Goal: Task Accomplishment & Management: Use online tool/utility

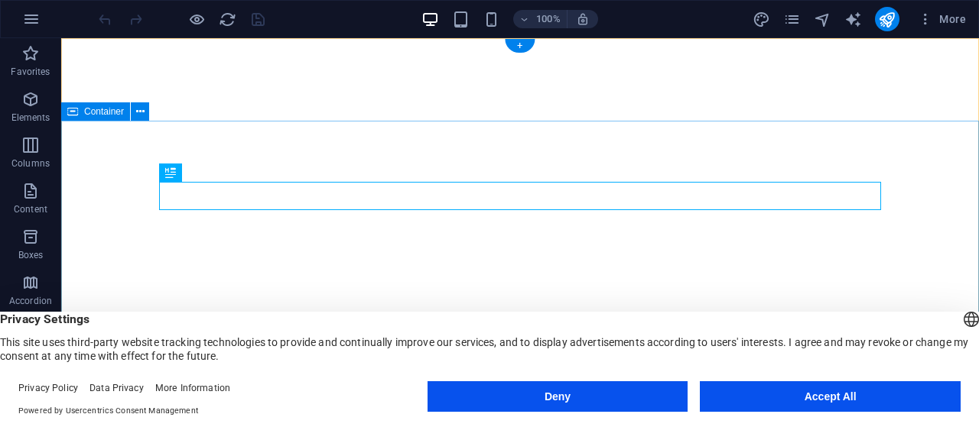
click at [823, 392] on button "Accept All" at bounding box center [830, 397] width 261 height 31
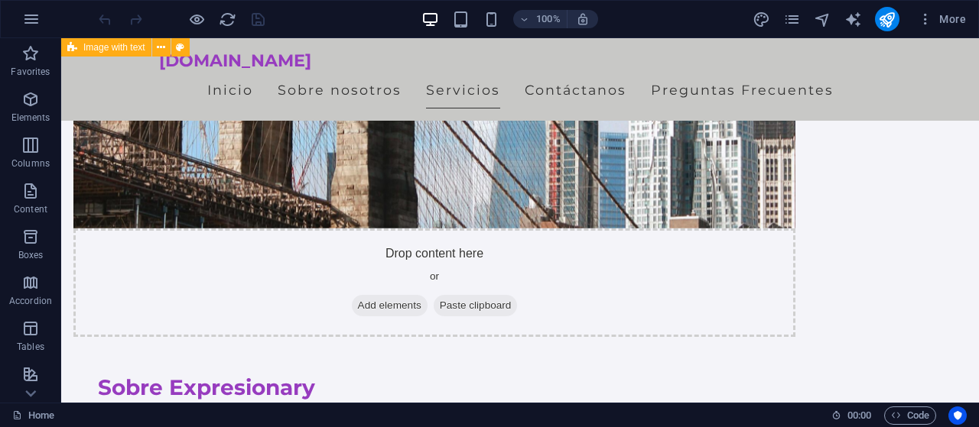
scroll to position [801, 0]
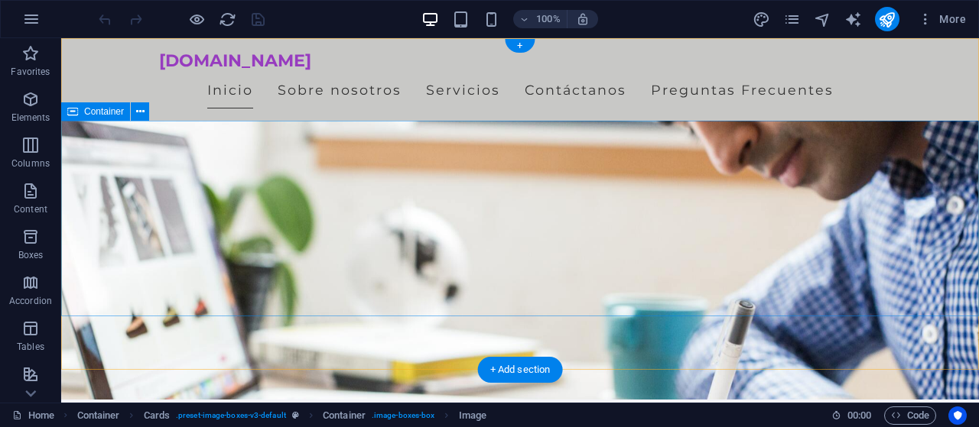
scroll to position [0, 0]
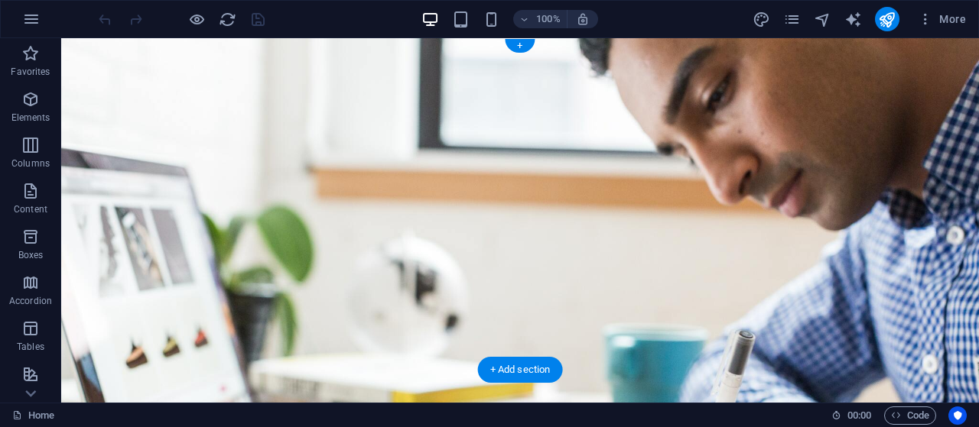
click at [686, 346] on figure at bounding box center [520, 220] width 918 height 365
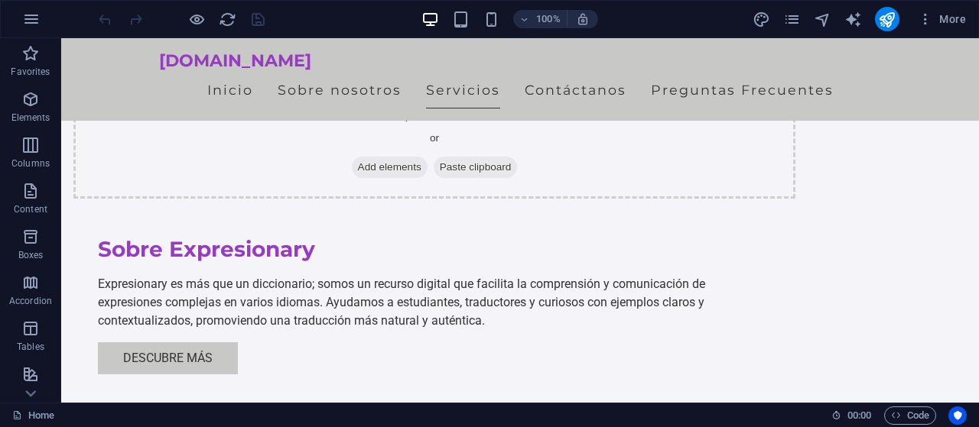
scroll to position [933, 0]
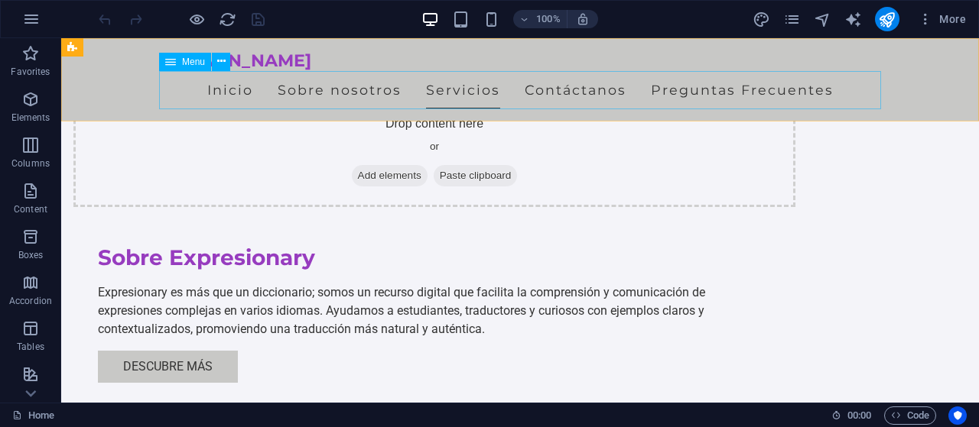
click at [238, 89] on nav "Inicio Sobre nosotros Servicios Contáctanos Preguntas Frecuentes" at bounding box center [520, 90] width 722 height 38
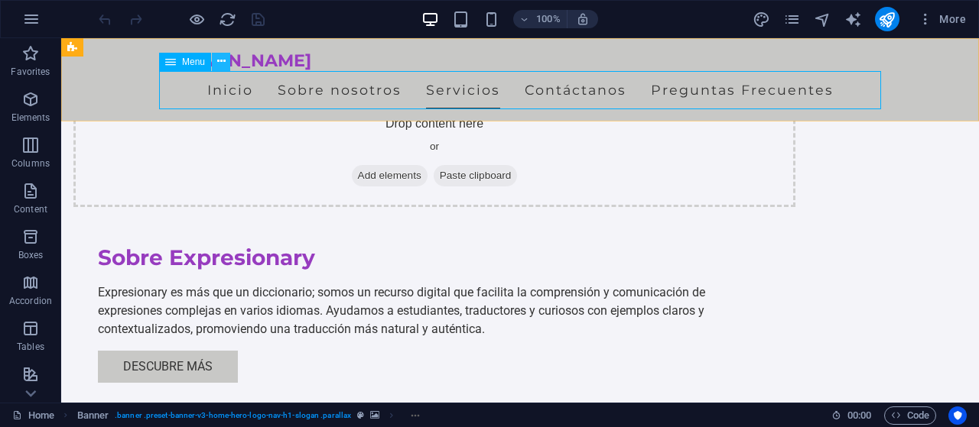
click at [219, 57] on icon at bounding box center [221, 62] width 8 height 16
click at [348, 83] on nav "Inicio Sobre nosotros Servicios Contáctanos Preguntas Frecuentes" at bounding box center [520, 90] width 722 height 38
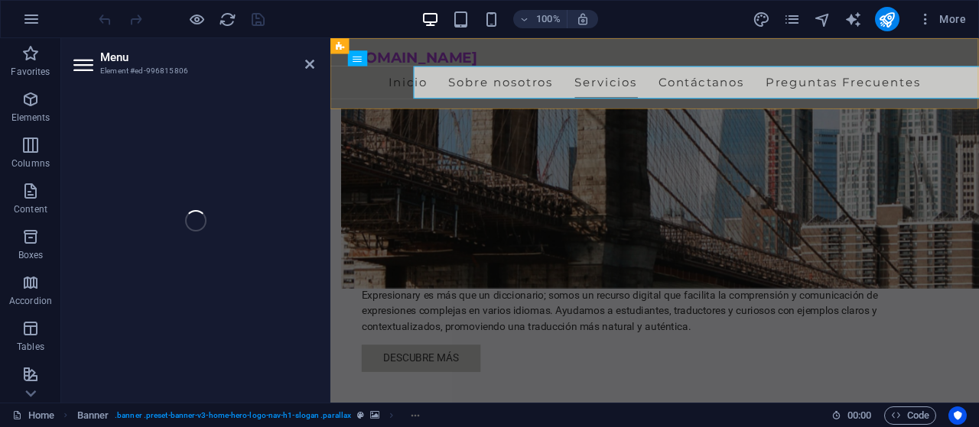
select select
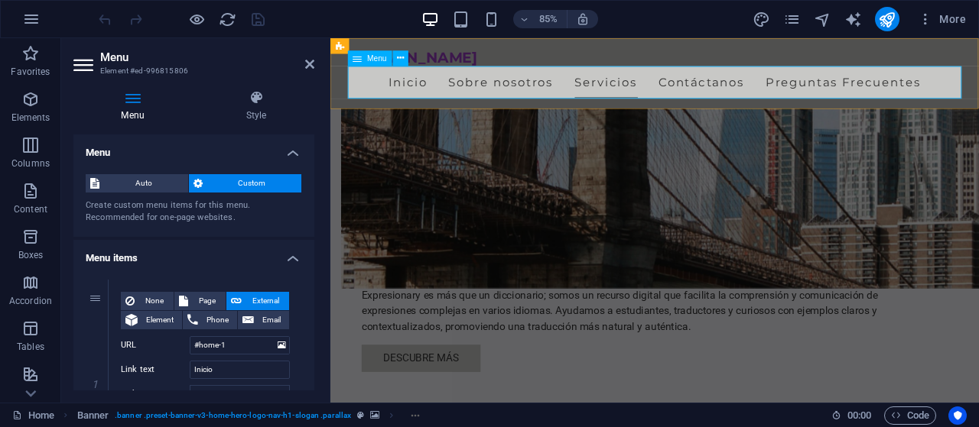
click at [432, 85] on nav "Inicio Sobre nosotros Servicios Contáctanos Preguntas Frecuentes" at bounding box center [712, 90] width 722 height 38
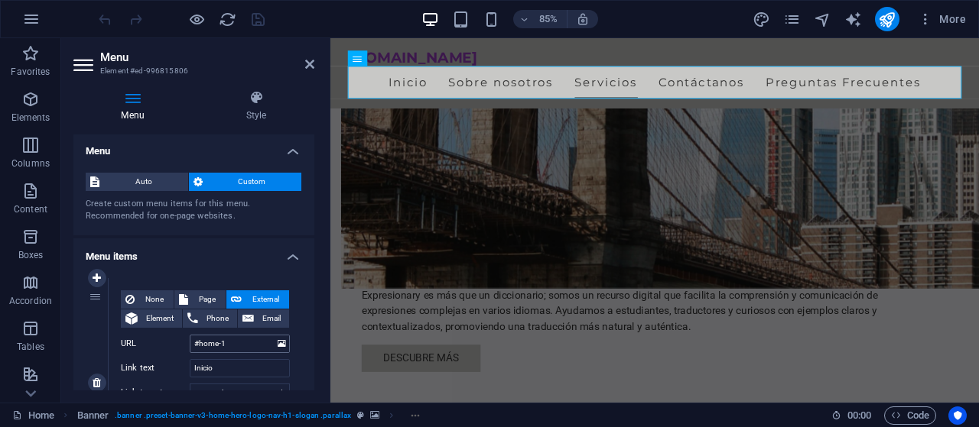
scroll to position [0, 0]
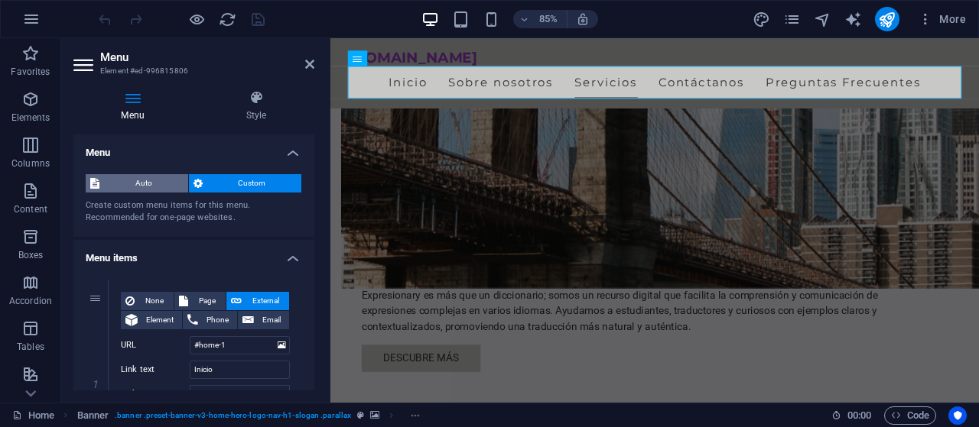
click at [123, 187] on span "Auto" at bounding box center [144, 183] width 80 height 18
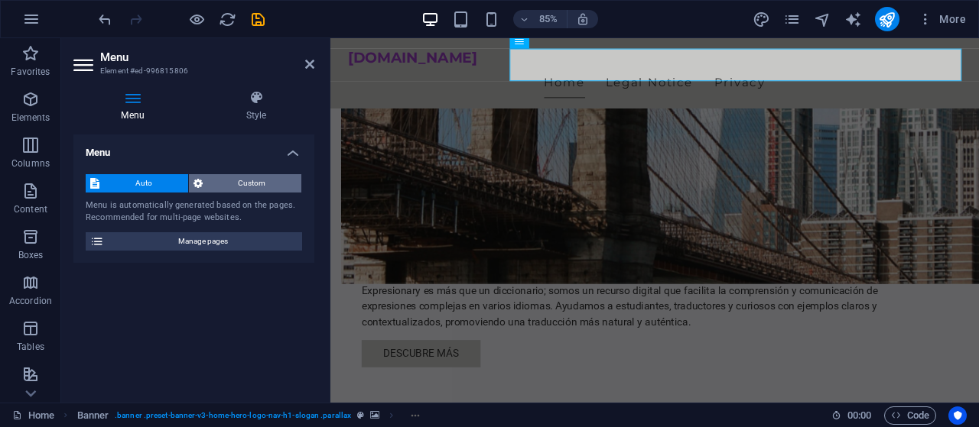
click at [206, 189] on button "Custom" at bounding box center [245, 183] width 113 height 18
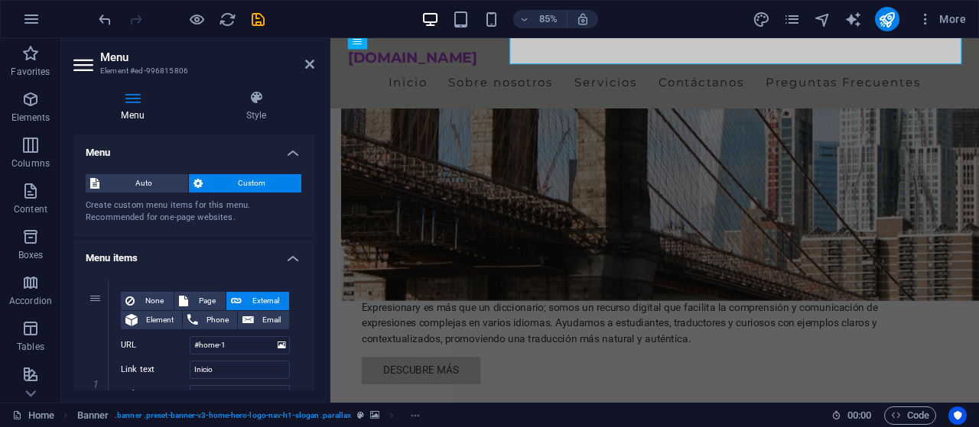
scroll to position [933, 0]
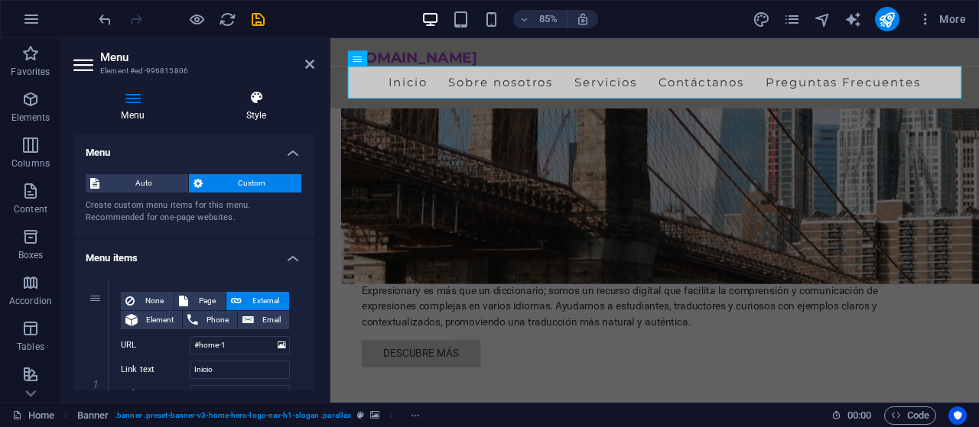
click at [267, 99] on icon at bounding box center [256, 97] width 116 height 15
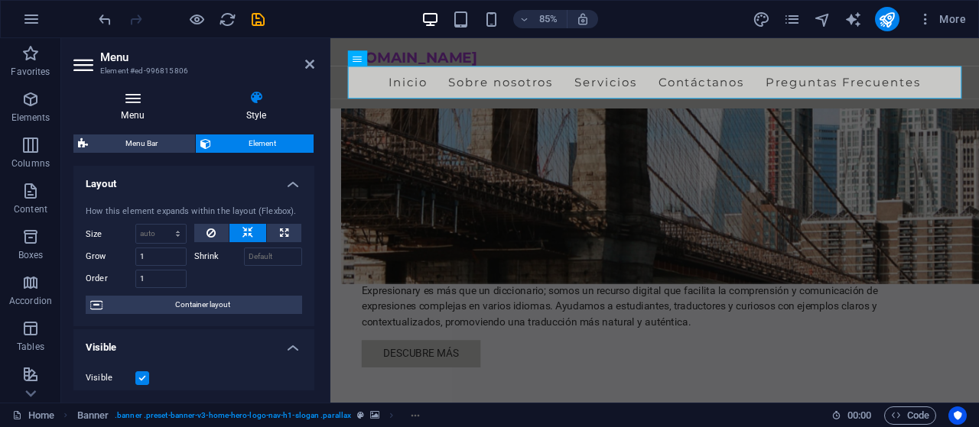
click at [152, 99] on icon at bounding box center [132, 97] width 119 height 15
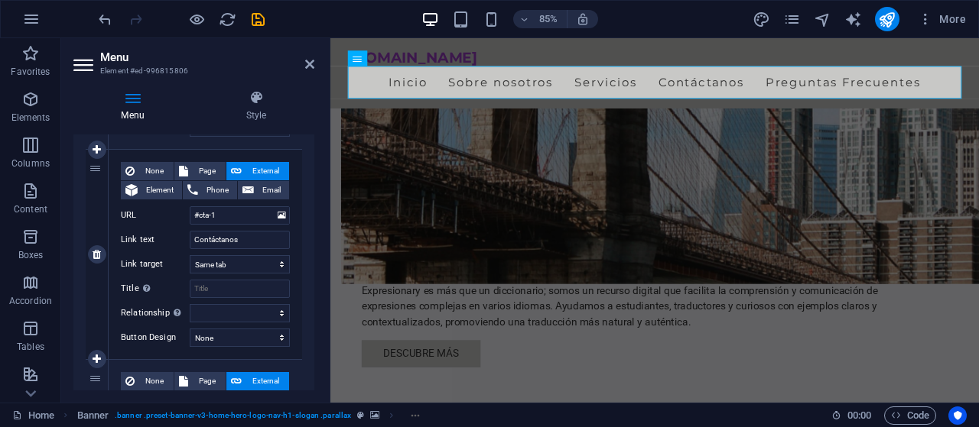
scroll to position [760, 0]
click at [236, 240] on input "Contáctanos" at bounding box center [240, 241] width 100 height 18
select select
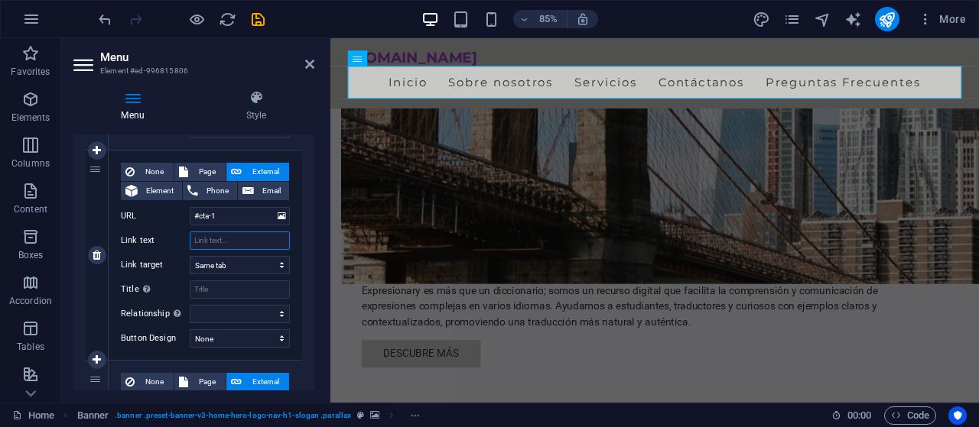
select select
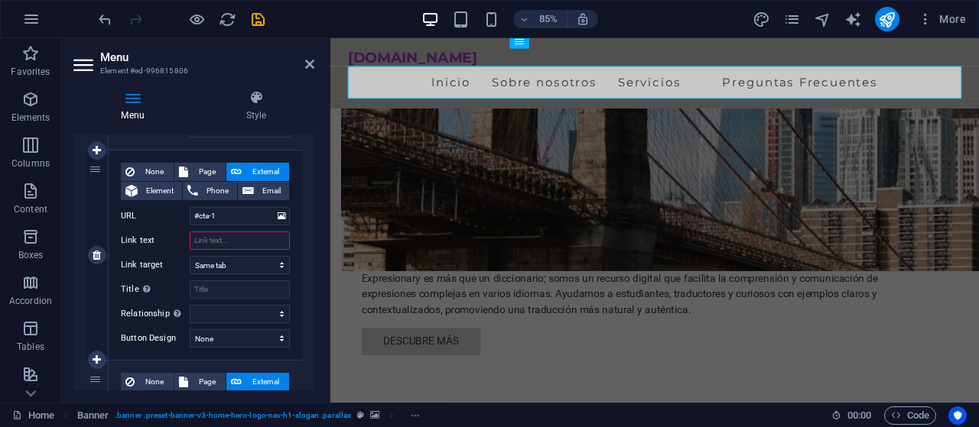
scroll to position [913, 0]
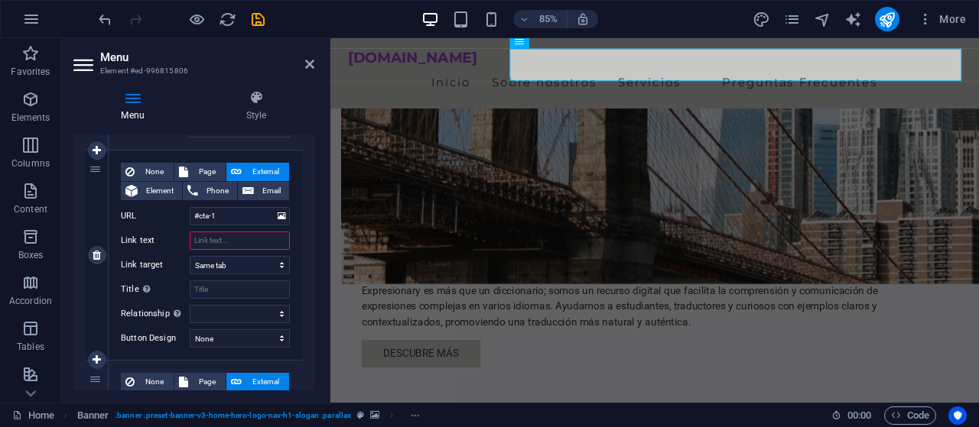
select select
type input "Contáctanos"
select select
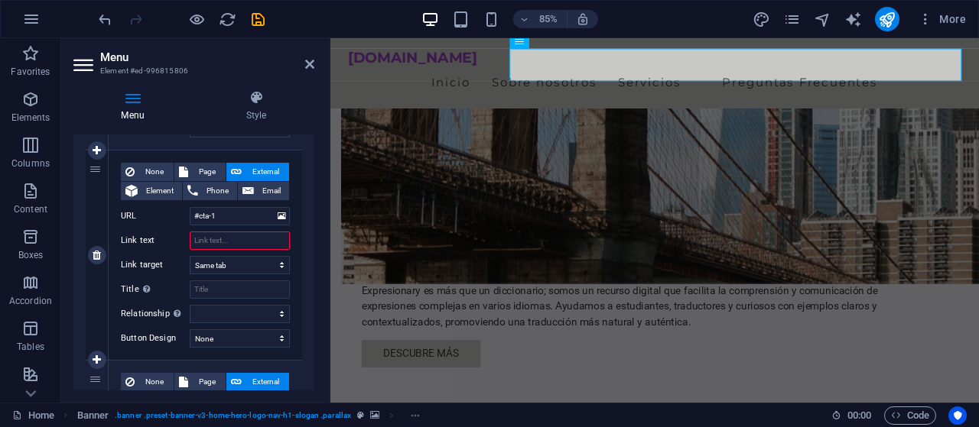
select select
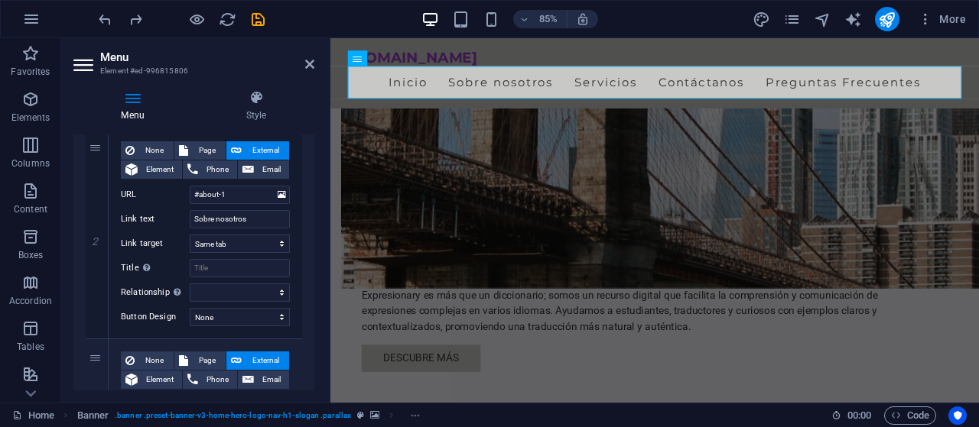
scroll to position [358, 0]
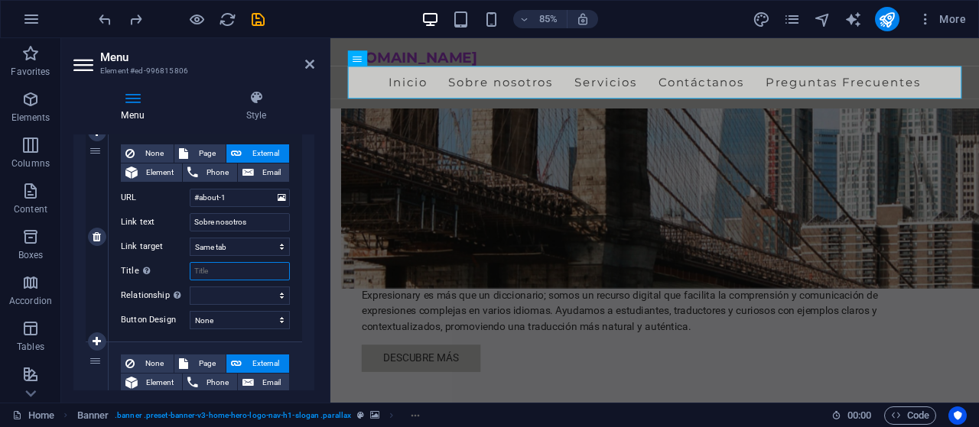
click at [212, 262] on input "Title Additional link description, should not be the same as the link text. The…" at bounding box center [240, 271] width 100 height 18
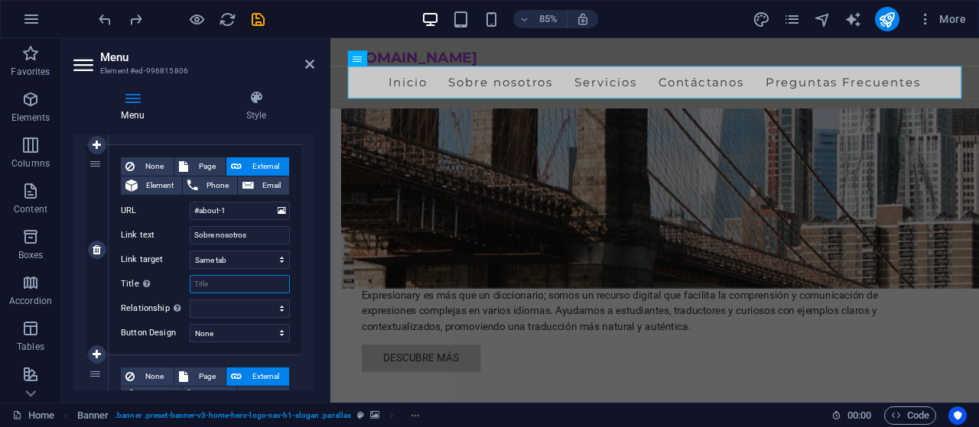
scroll to position [329, 0]
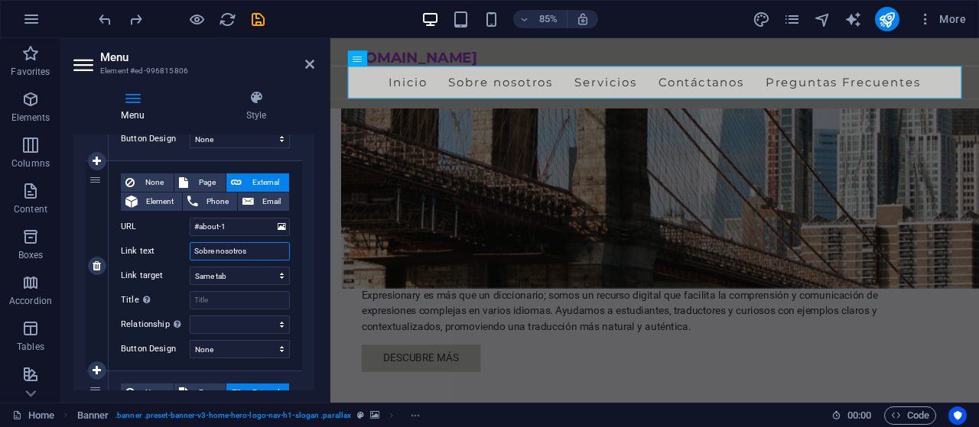
click at [252, 249] on input "Sobre nosotros" at bounding box center [240, 251] width 100 height 18
type input "Sob"
select select
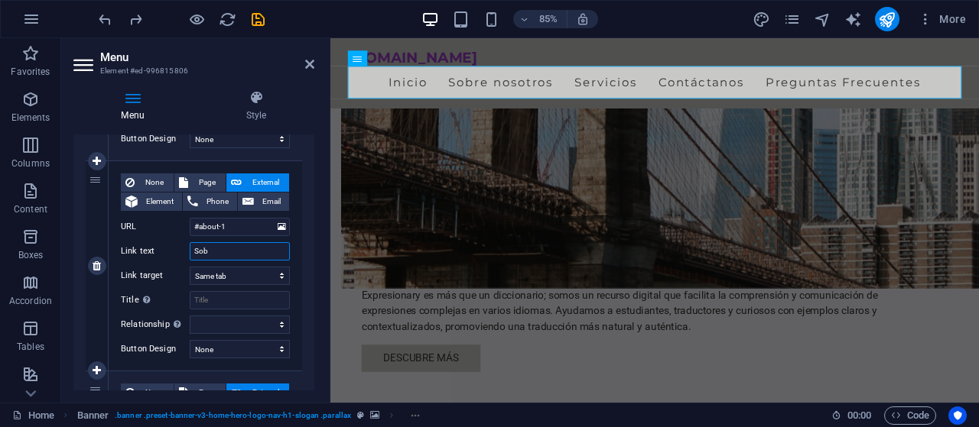
select select
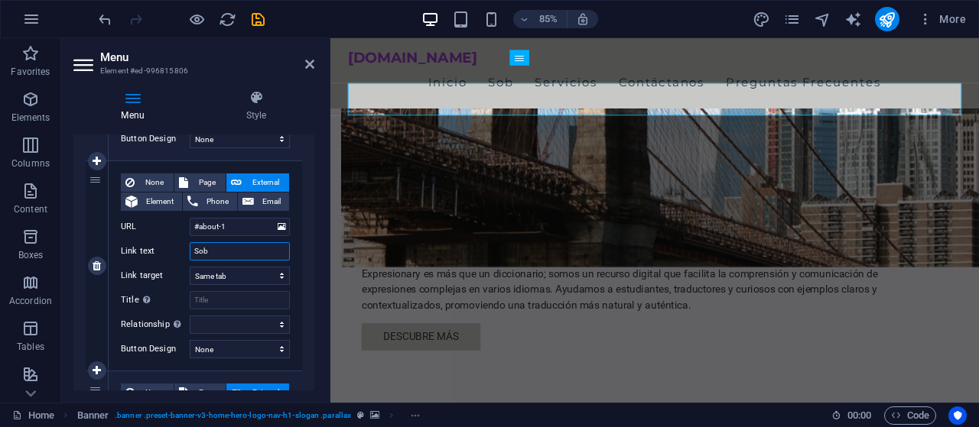
scroll to position [913, 0]
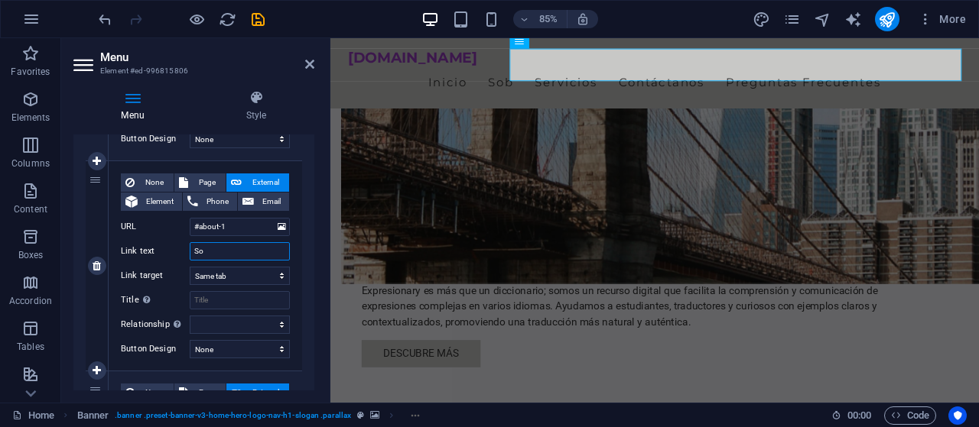
type input "S"
type input "Inglés"
select select
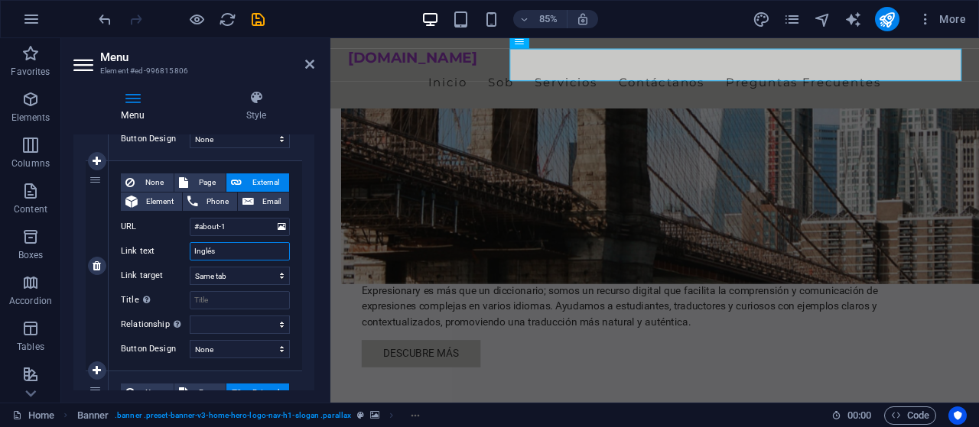
select select
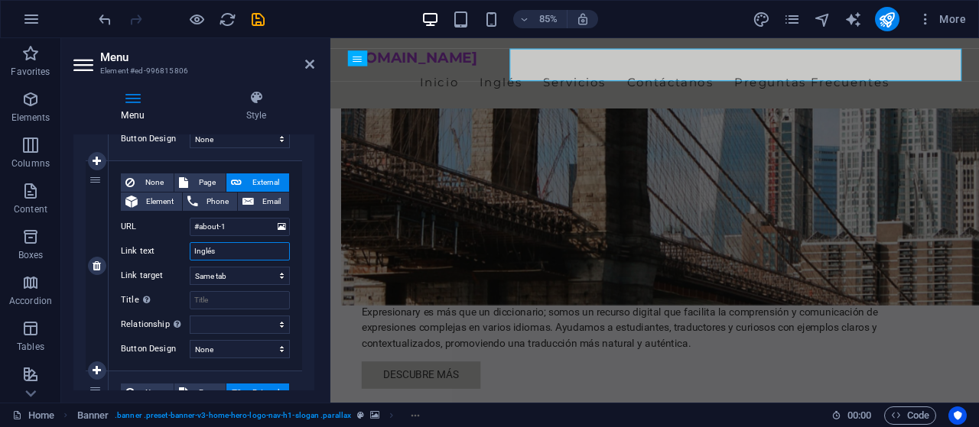
scroll to position [933, 0]
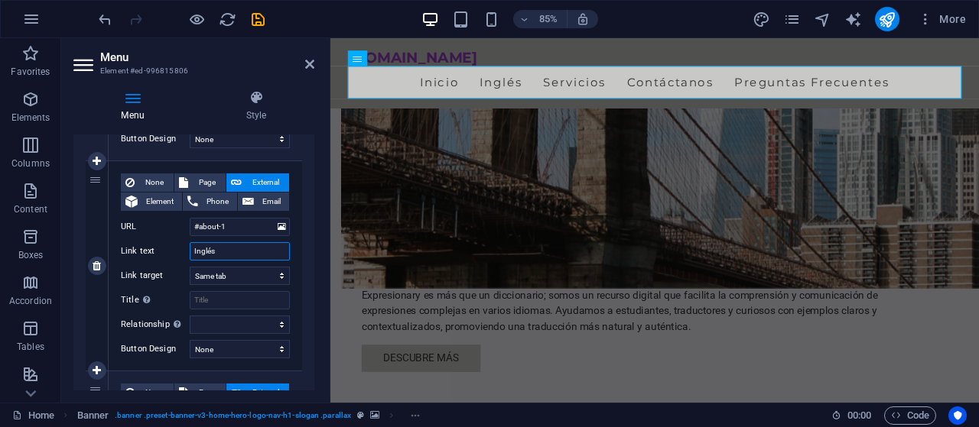
type input "Inglés"
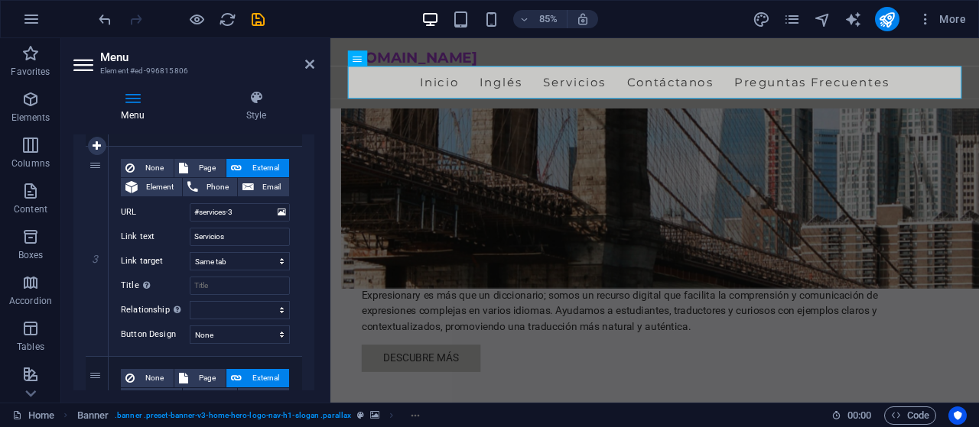
scroll to position [557, 0]
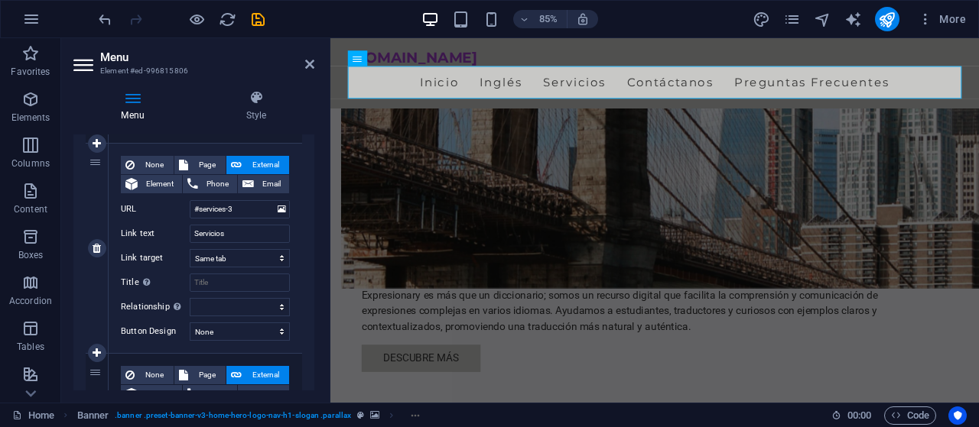
click at [232, 245] on div "None Page External Element Phone Email Page Home Subpage Legal Notice Privacy E…" at bounding box center [205, 236] width 169 height 161
click at [235, 236] on input "Servicios" at bounding box center [240, 234] width 100 height 18
type input "S"
type input "Francés"
select select
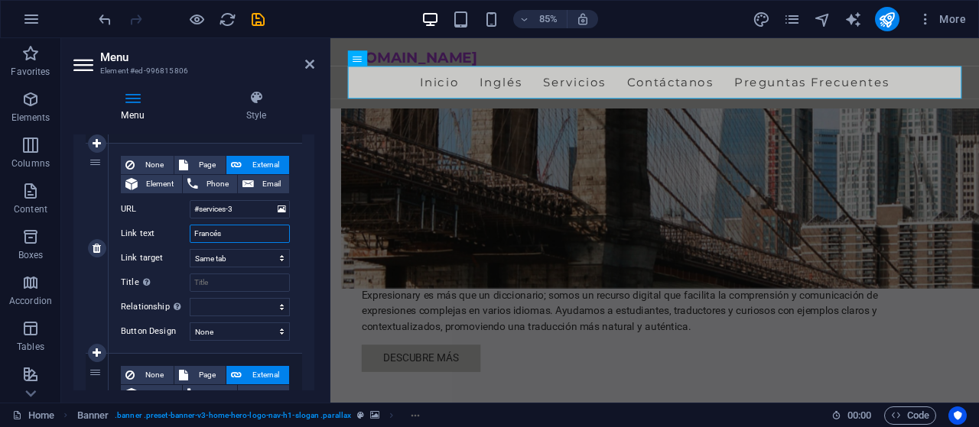
select select
type input "Francés"
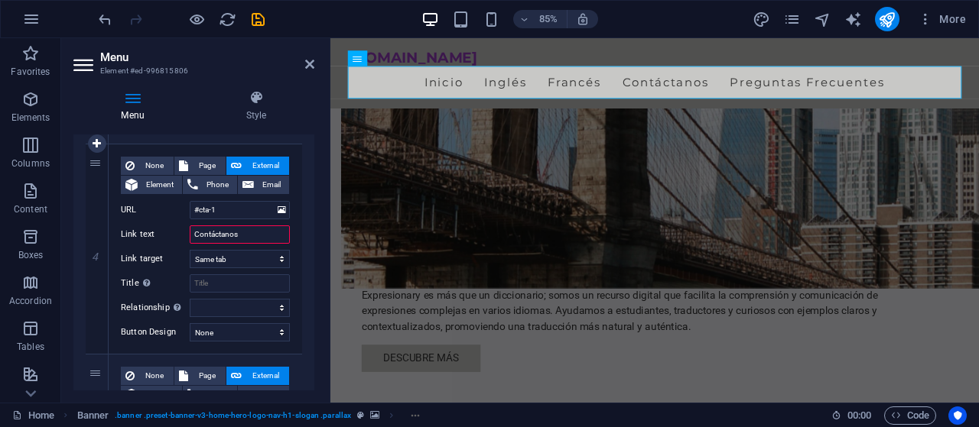
scroll to position [766, 0]
click at [224, 227] on input "Contáctanos" at bounding box center [240, 235] width 100 height 18
type input "Contáctano"
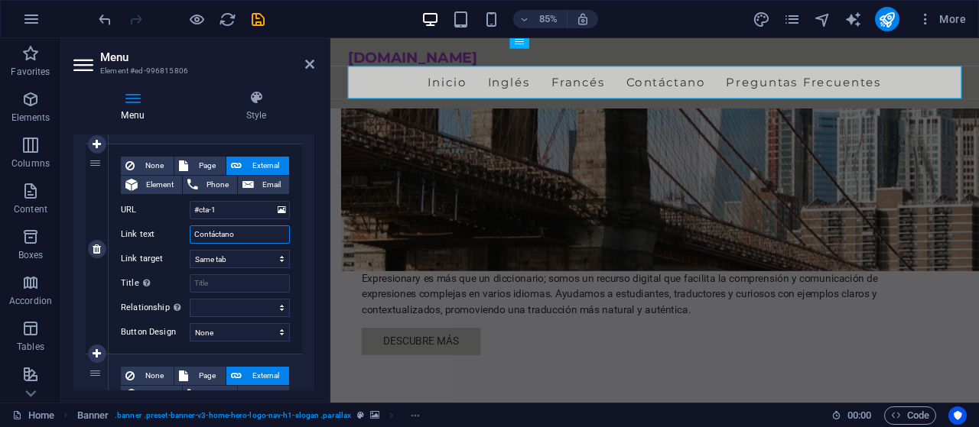
select select
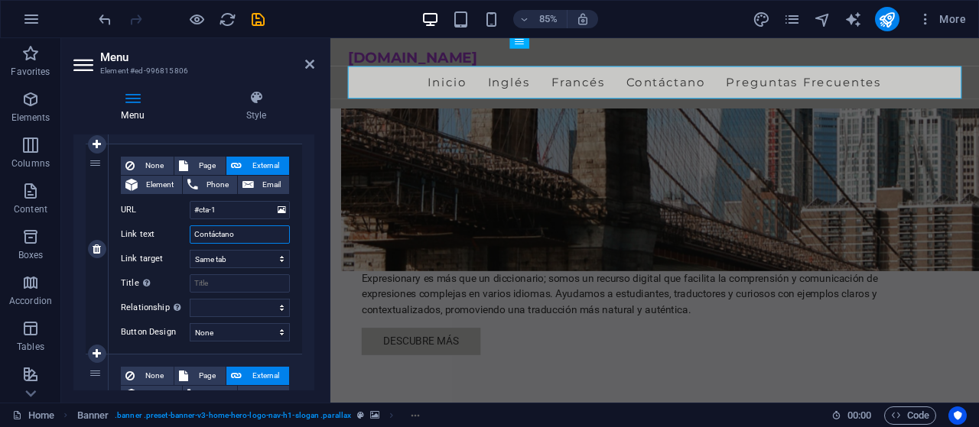
scroll to position [913, 0]
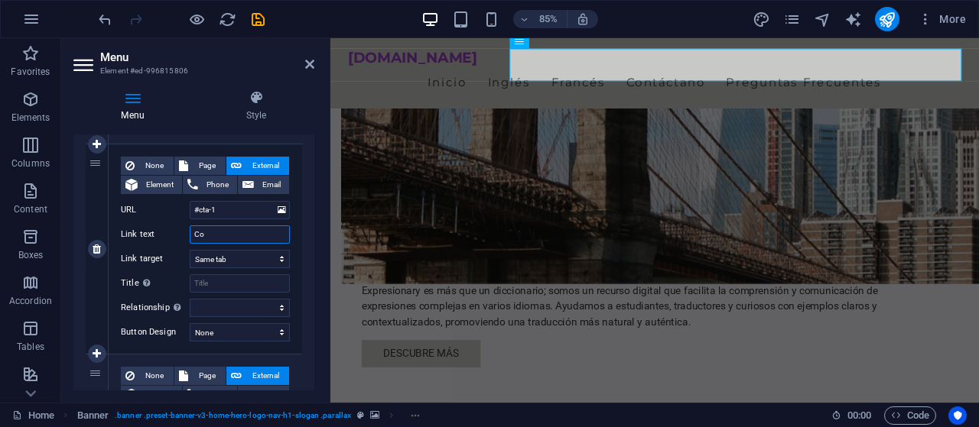
type input "C"
type input "A"
select select
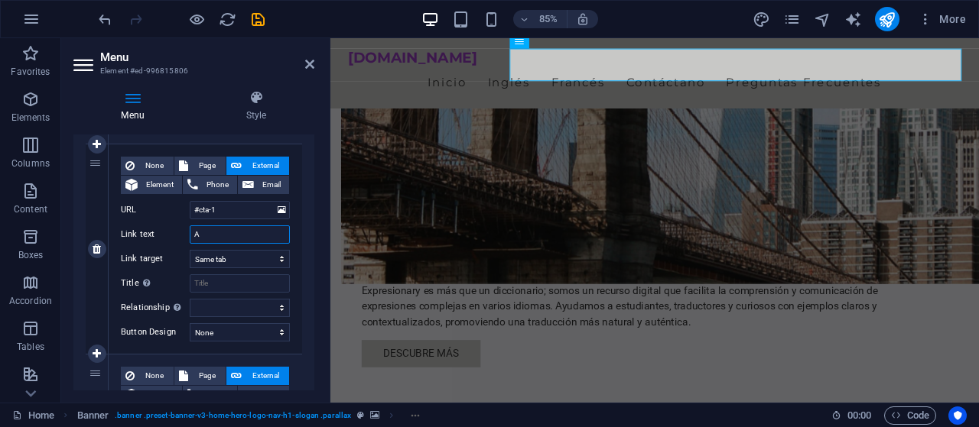
select select
type input "Alemán"
select select
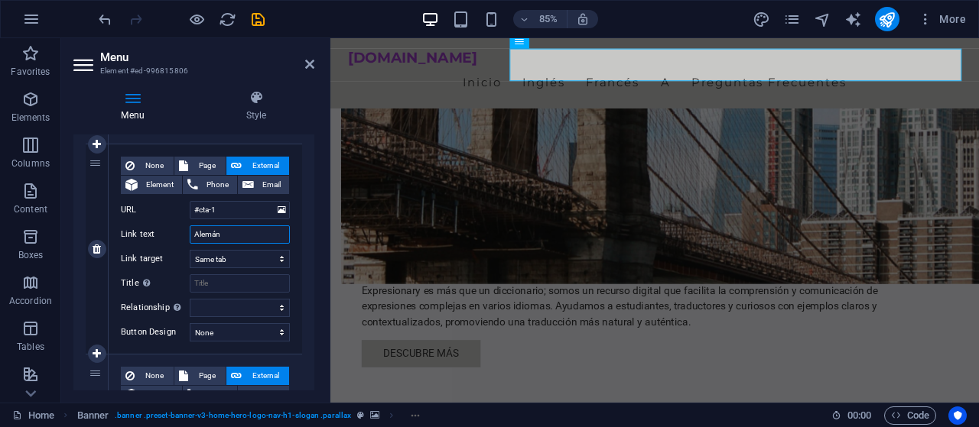
select select
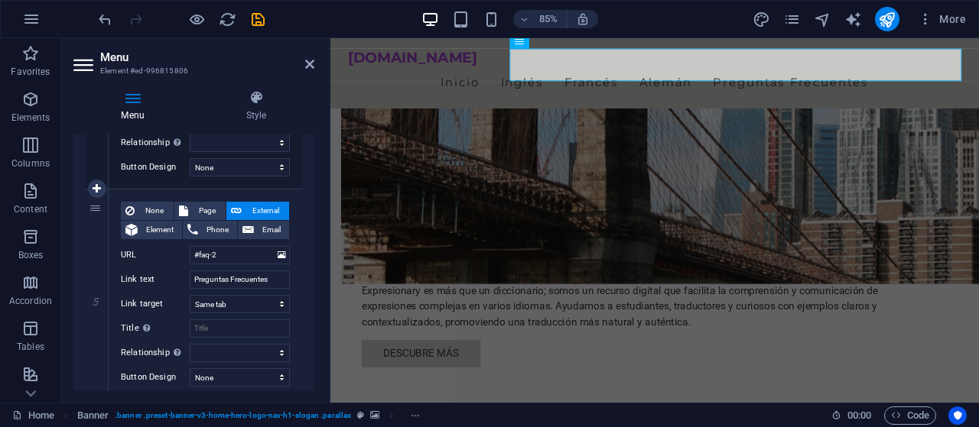
scroll to position [981, 0]
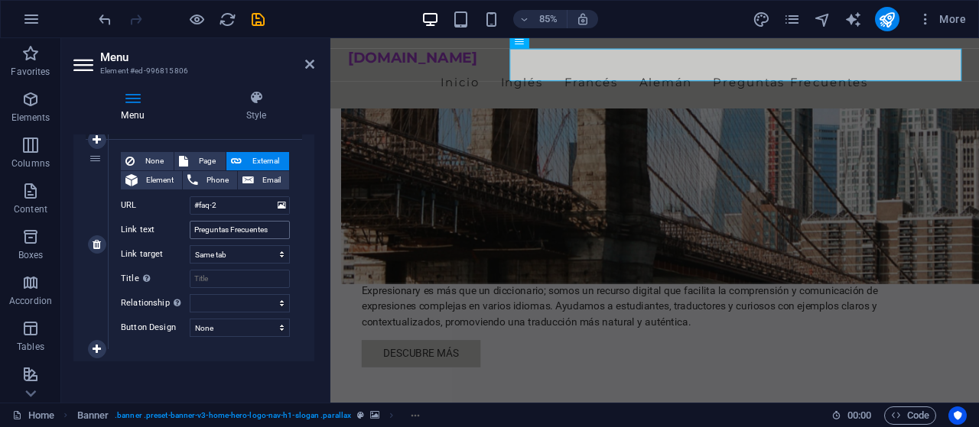
type input "Alemán"
click at [268, 229] on input "Preguntas Frecuentes" at bounding box center [240, 230] width 100 height 18
type input "Preguntas"
select select
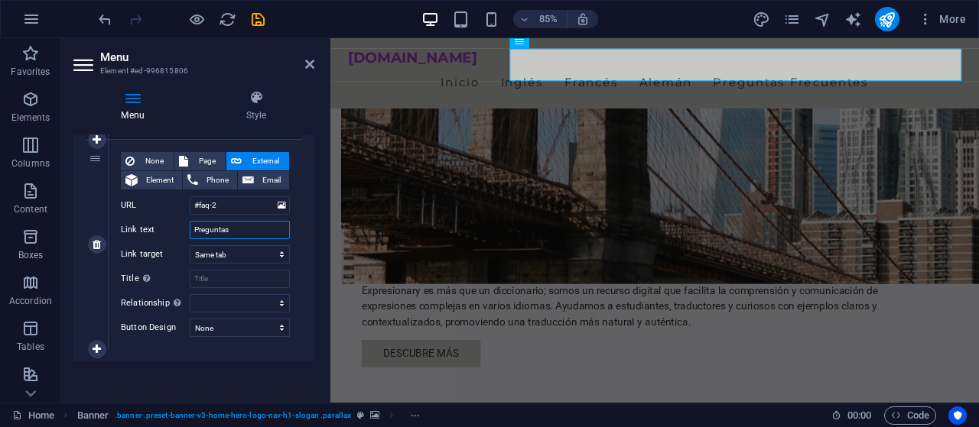
select select
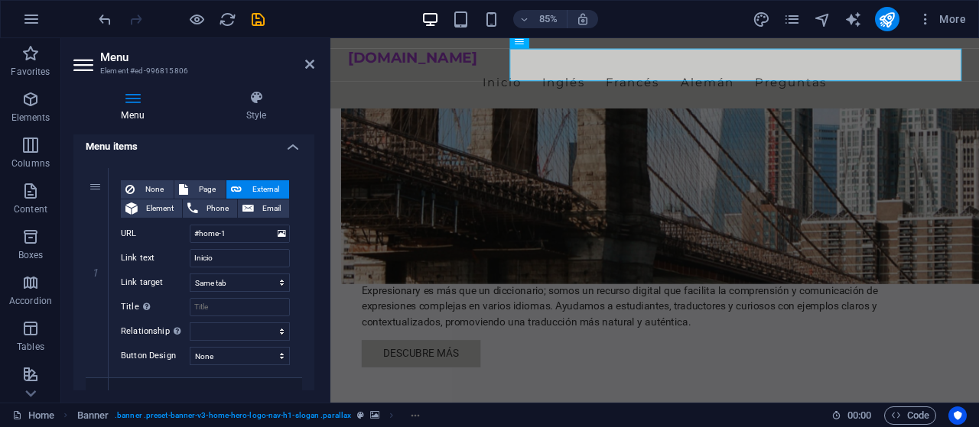
scroll to position [106, 0]
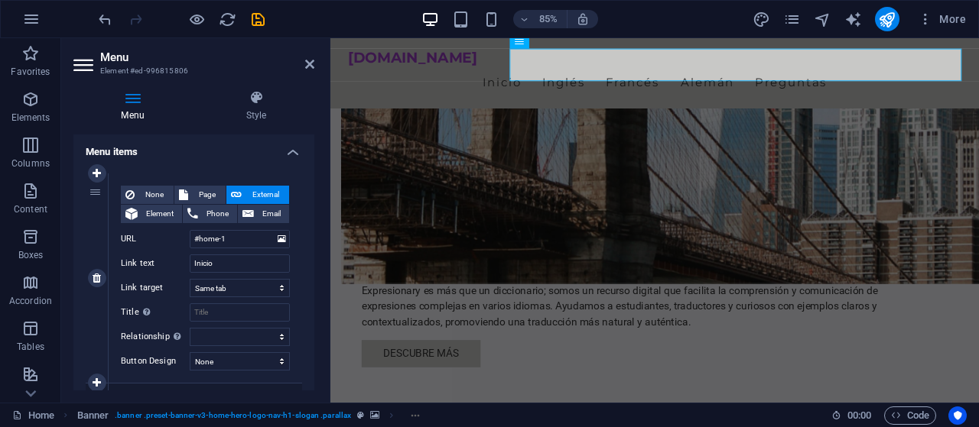
type input "Preguntas"
click at [256, 192] on span "External" at bounding box center [265, 195] width 38 height 18
click at [260, 245] on input "#home-1" at bounding box center [240, 239] width 100 height 18
click at [262, 238] on input "#home-1" at bounding box center [240, 239] width 100 height 18
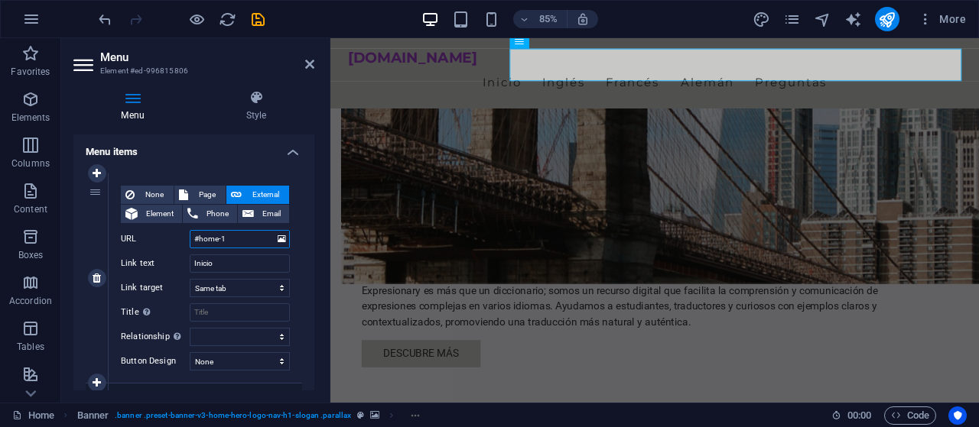
click at [262, 238] on input "#home-1" at bounding box center [240, 239] width 100 height 18
click at [635, 71] on nav "Inicio Inglés [PERSON_NAME]" at bounding box center [712, 90] width 722 height 38
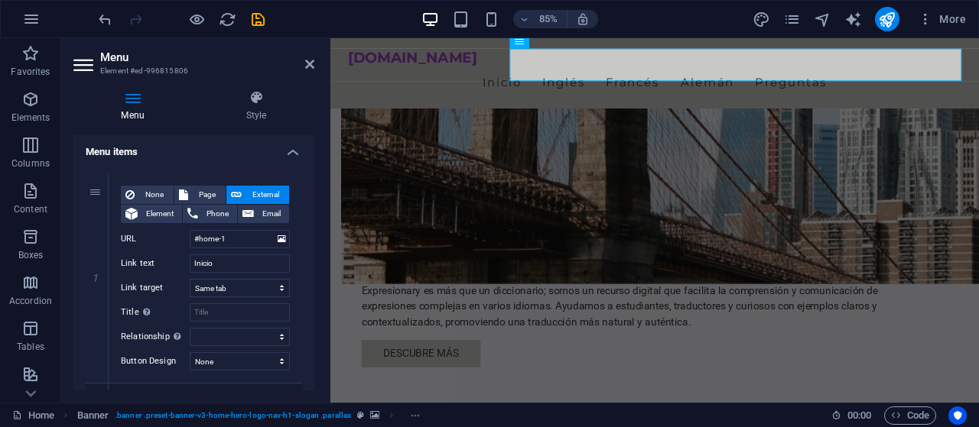
scroll to position [981, 0]
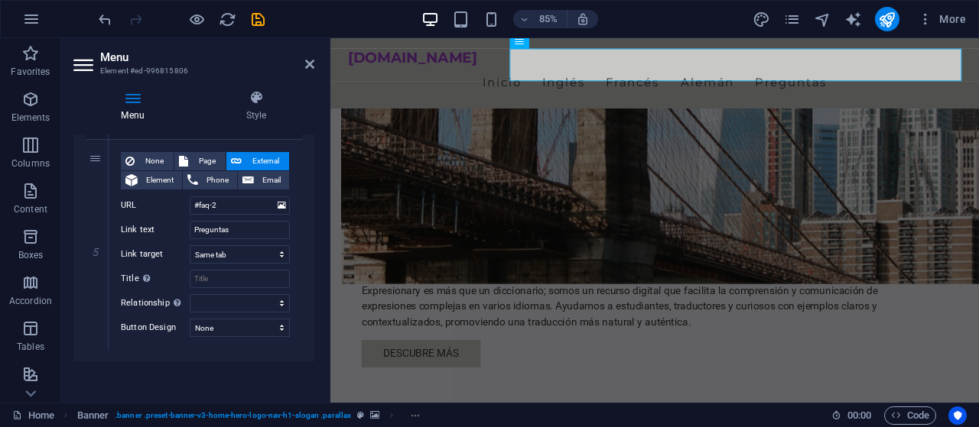
click at [304, 70] on header "Menu Element #ed-996815806" at bounding box center [193, 58] width 241 height 40
click at [310, 58] on icon at bounding box center [309, 64] width 9 height 12
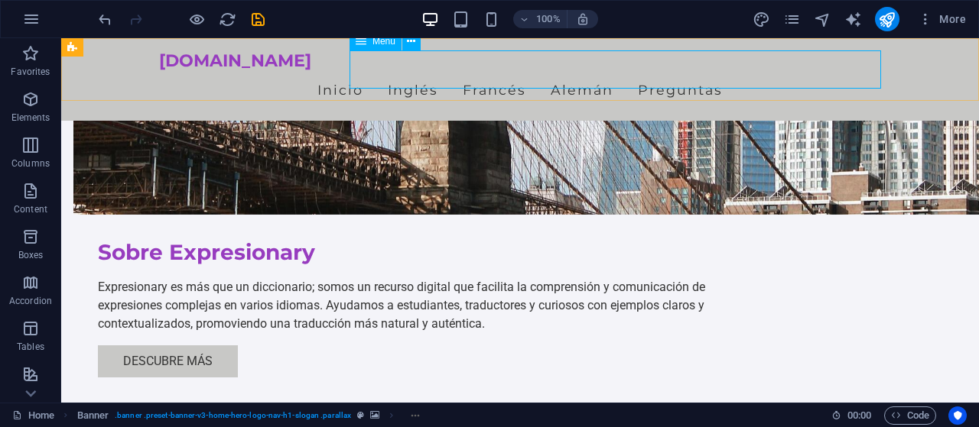
click at [434, 71] on nav "Inicio Inglés [PERSON_NAME]" at bounding box center [520, 90] width 722 height 38
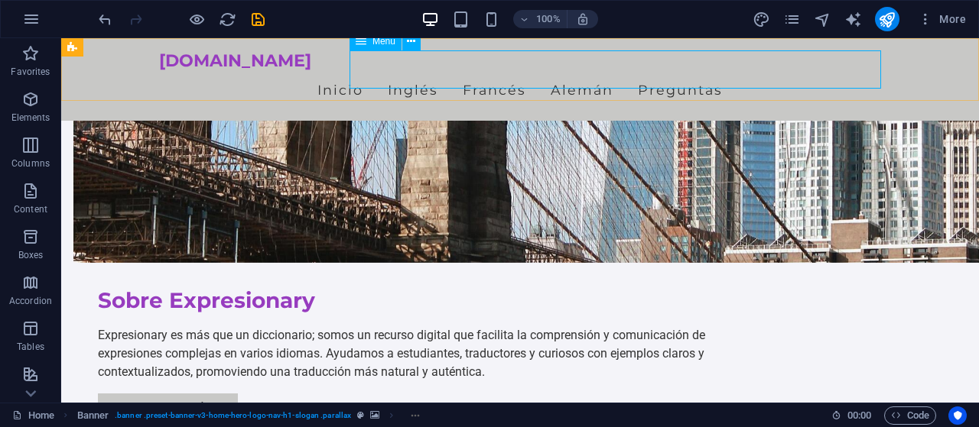
select select
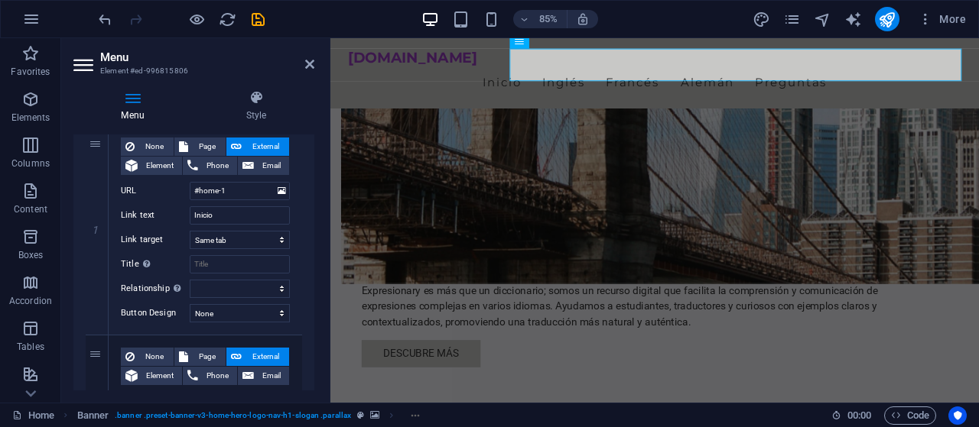
scroll to position [164, 0]
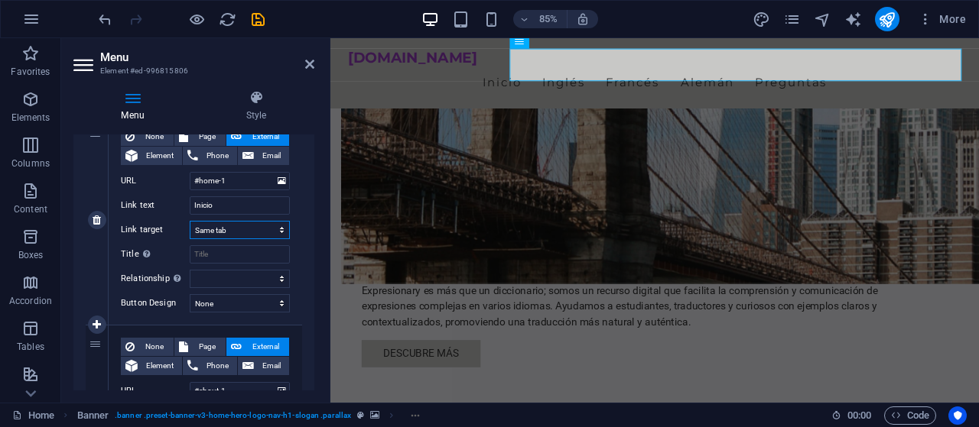
click at [190, 221] on select "New tab Same tab Overlay" at bounding box center [240, 230] width 100 height 18
select select "blank"
click option "New tab" at bounding box center [0, 0] width 0 height 0
select select
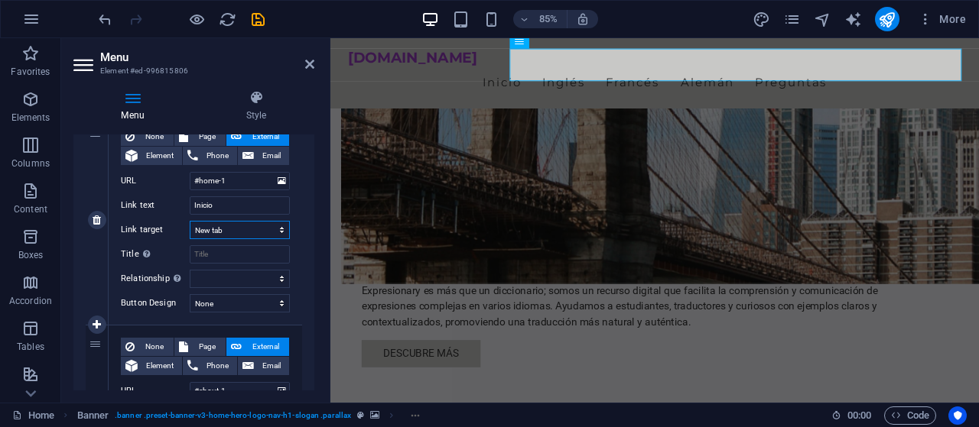
select select
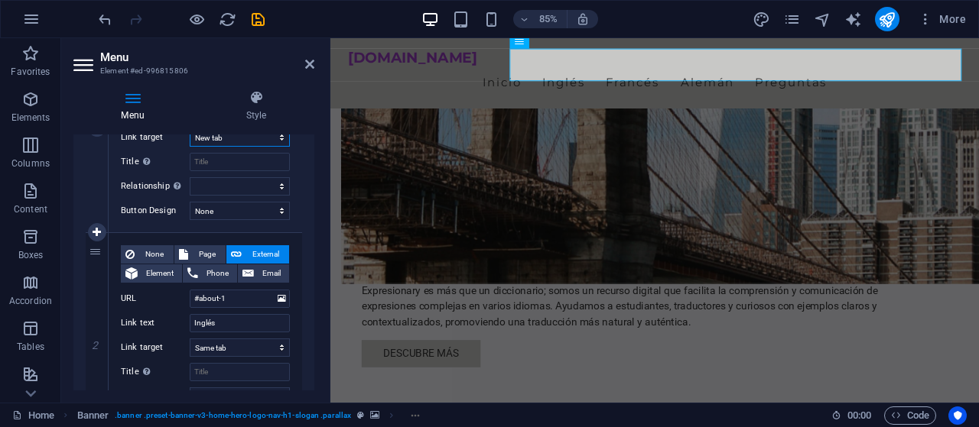
scroll to position [261, 0]
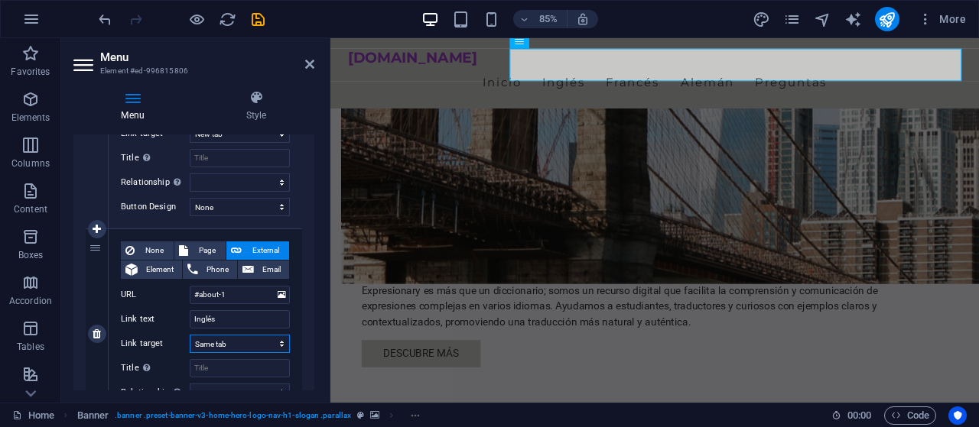
click at [190, 335] on select "New tab Same tab Overlay" at bounding box center [240, 344] width 100 height 18
select select "blank"
click option "New tab" at bounding box center [0, 0] width 0 height 0
select select
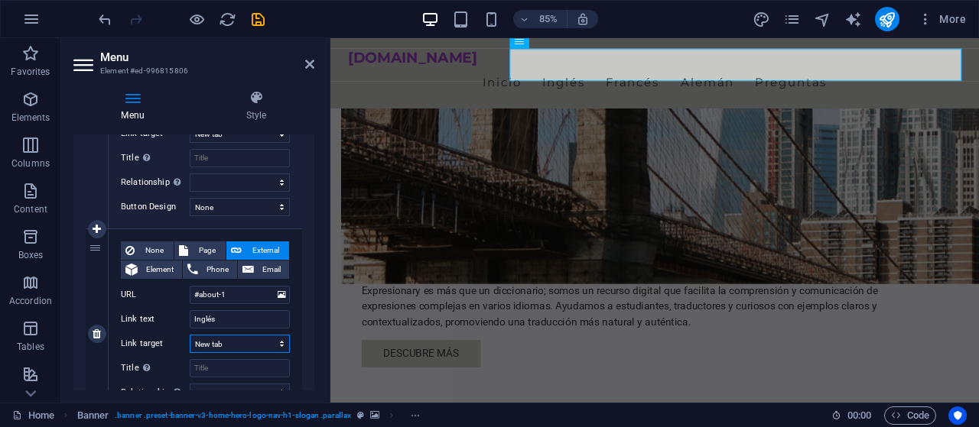
select select
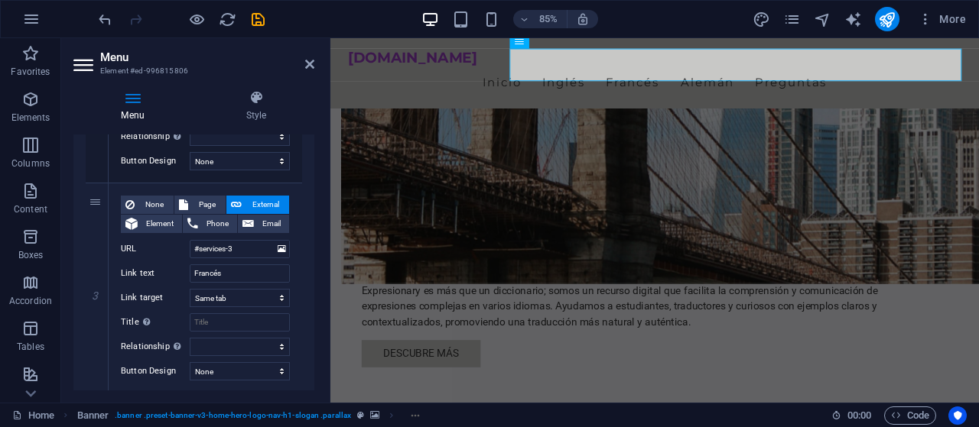
scroll to position [525, 0]
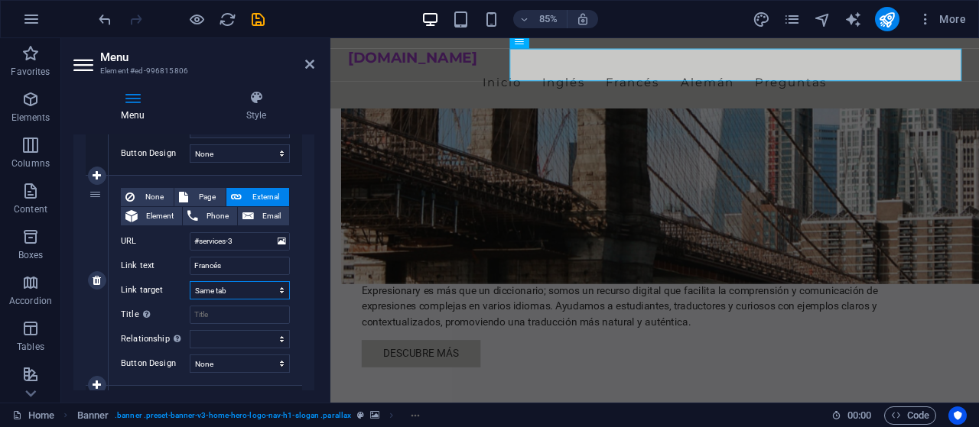
click at [190, 281] on select "New tab Same tab Overlay" at bounding box center [240, 290] width 100 height 18
select select "blank"
click option "New tab" at bounding box center [0, 0] width 0 height 0
select select
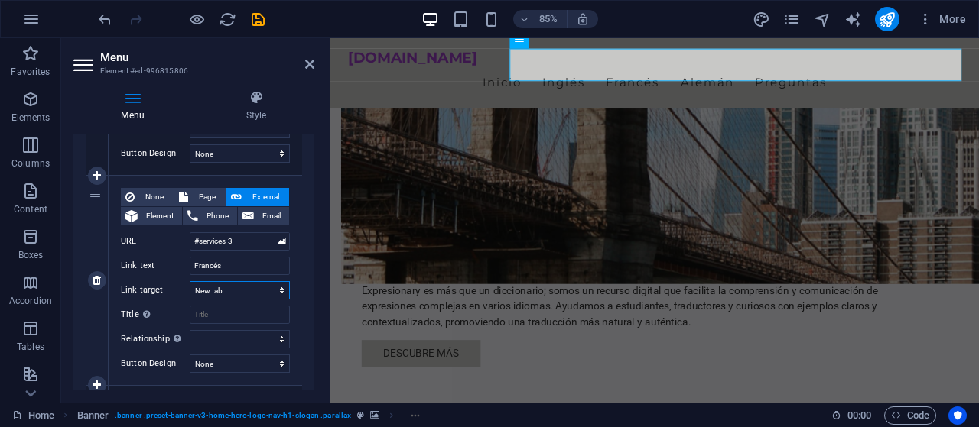
select select
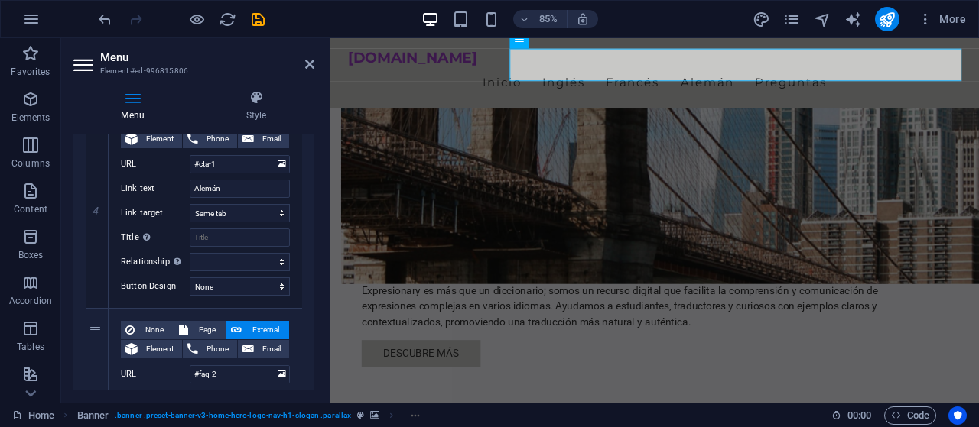
scroll to position [843, 0]
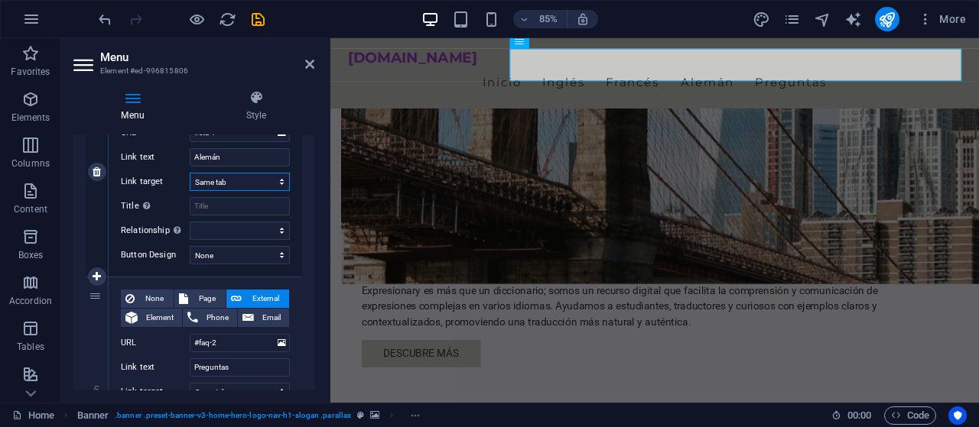
click at [190, 173] on select "New tab Same tab Overlay" at bounding box center [240, 182] width 100 height 18
select select "blank"
click option "New tab" at bounding box center [0, 0] width 0 height 0
select select
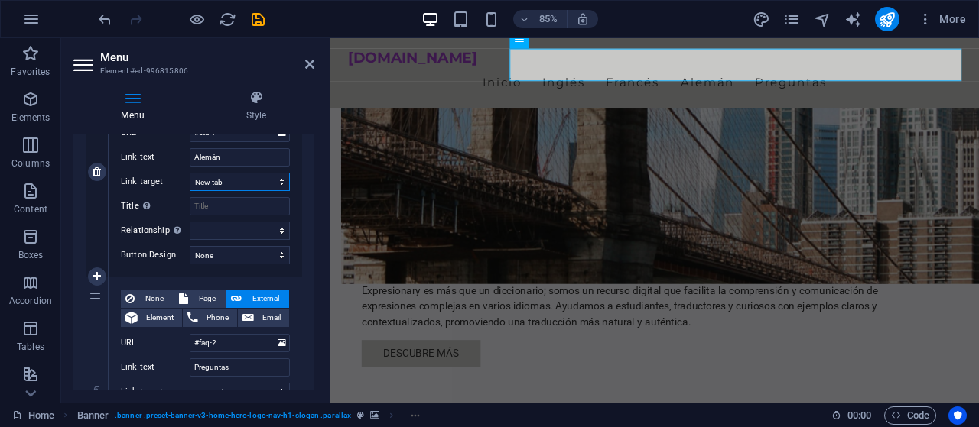
select select
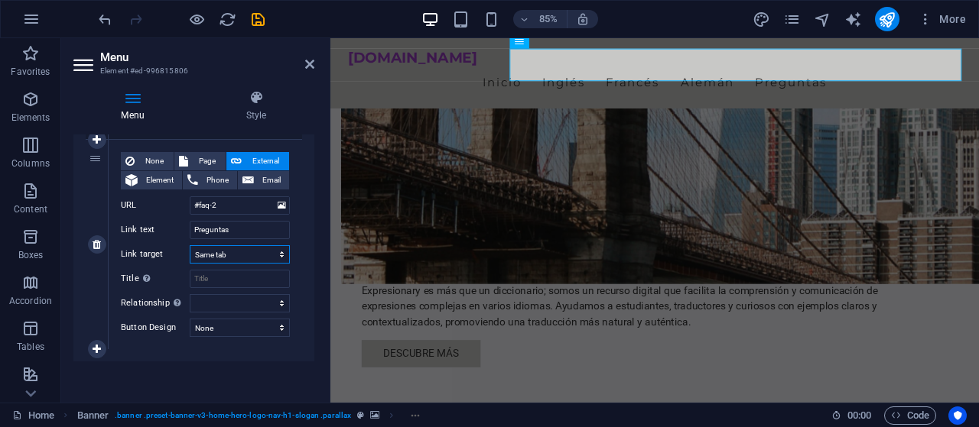
click at [190, 245] on select "New tab Same tab Overlay" at bounding box center [240, 254] width 100 height 18
select select "blank"
click option "New tab" at bounding box center [0, 0] width 0 height 0
select select
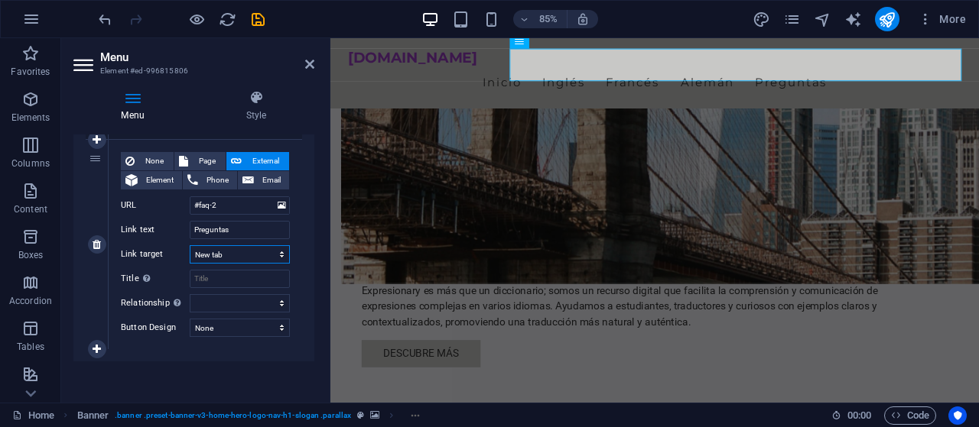
select select
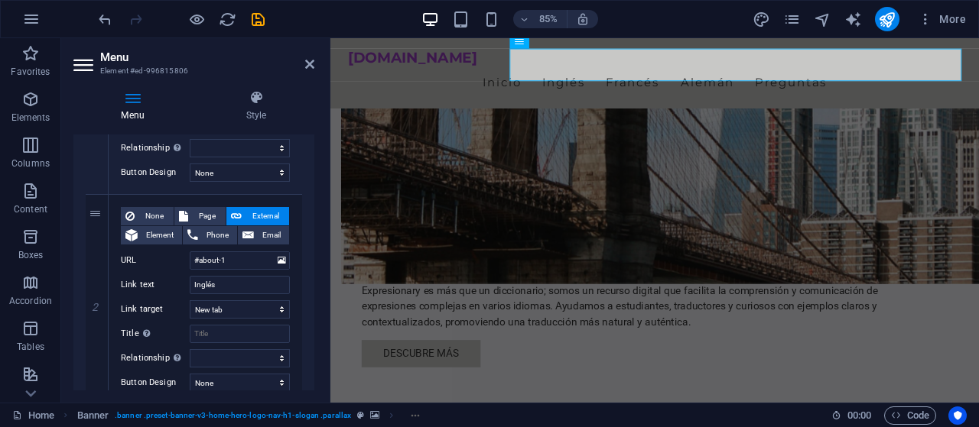
scroll to position [0, 0]
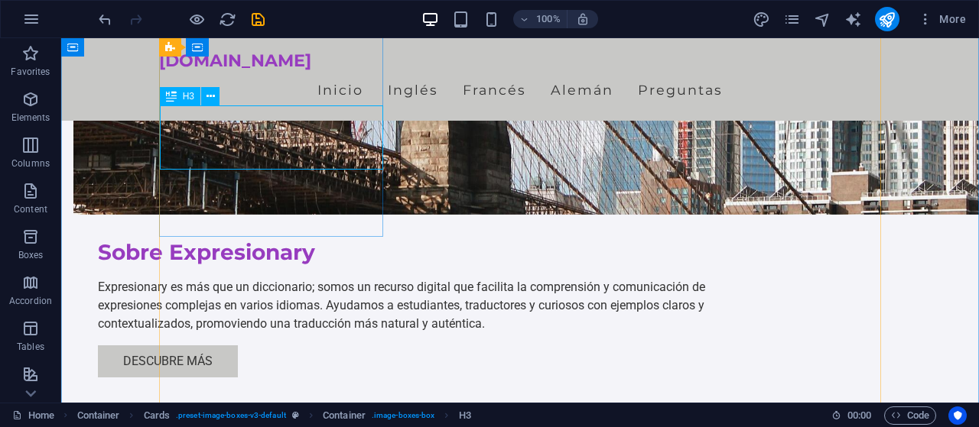
click at [208, 100] on icon at bounding box center [210, 97] width 8 height 16
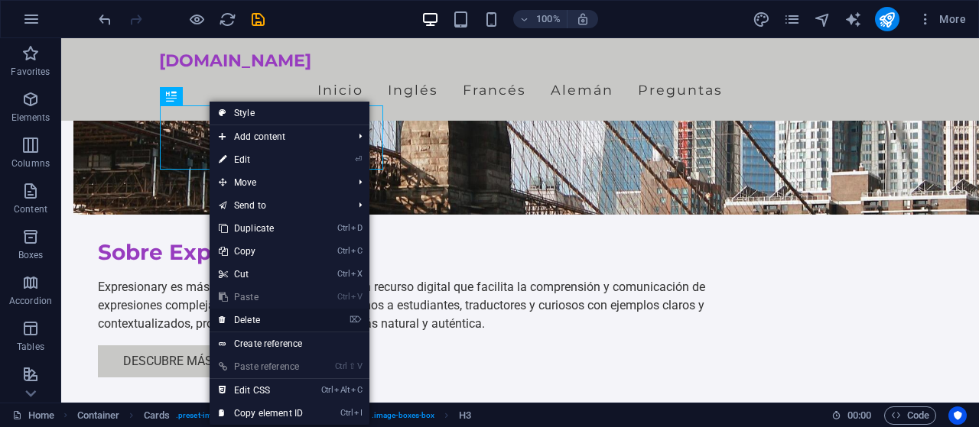
click at [256, 313] on link "⌦ Delete" at bounding box center [261, 320] width 102 height 23
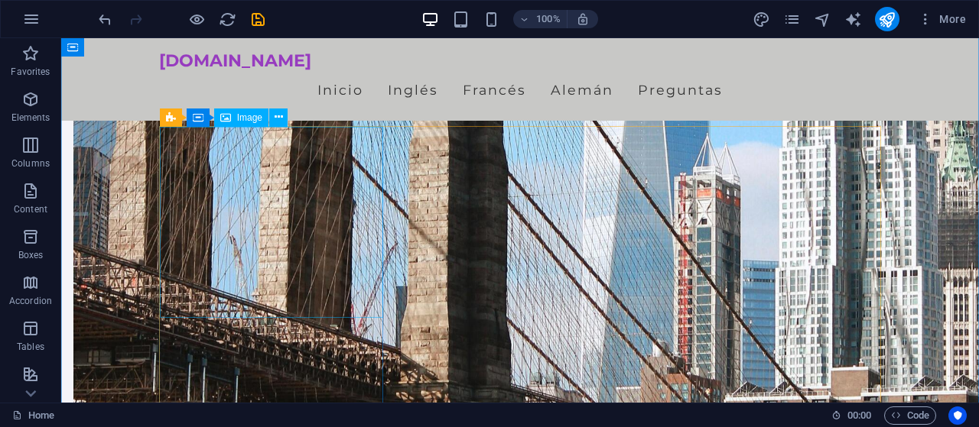
scroll to position [700, 0]
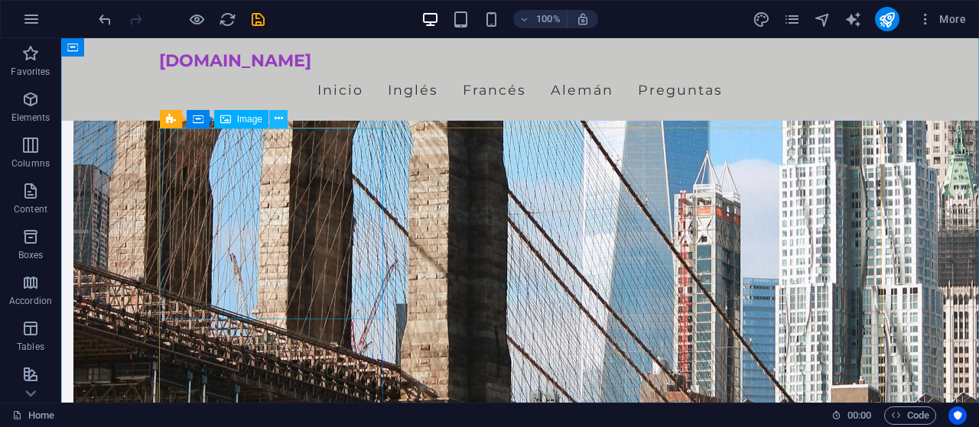
click at [273, 121] on button at bounding box center [278, 119] width 18 height 18
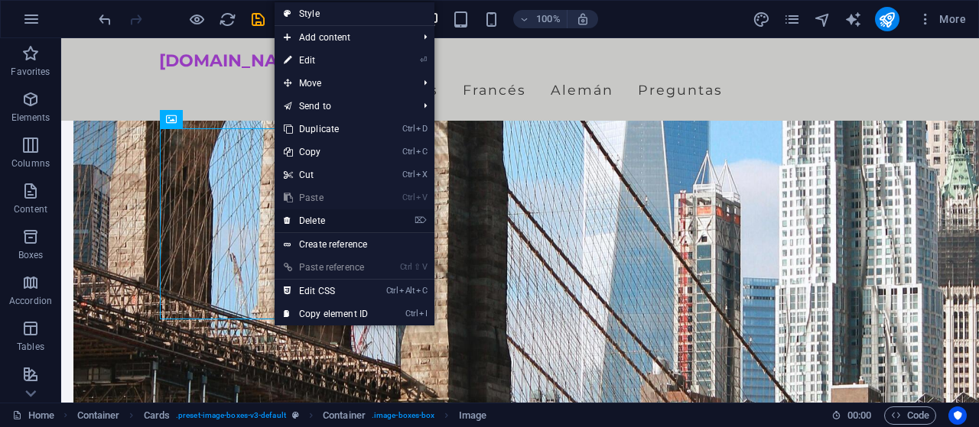
click at [331, 220] on link "⌦ Delete" at bounding box center [326, 221] width 102 height 23
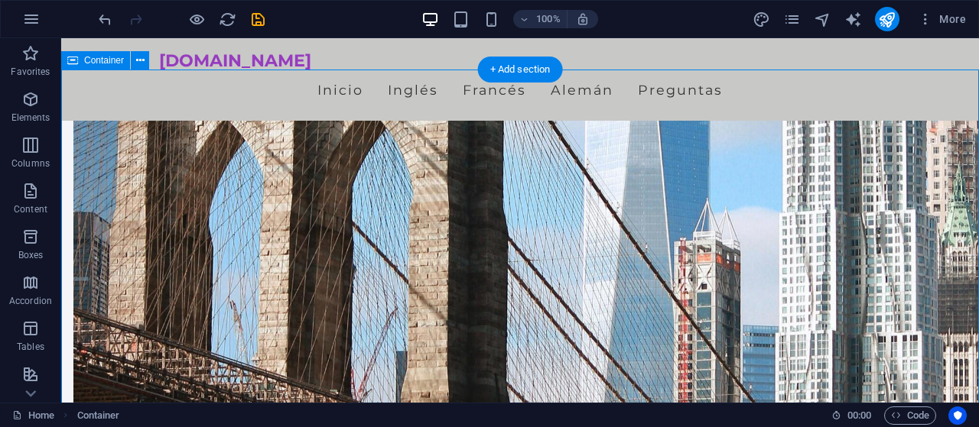
scroll to position [636, 0]
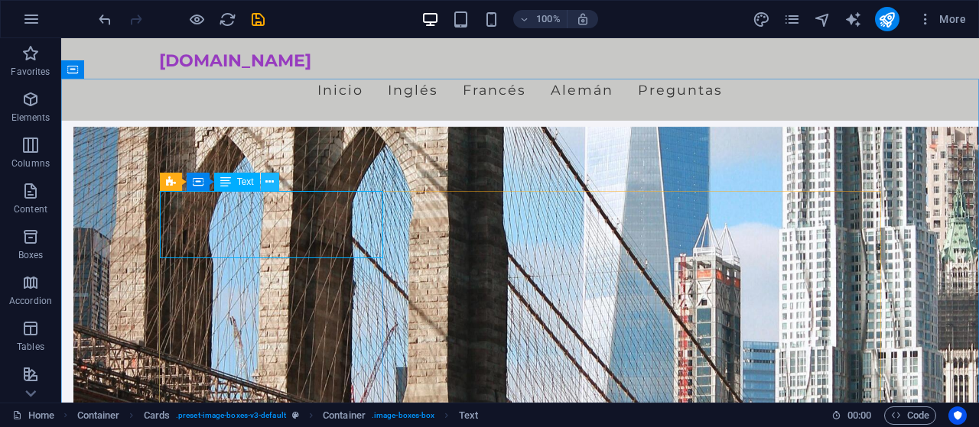
click at [273, 186] on icon at bounding box center [269, 182] width 8 height 16
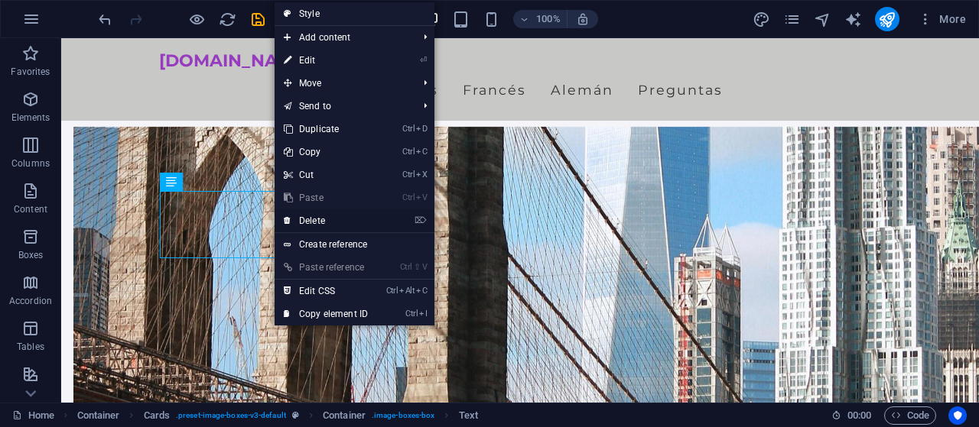
click at [312, 226] on link "⌦ Delete" at bounding box center [326, 221] width 102 height 23
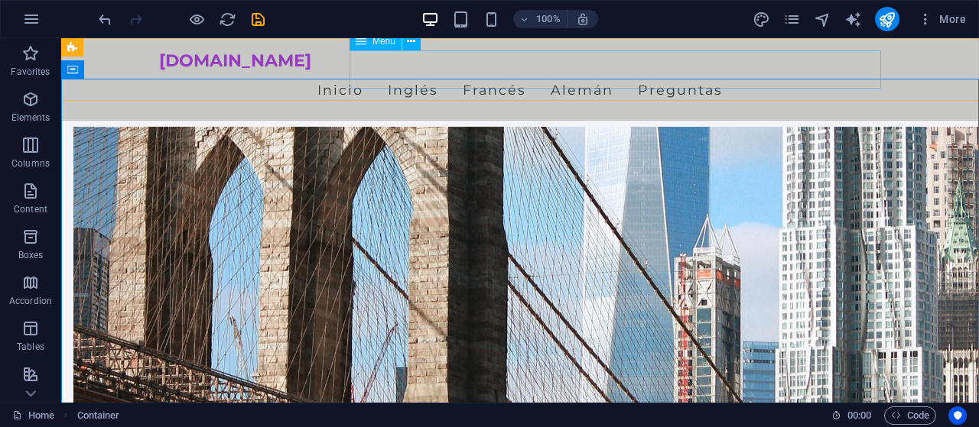
click at [508, 71] on nav "Inicio Inglés [PERSON_NAME]" at bounding box center [520, 90] width 722 height 38
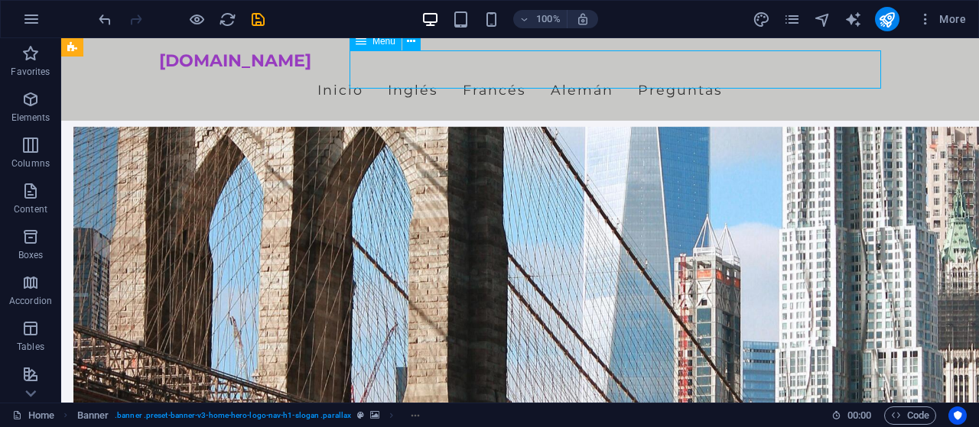
click at [508, 71] on nav "Inicio Inglés [PERSON_NAME]" at bounding box center [520, 90] width 722 height 38
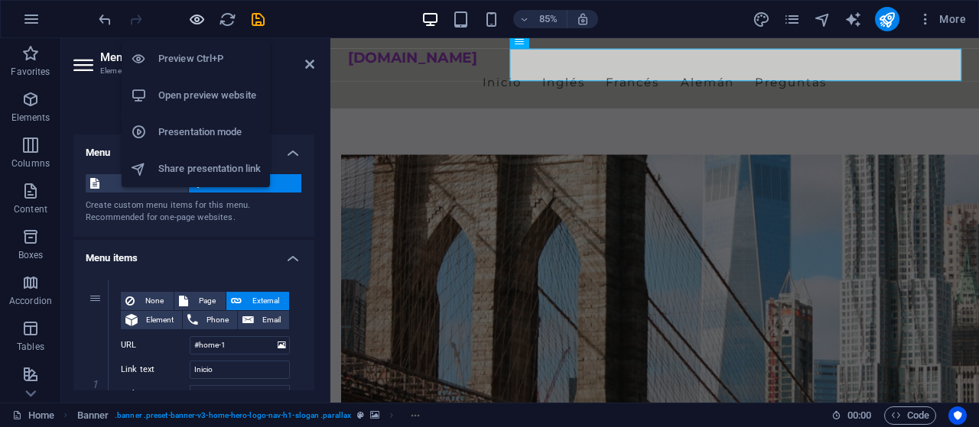
click at [196, 21] on icon "button" at bounding box center [197, 20] width 18 height 18
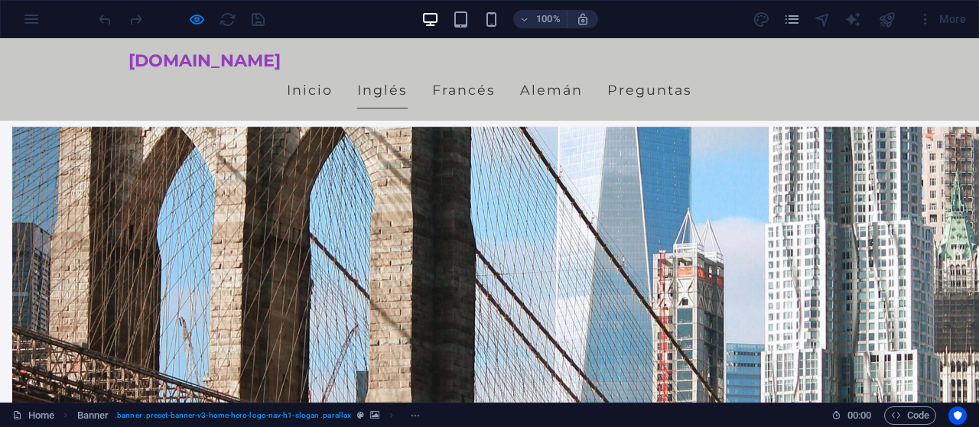
click at [408, 71] on link "Inglés" at bounding box center [382, 90] width 50 height 38
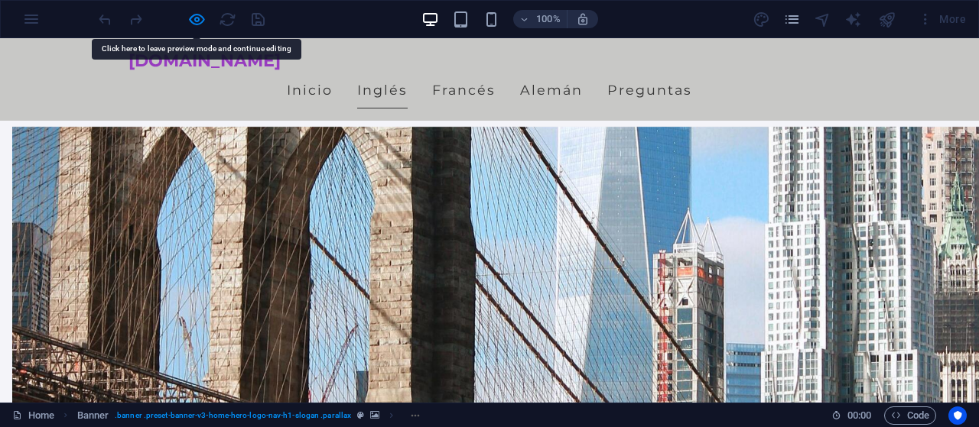
click at [408, 71] on link "Inglés" at bounding box center [382, 90] width 50 height 38
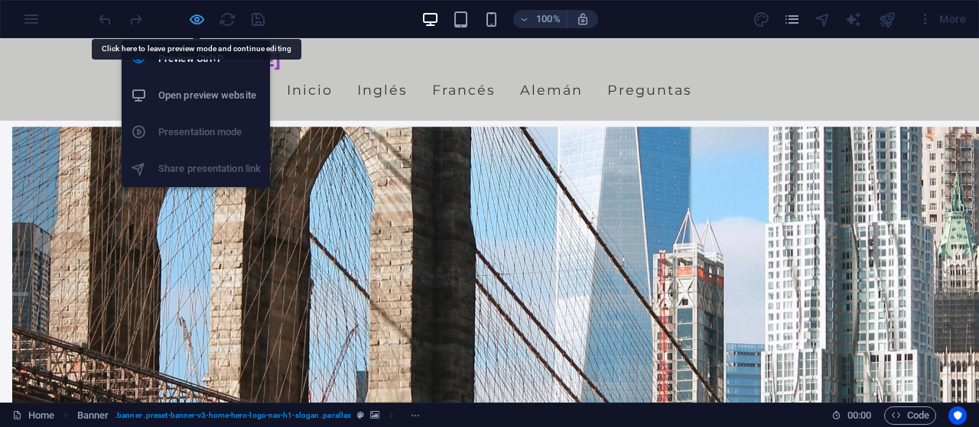
click at [197, 16] on icon "button" at bounding box center [197, 20] width 18 height 18
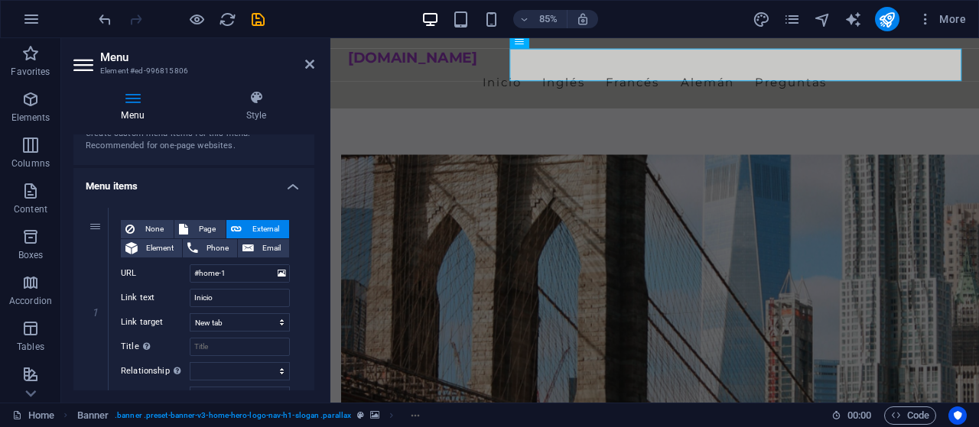
scroll to position [0, 0]
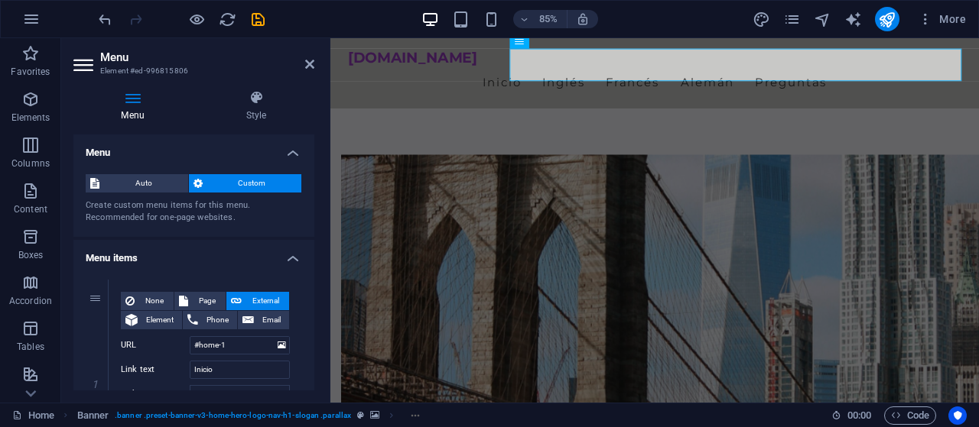
click at [135, 106] on h4 "Menu" at bounding box center [135, 106] width 125 height 32
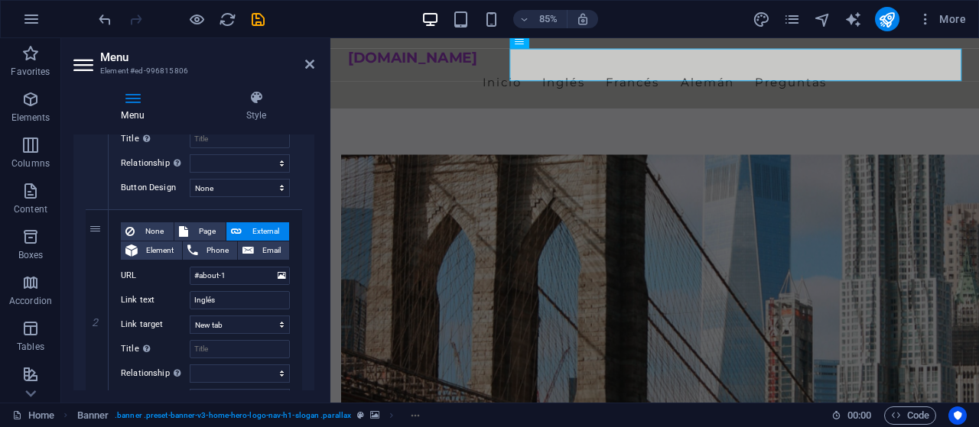
scroll to position [288, 0]
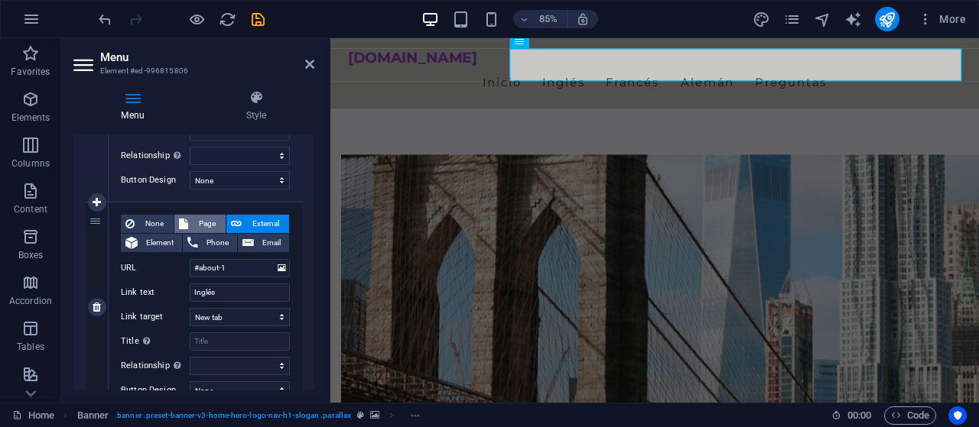
click at [196, 218] on span "Page" at bounding box center [207, 224] width 28 height 18
select select
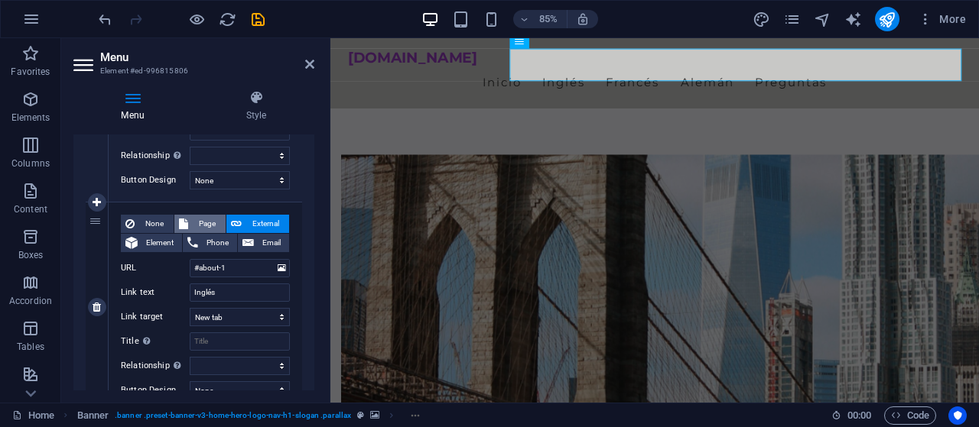
select select
click at [190, 259] on select "Home Subpage Legal Notice Privacy" at bounding box center [240, 268] width 100 height 18
select select "1"
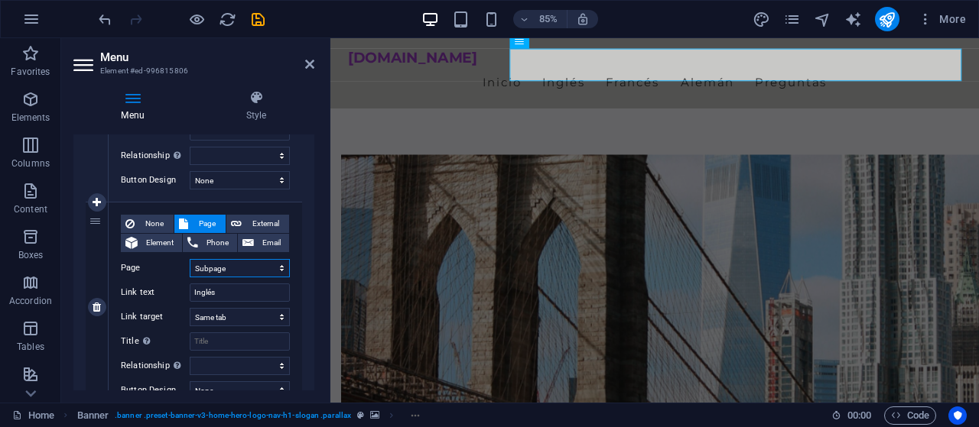
click option "Subpage" at bounding box center [0, 0] width 0 height 0
select select
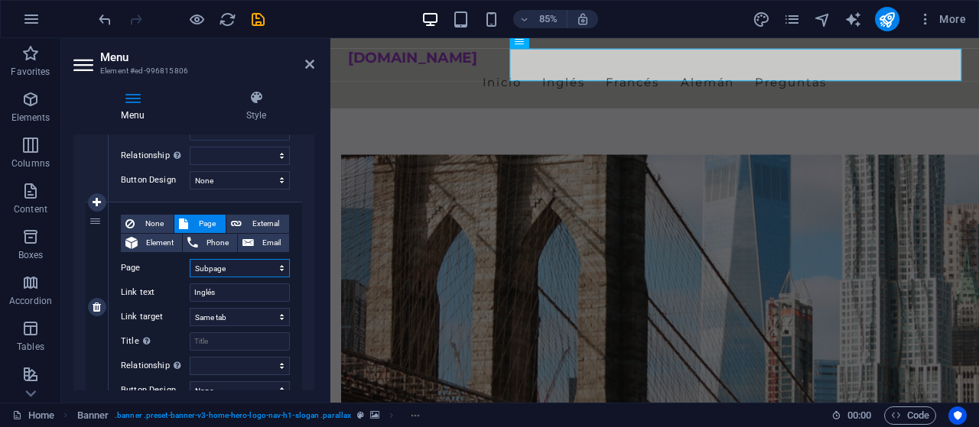
select select
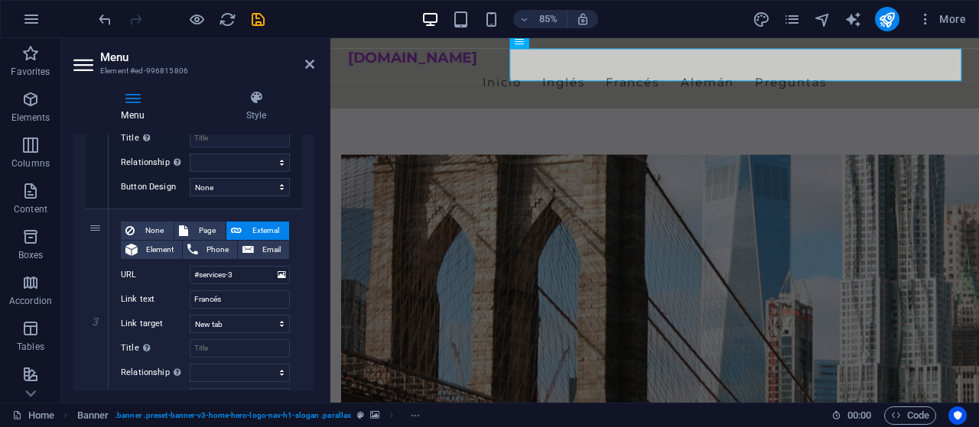
scroll to position [496, 0]
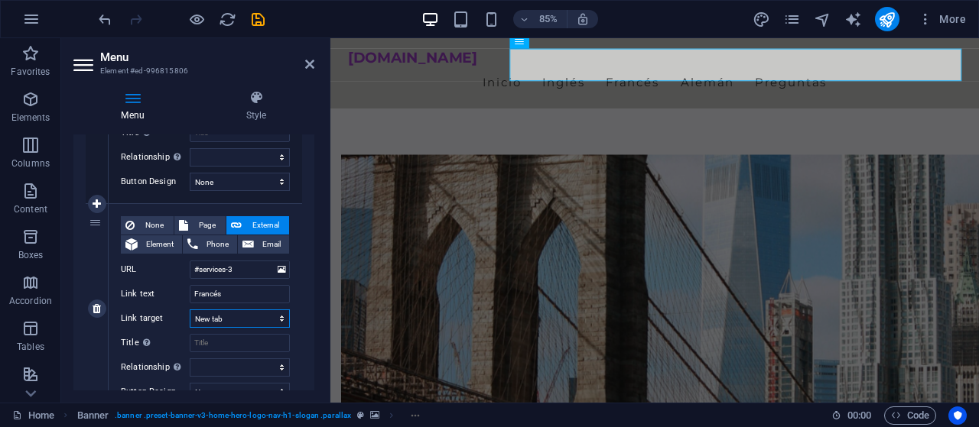
click at [190, 310] on select "New tab Same tab Overlay" at bounding box center [240, 319] width 100 height 18
click at [207, 222] on span "Page" at bounding box center [207, 225] width 28 height 18
select select
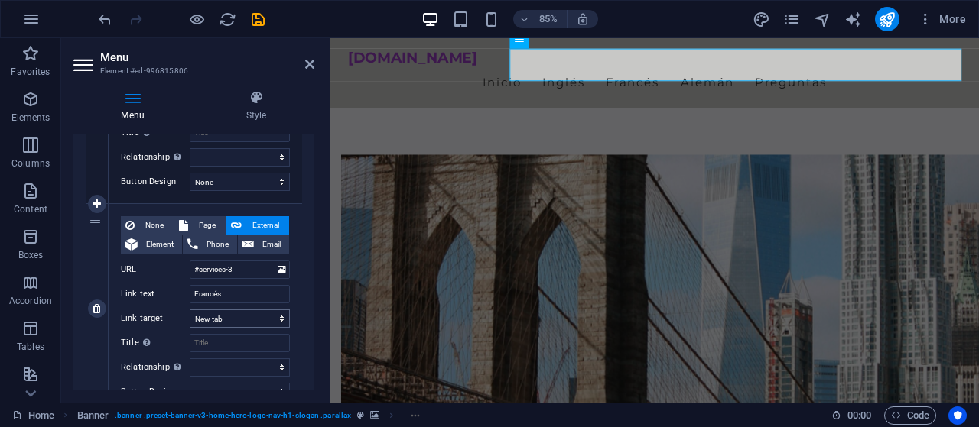
select select
click at [190, 261] on select "Home Subpage Legal Notice Privacy" at bounding box center [240, 270] width 100 height 18
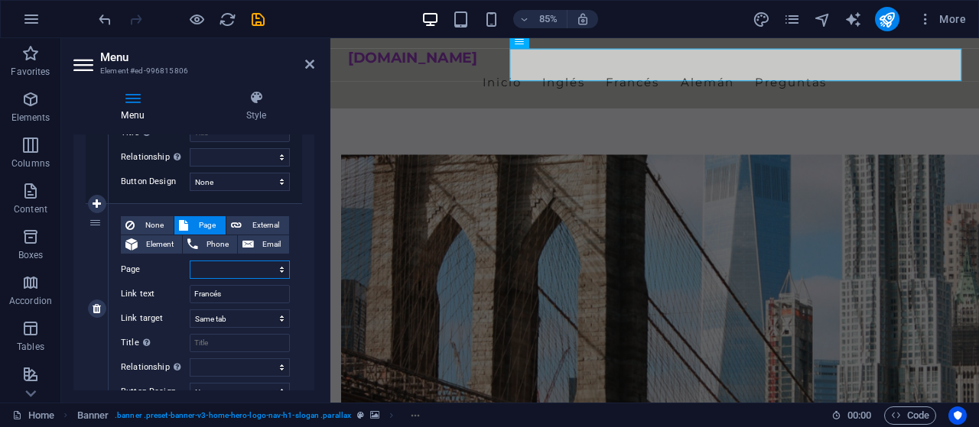
select select "1"
click option "Subpage" at bounding box center [0, 0] width 0 height 0
select select
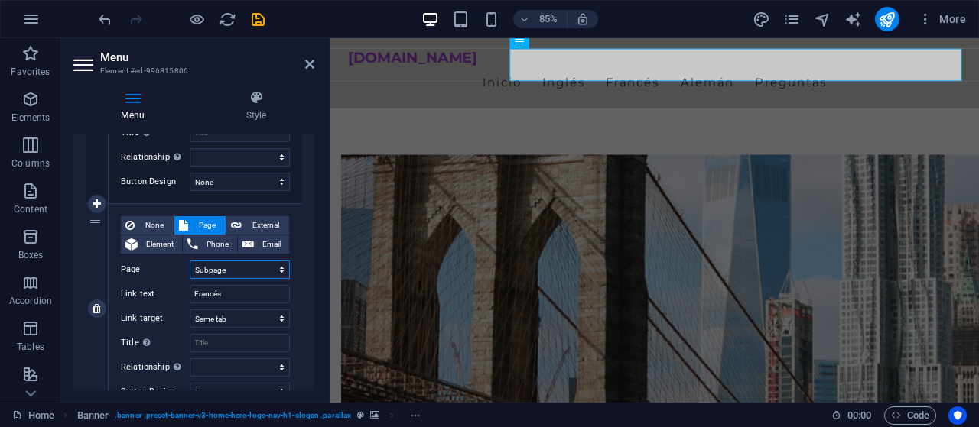
select select
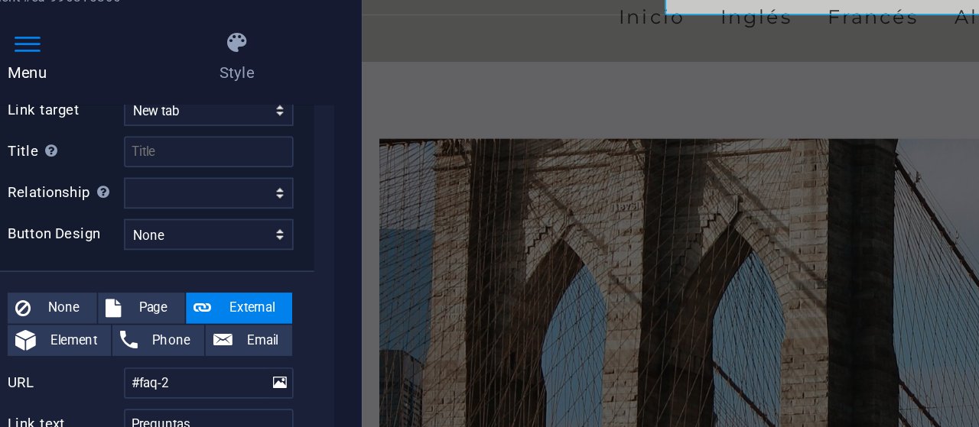
scroll to position [900, 0]
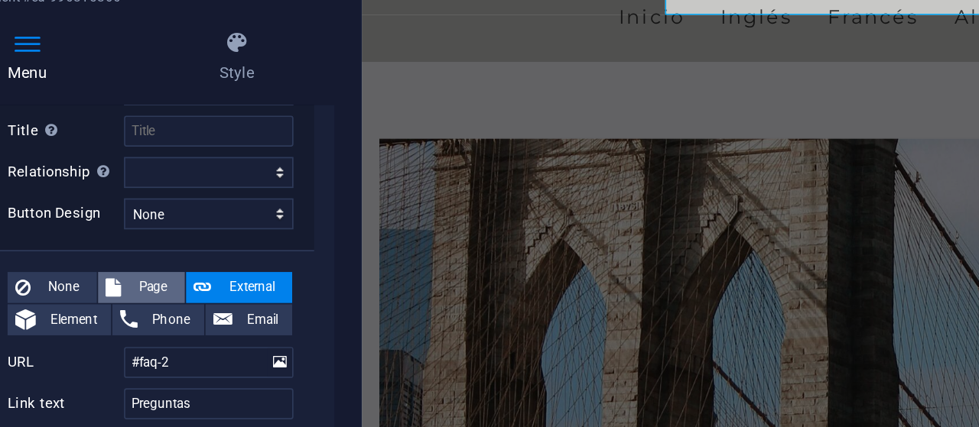
click at [193, 239] on span "Page" at bounding box center [207, 242] width 28 height 18
select select
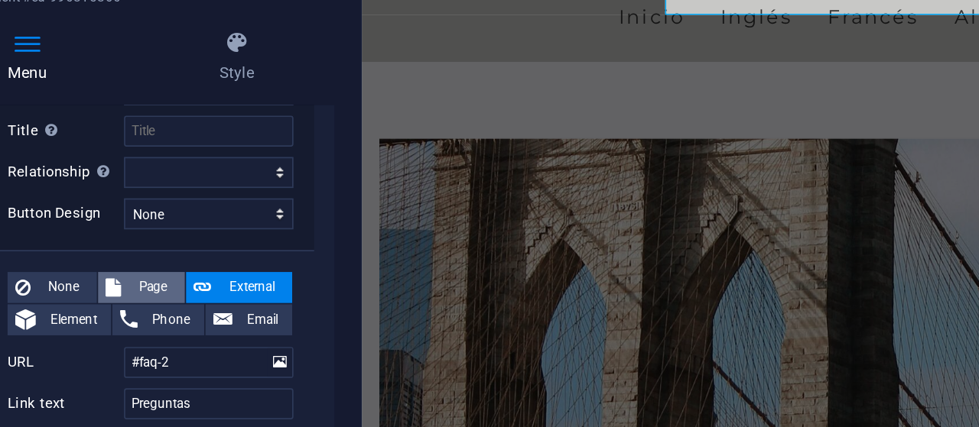
select select
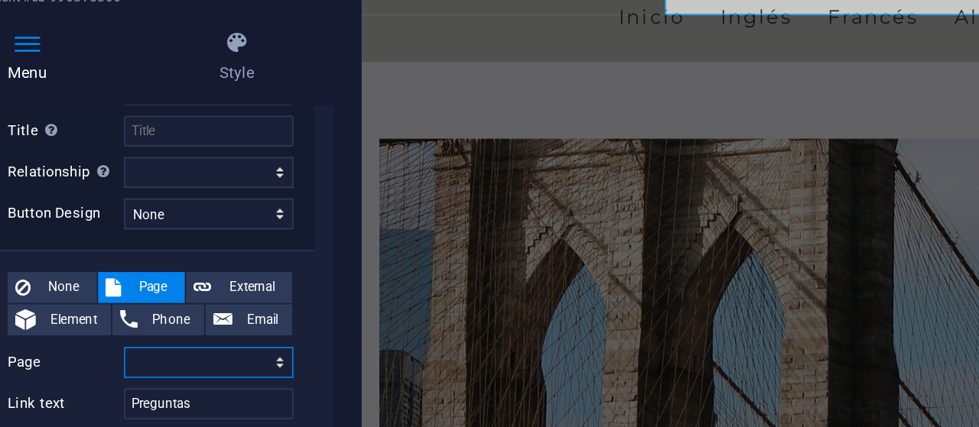
click at [190, 278] on select "Home Subpage Legal Notice Privacy" at bounding box center [240, 287] width 100 height 18
select select "1"
click option "Subpage" at bounding box center [0, 0] width 0 height 0
select select
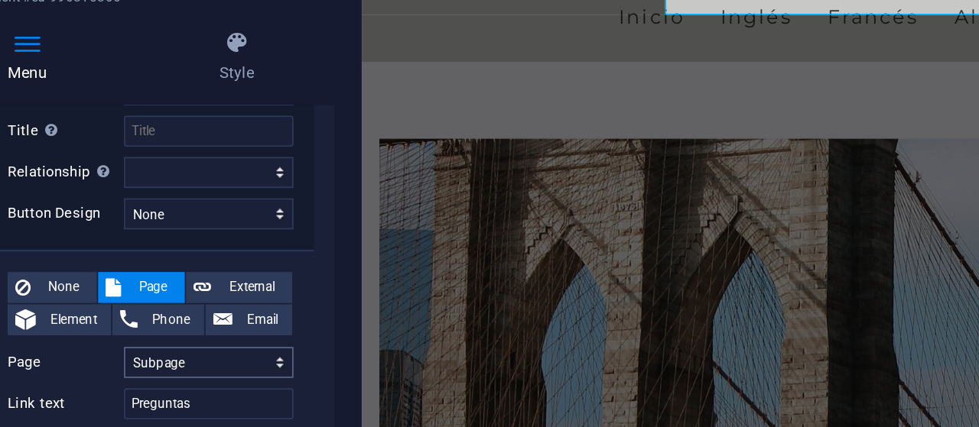
select select
click at [231, 249] on icon at bounding box center [236, 242] width 11 height 18
select select
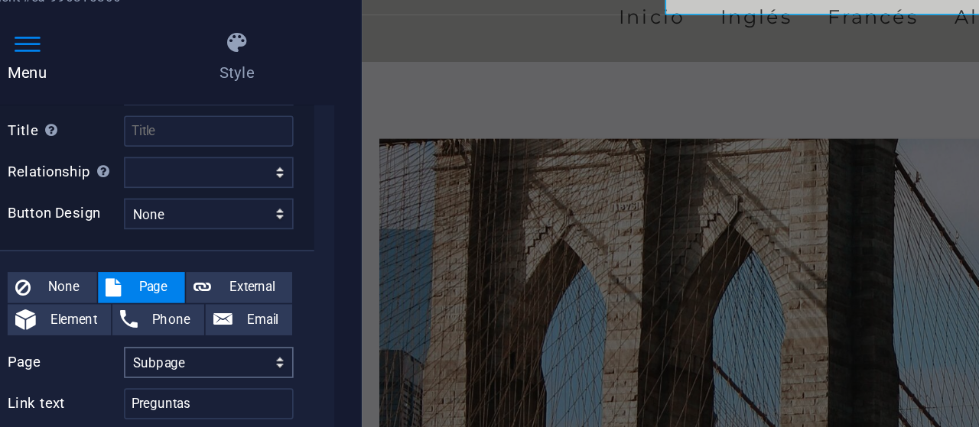
select select
select select "blank"
select select
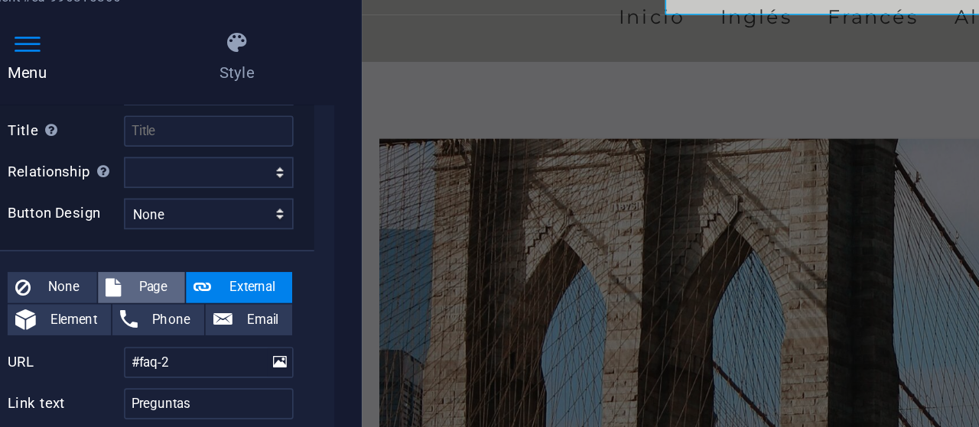
click at [210, 242] on span "Page" at bounding box center [207, 242] width 28 height 18
select select
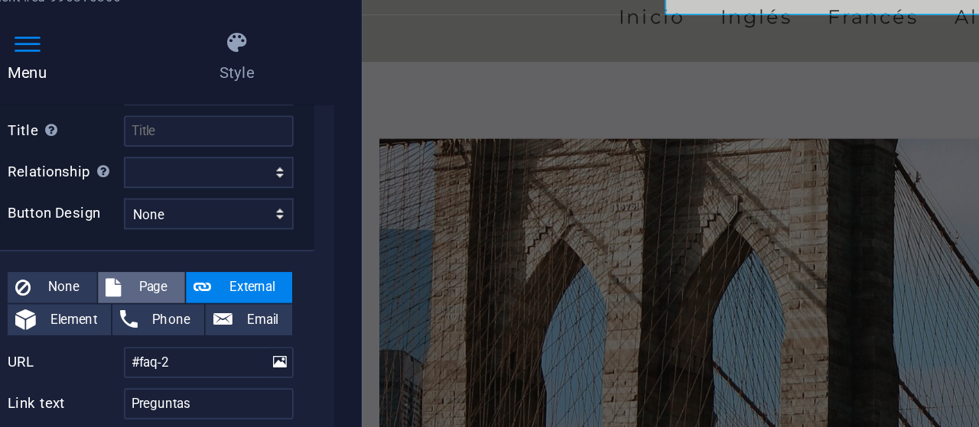
select select
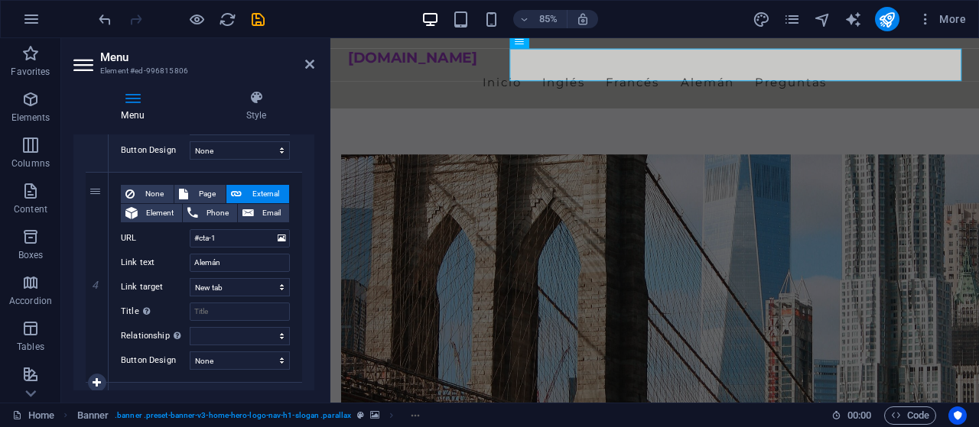
scroll to position [736, 0]
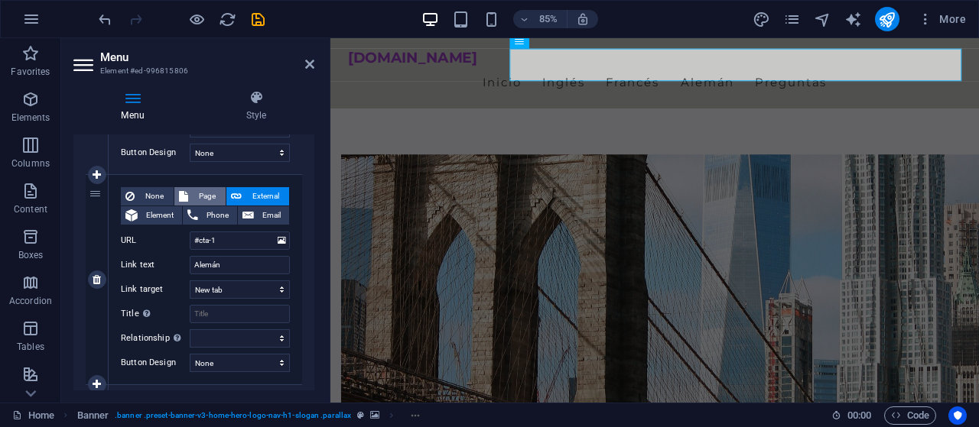
click at [206, 195] on span "Page" at bounding box center [207, 196] width 28 height 18
select select
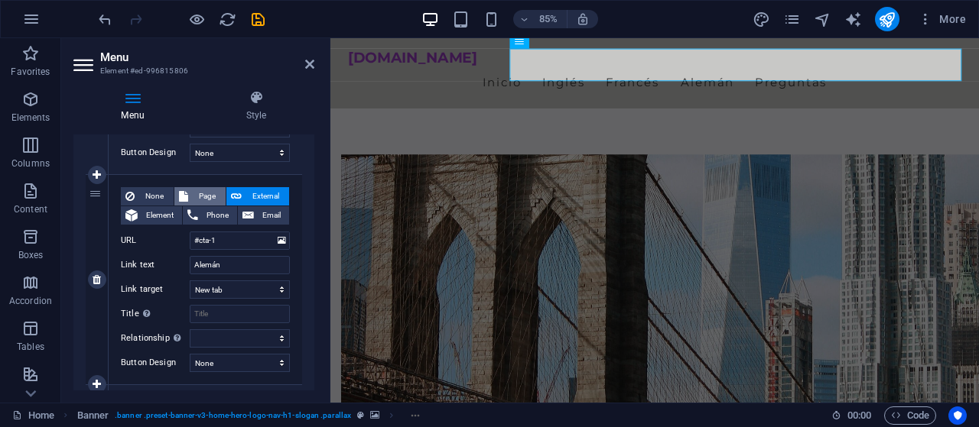
select select
click at [190, 232] on select "Home Subpage Legal Notice Privacy" at bounding box center [240, 241] width 100 height 18
select select "1"
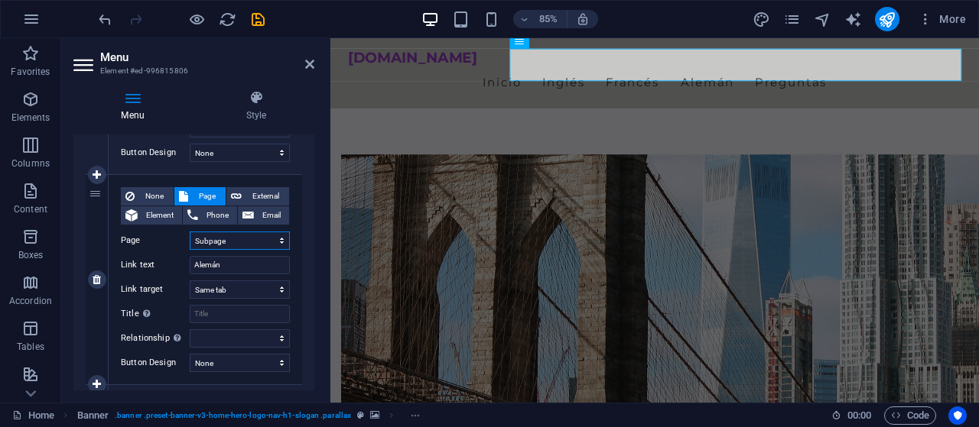
click option "Subpage" at bounding box center [0, 0] width 0 height 0
select select
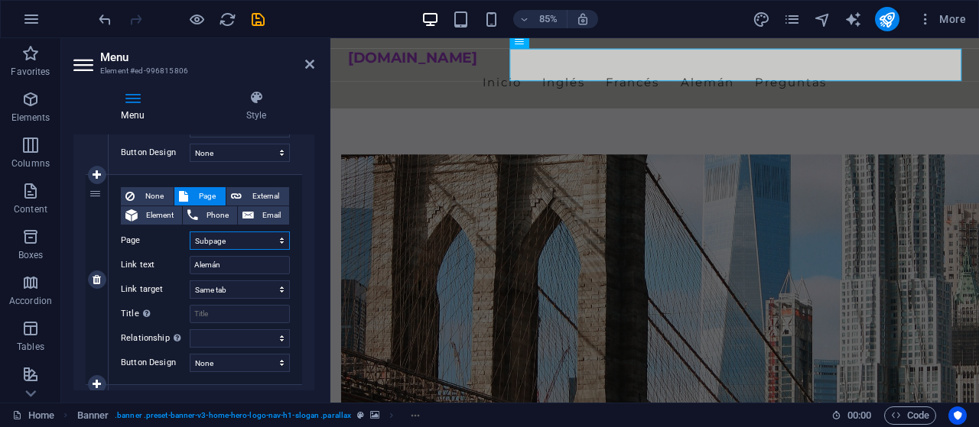
select select
click at [253, 19] on icon "save" at bounding box center [258, 20] width 18 height 18
checkbox input "false"
select select "1"
select select
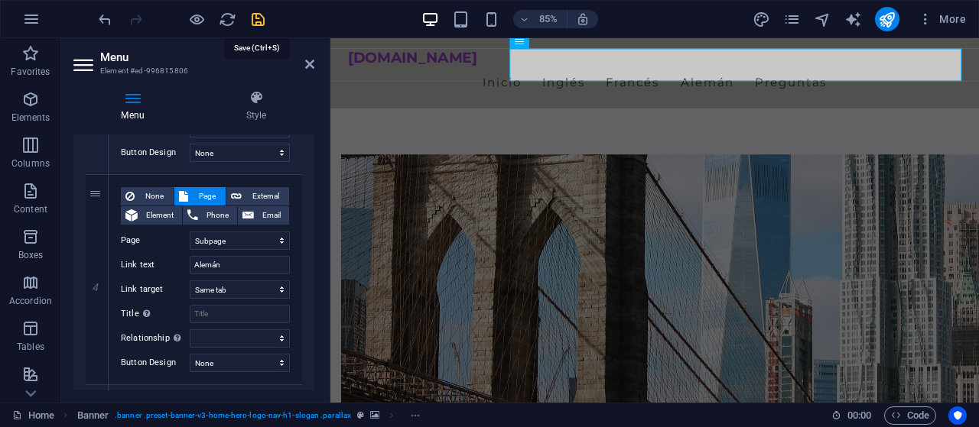
select select "1"
select select
select select "1"
select select
select select "1"
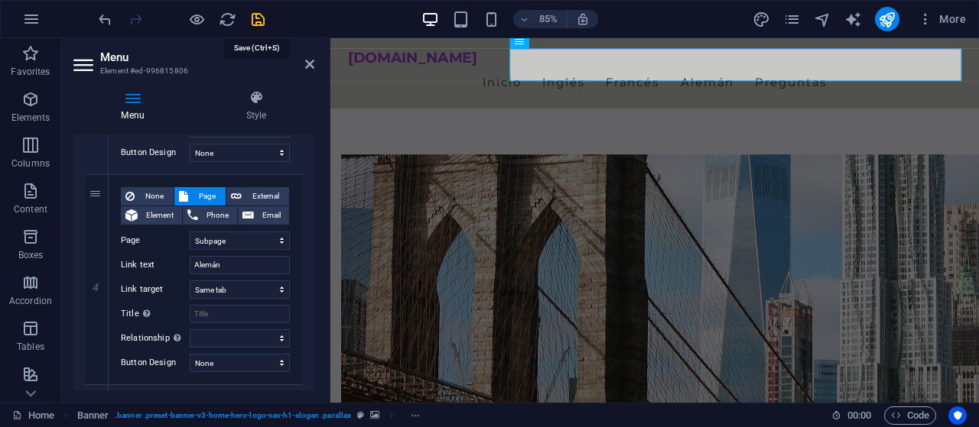
select select
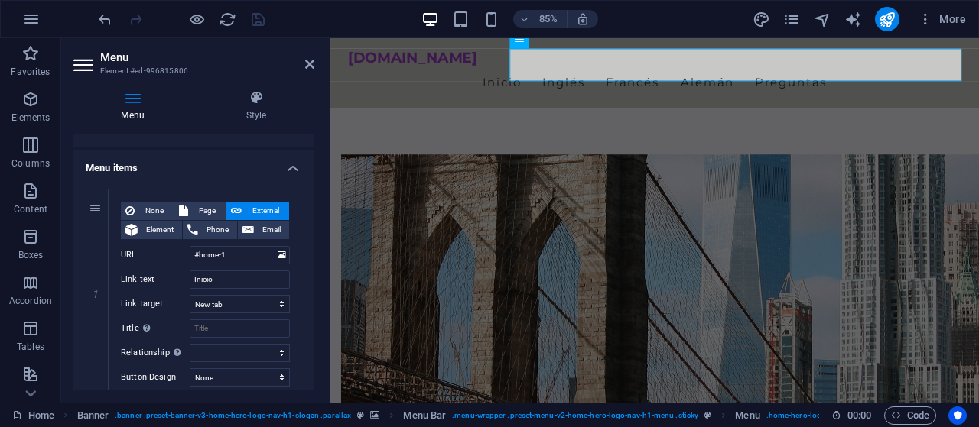
scroll to position [82, 0]
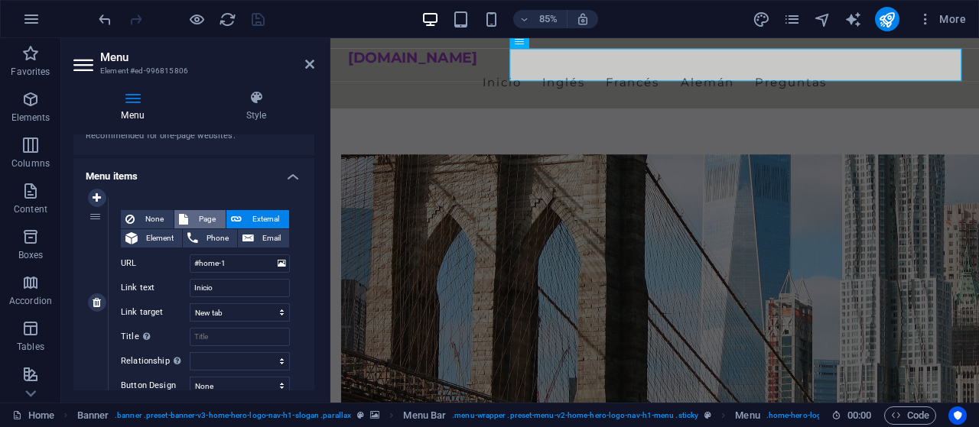
click at [211, 218] on span "Page" at bounding box center [207, 219] width 28 height 18
select select
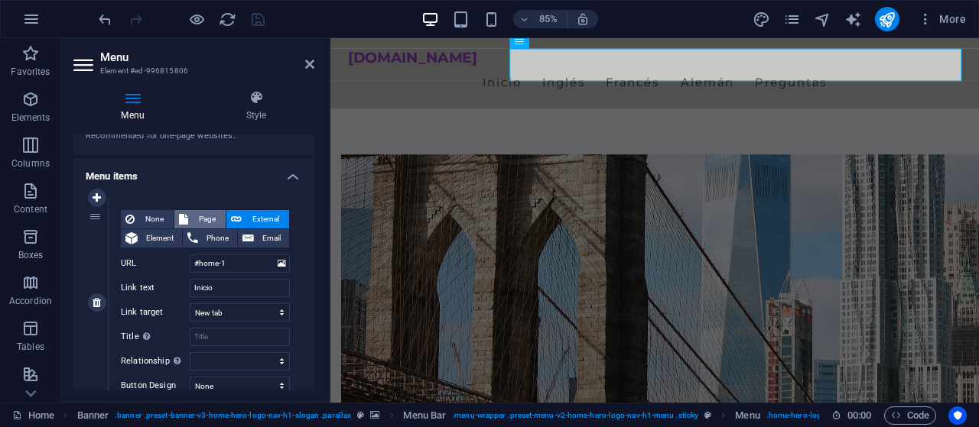
select select
click at [241, 217] on icon at bounding box center [236, 219] width 11 height 18
select select "blank"
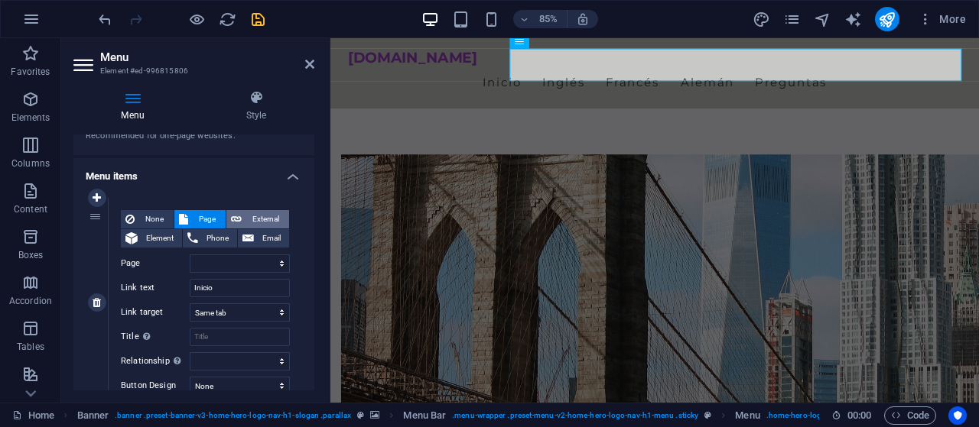
select select
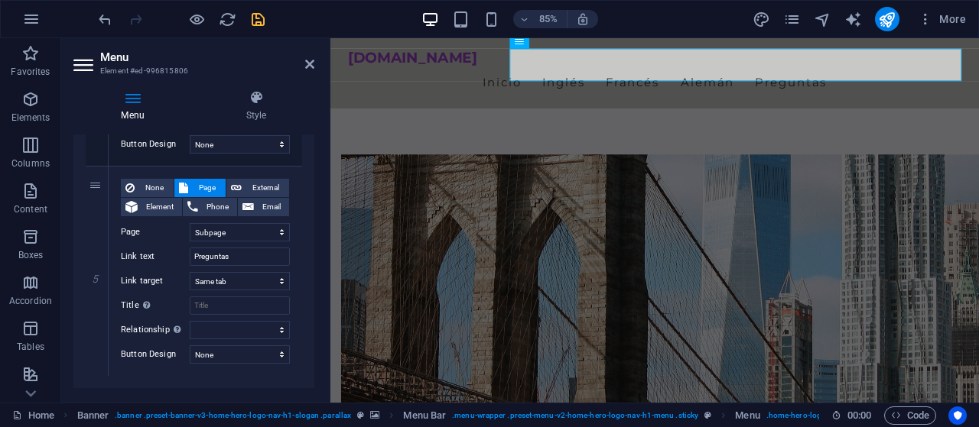
scroll to position [981, 0]
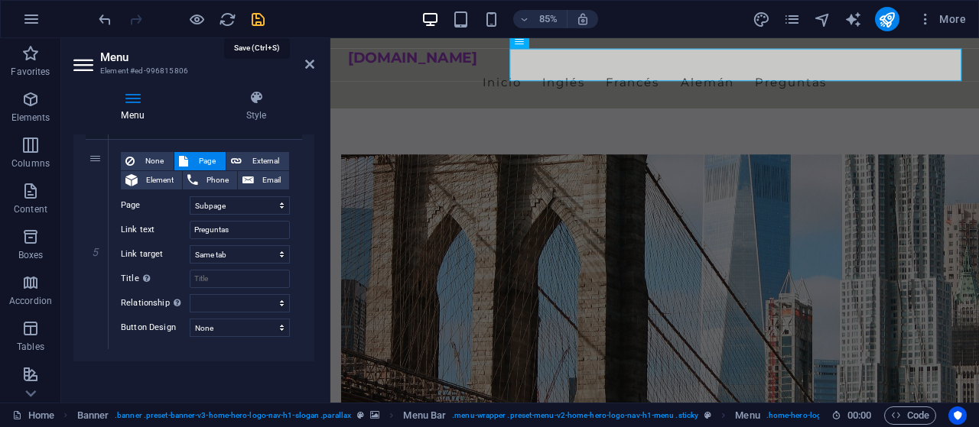
click at [262, 15] on icon "save" at bounding box center [258, 20] width 18 height 18
checkbox input "false"
select select "1"
select select
select select "1"
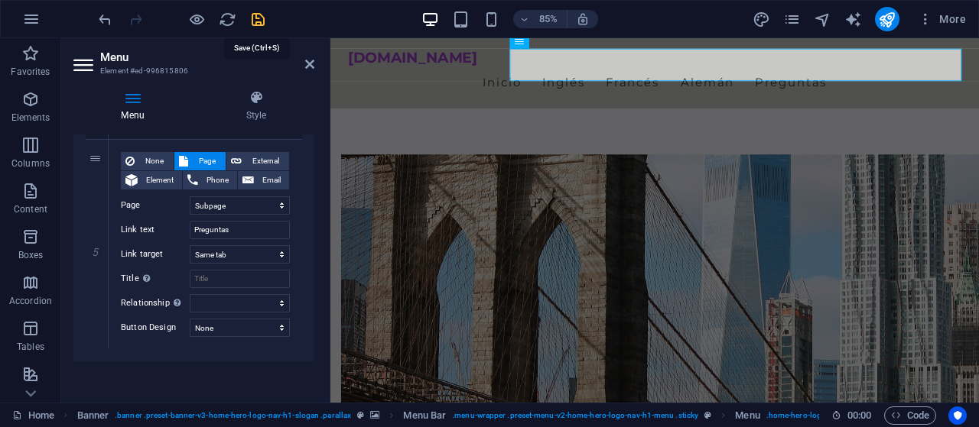
select select
select select "1"
select select
select select "1"
select select
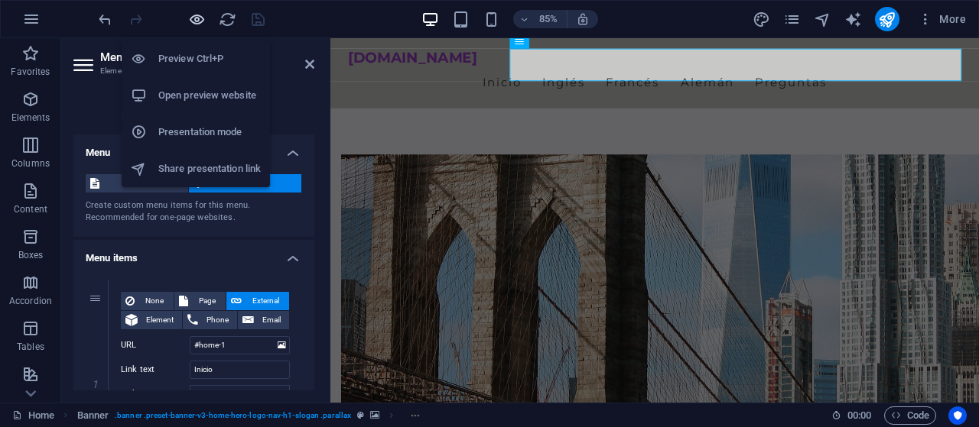
click at [199, 18] on icon "button" at bounding box center [197, 20] width 18 height 18
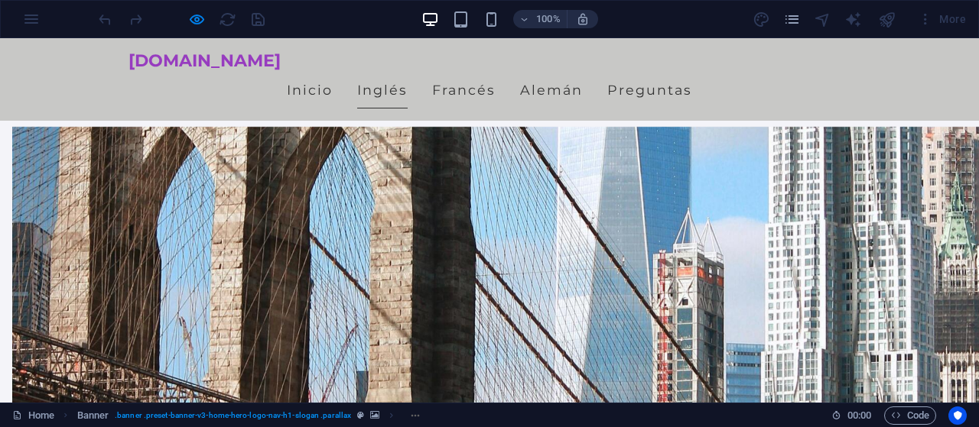
click at [408, 71] on link "Inglés" at bounding box center [382, 90] width 50 height 38
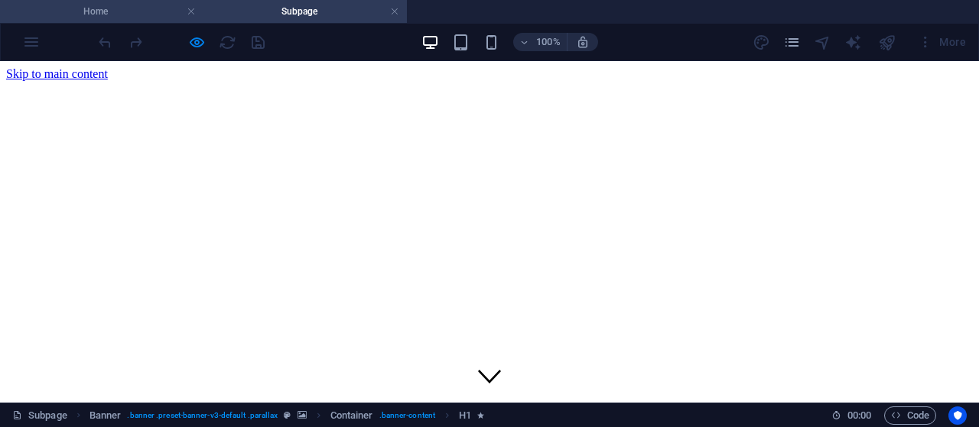
scroll to position [0, 0]
click at [89, 8] on h4 "Home" at bounding box center [101, 11] width 203 height 17
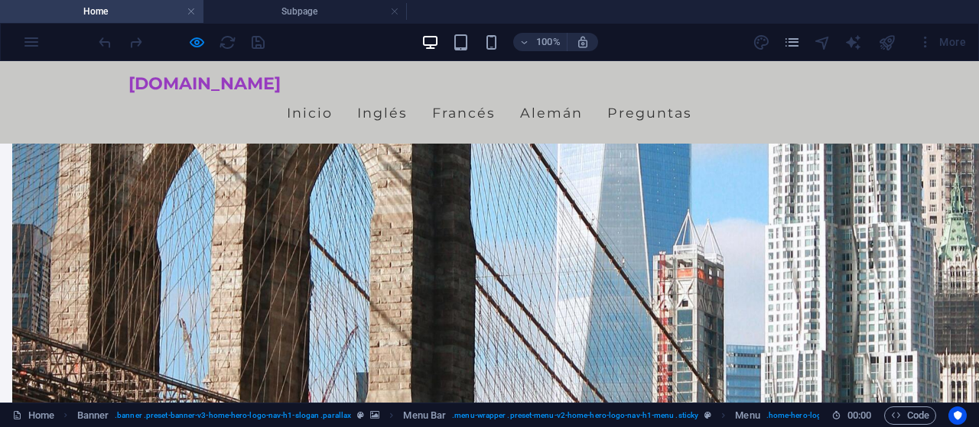
scroll to position [636, 0]
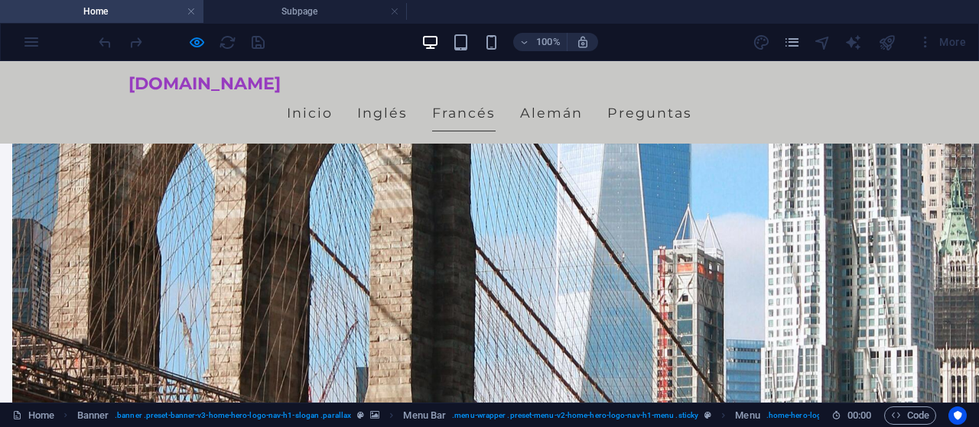
click at [496, 94] on link "Francés" at bounding box center [463, 113] width 63 height 38
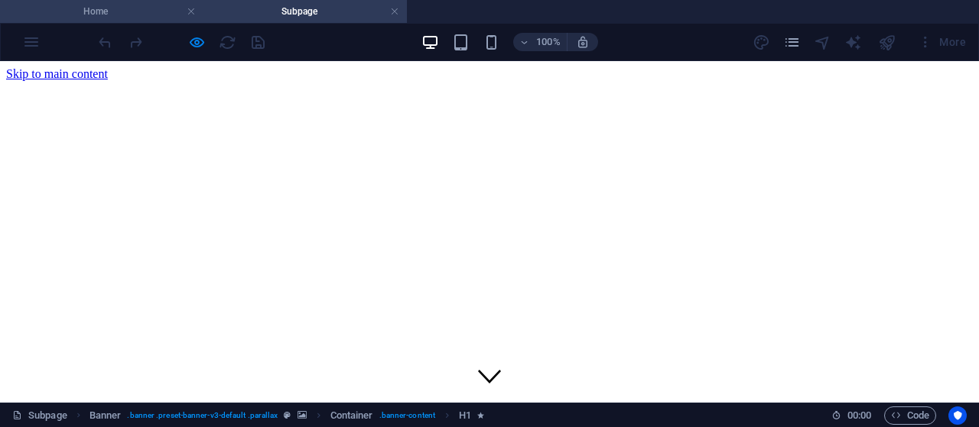
click at [128, 19] on h4 "Home" at bounding box center [101, 11] width 203 height 17
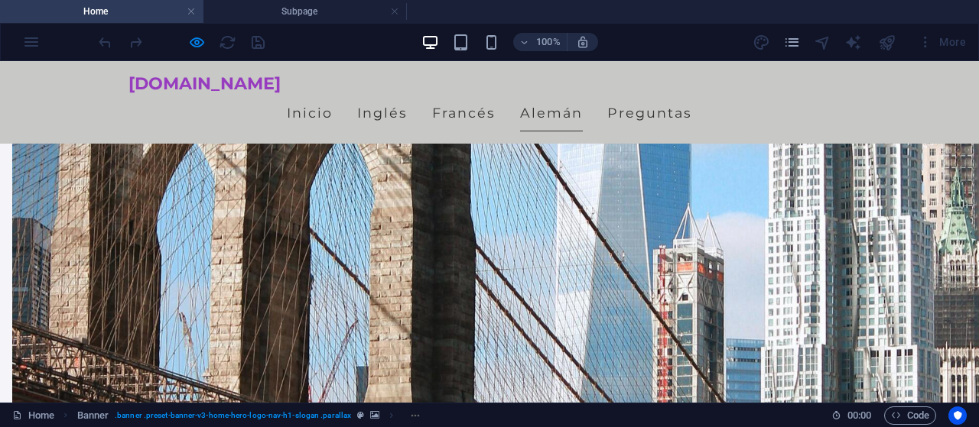
click at [583, 94] on link "Alemán" at bounding box center [551, 113] width 63 height 38
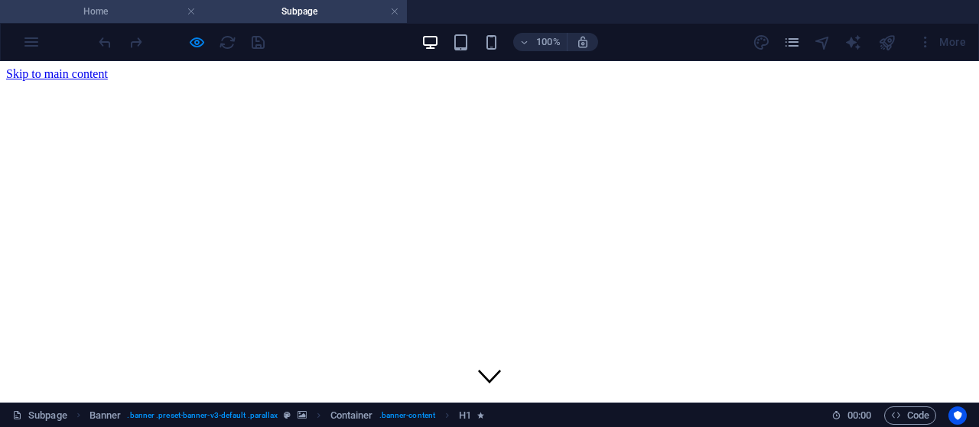
click at [137, 16] on h4 "Home" at bounding box center [101, 11] width 203 height 17
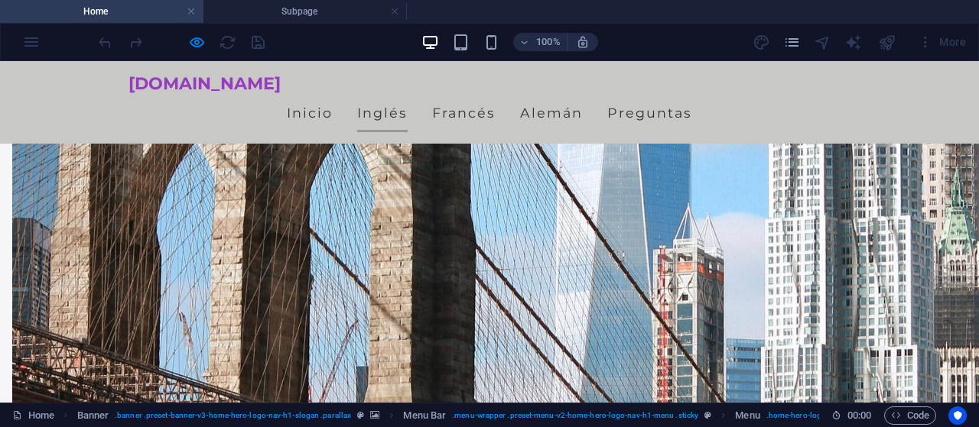
click at [408, 94] on link "Inglés" at bounding box center [382, 113] width 50 height 38
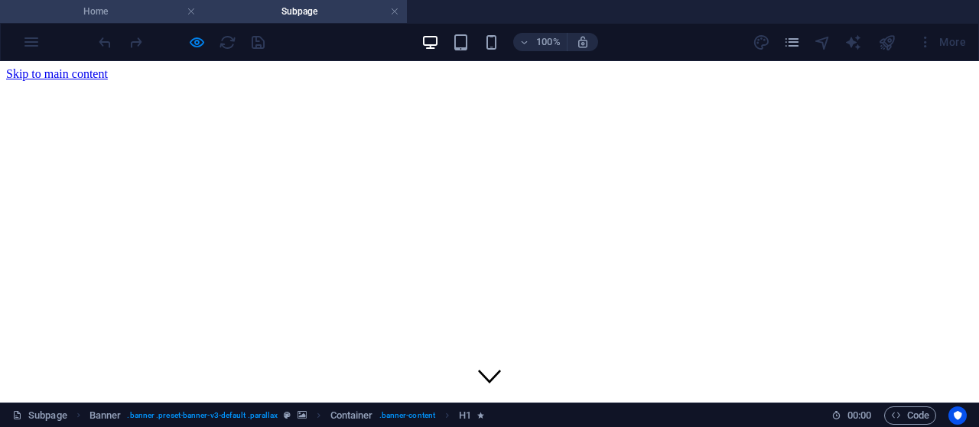
click at [154, 9] on h4 "Home" at bounding box center [101, 11] width 203 height 17
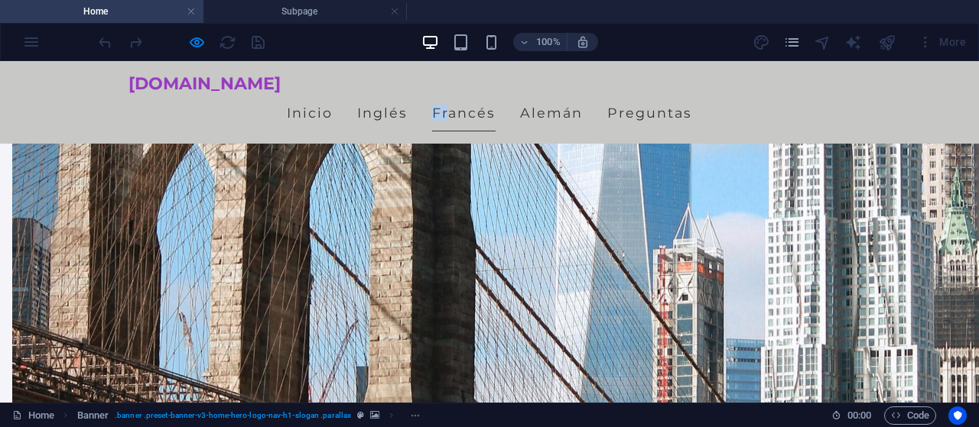
drag, startPoint x: 523, startPoint y: 83, endPoint x: 544, endPoint y: 93, distance: 22.9
click at [544, 94] on ul "Inicio Inglés [PERSON_NAME]" at bounding box center [489, 113] width 722 height 38
click at [496, 94] on link "Francés" at bounding box center [463, 113] width 63 height 38
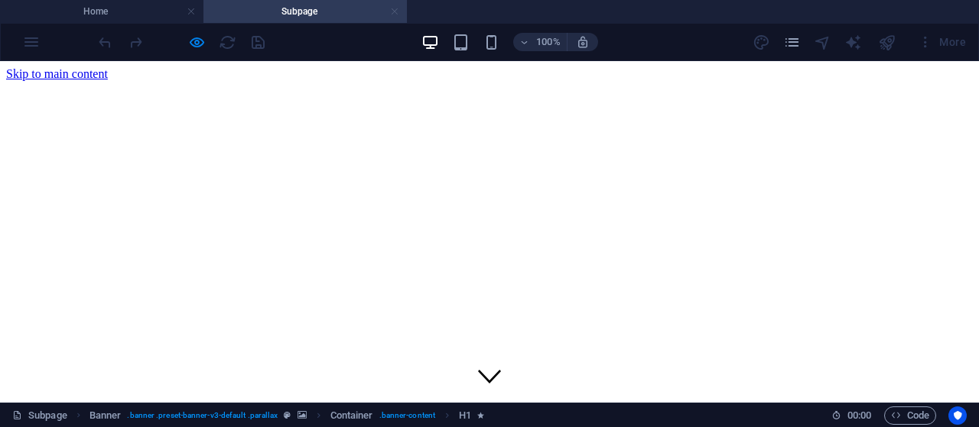
click at [391, 11] on link at bounding box center [394, 12] width 9 height 15
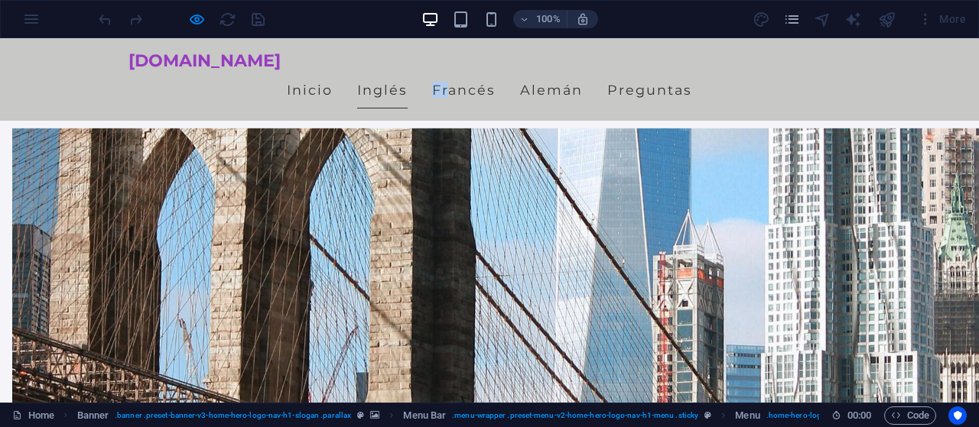
click at [408, 71] on link "Inglés" at bounding box center [382, 90] width 50 height 38
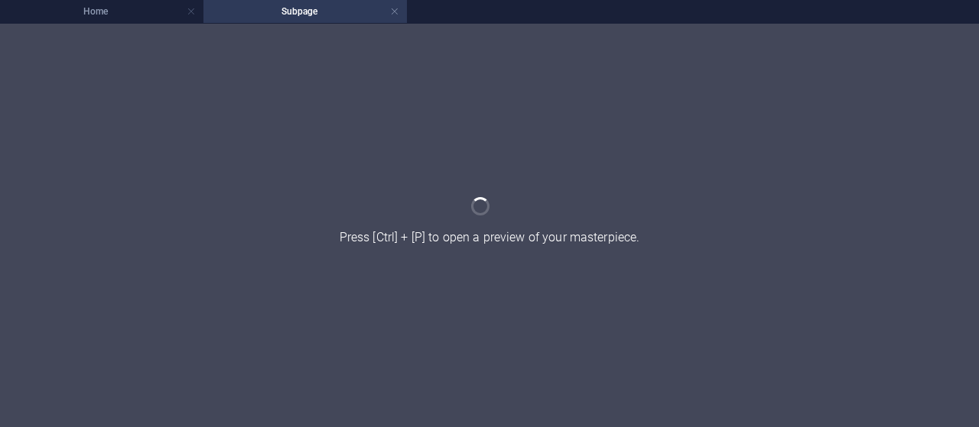
click at [478, 70] on div at bounding box center [489, 226] width 979 height 404
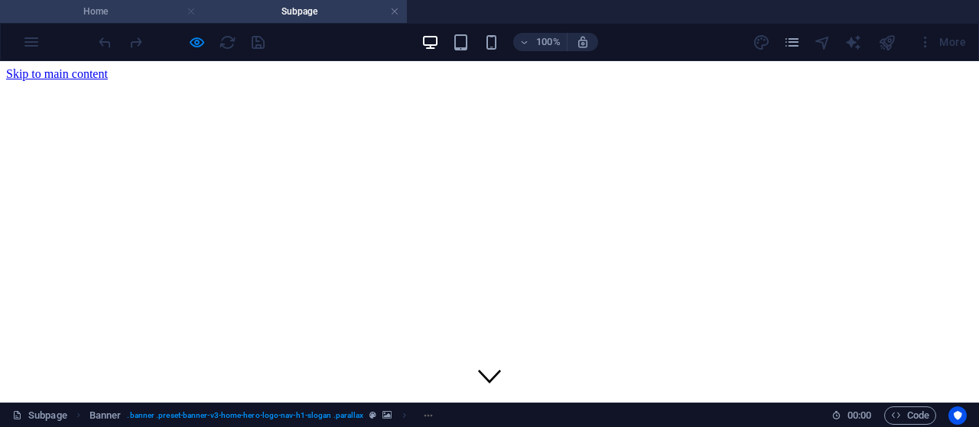
scroll to position [0, 0]
click at [167, 11] on h4 "Home" at bounding box center [101, 11] width 203 height 17
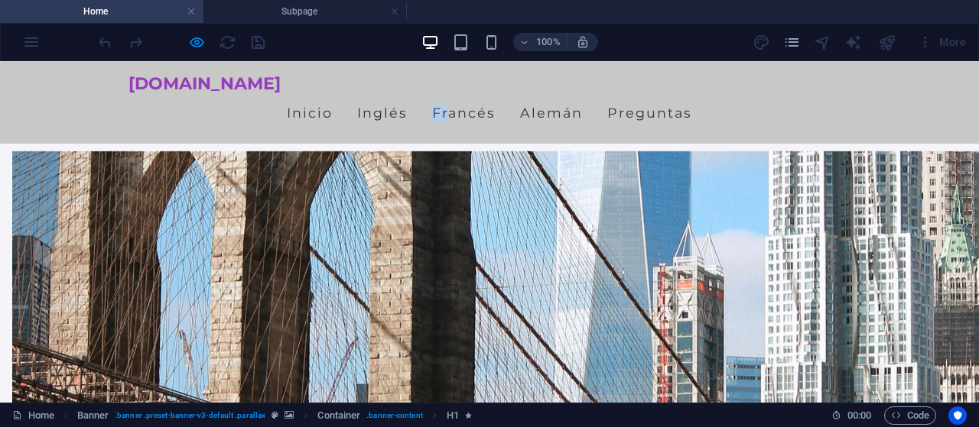
scroll to position [637, 0]
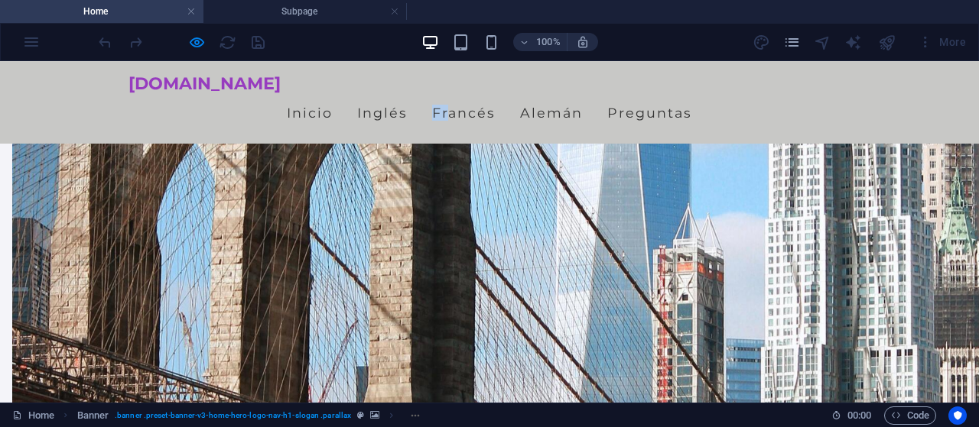
click at [36, 39] on div "100% More" at bounding box center [489, 42] width 977 height 37
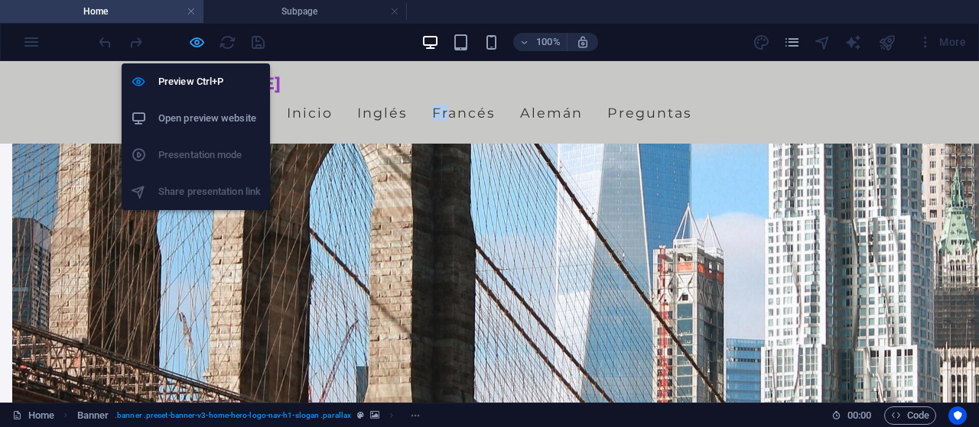
click at [190, 41] on icon "button" at bounding box center [197, 43] width 18 height 18
select select "1"
select select
select select "1"
select select
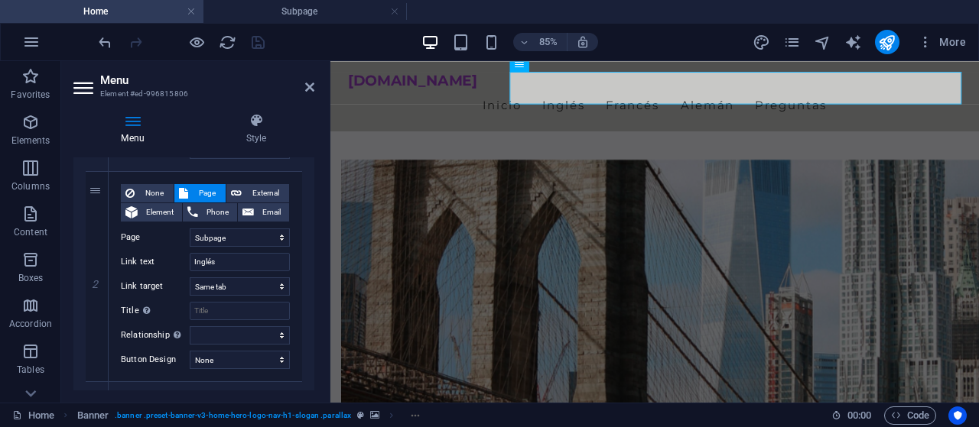
scroll to position [329, 0]
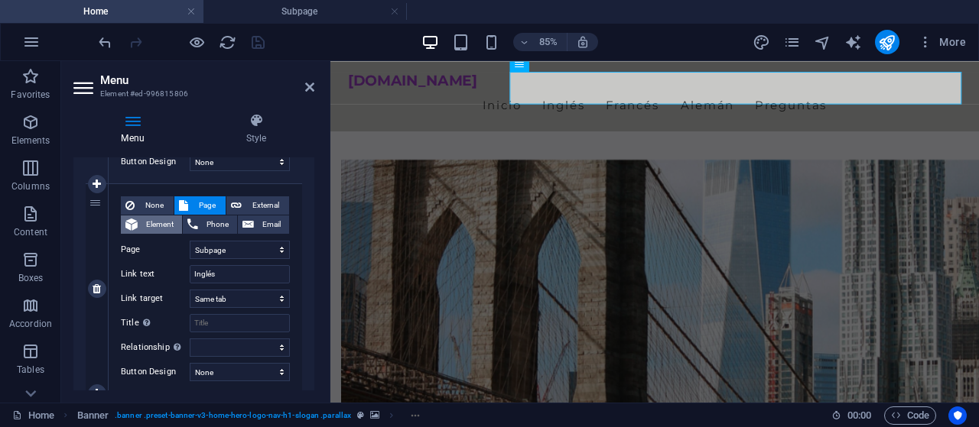
click at [145, 228] on span "Element" at bounding box center [159, 225] width 35 height 18
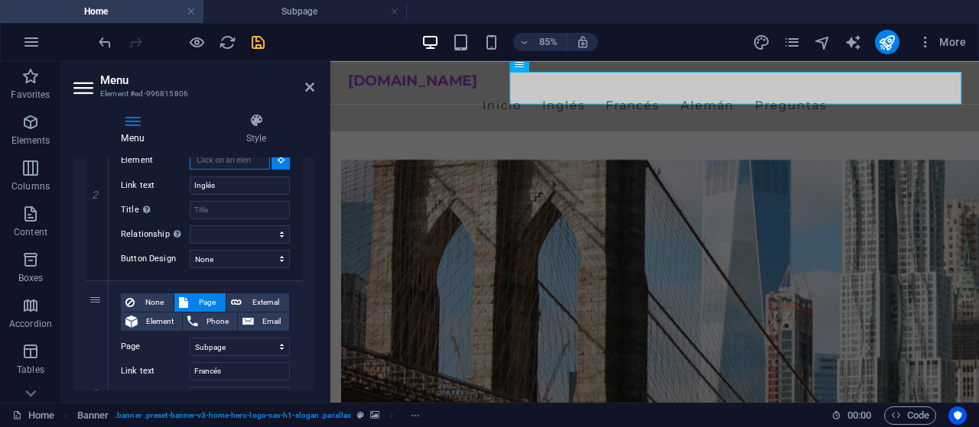
scroll to position [413, 0]
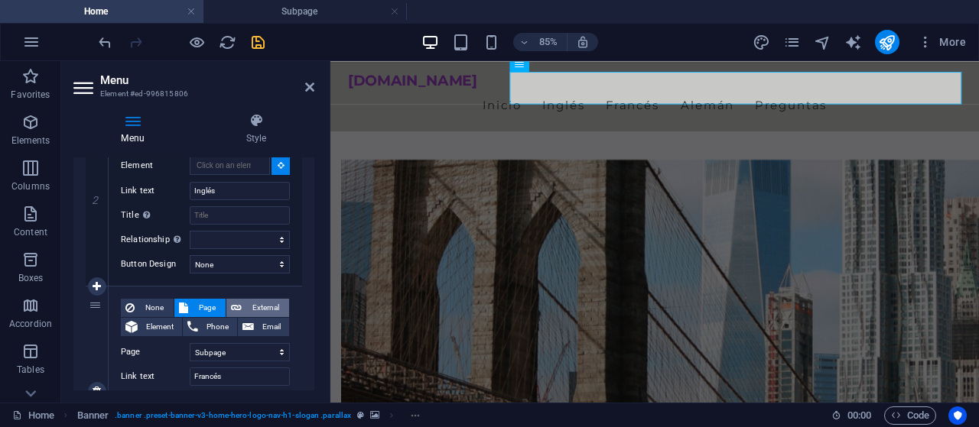
click at [262, 307] on span "External" at bounding box center [265, 308] width 38 height 18
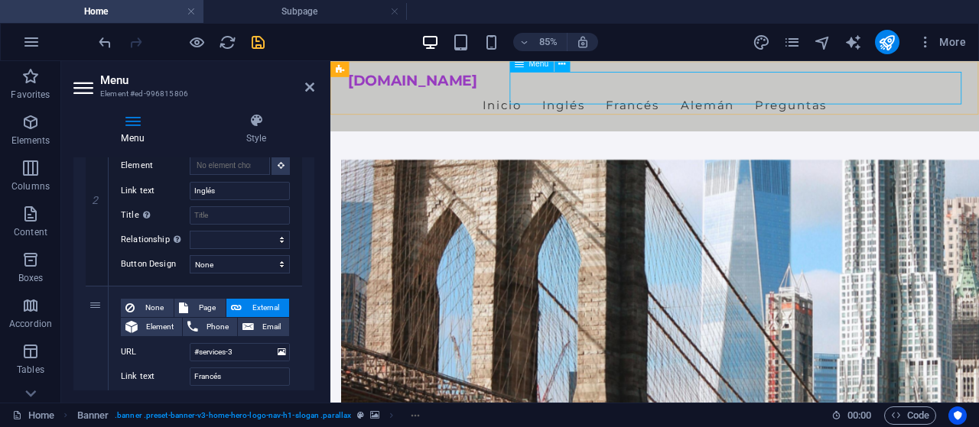
click at [696, 94] on nav "Inicio Inglés [PERSON_NAME]" at bounding box center [712, 113] width 722 height 38
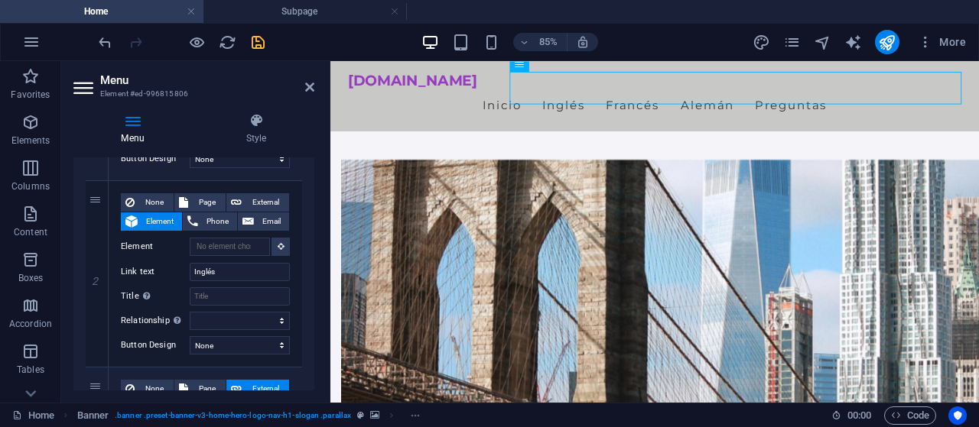
scroll to position [245, 0]
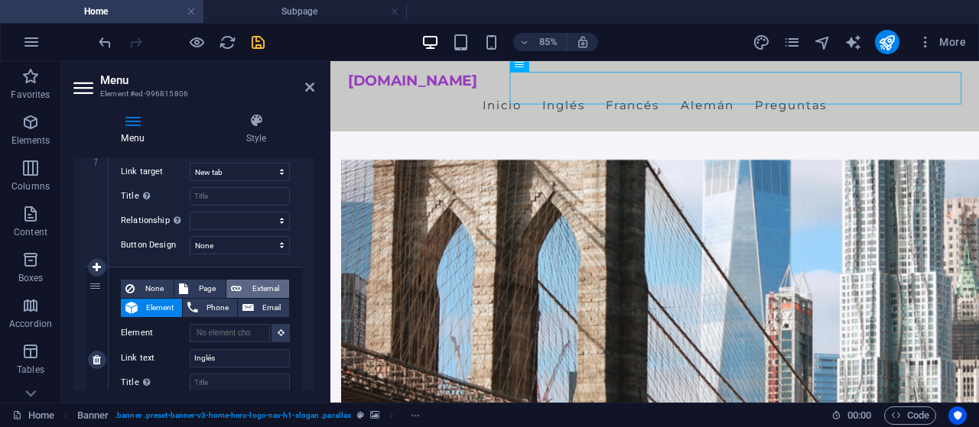
click at [264, 284] on span "External" at bounding box center [265, 289] width 38 height 18
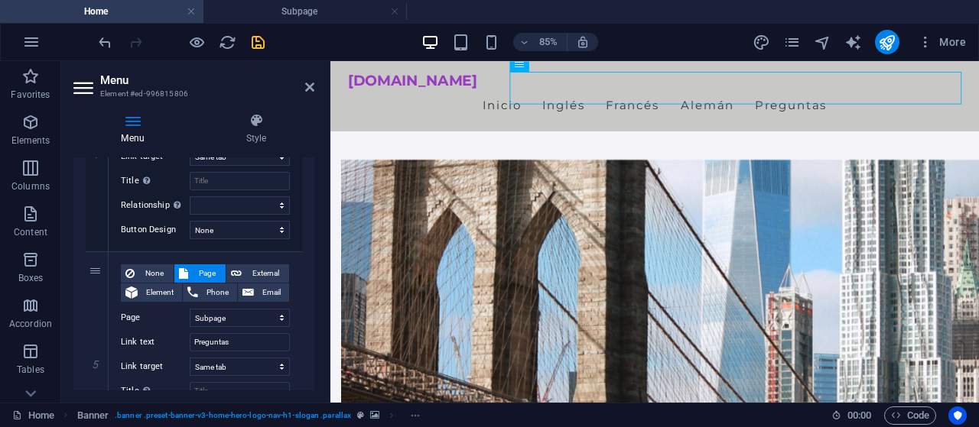
scroll to position [889, 0]
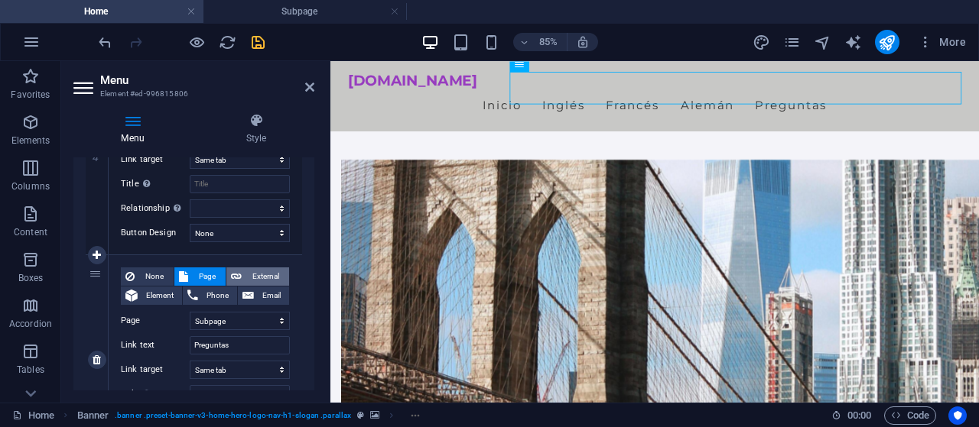
click at [261, 271] on span "External" at bounding box center [265, 277] width 38 height 18
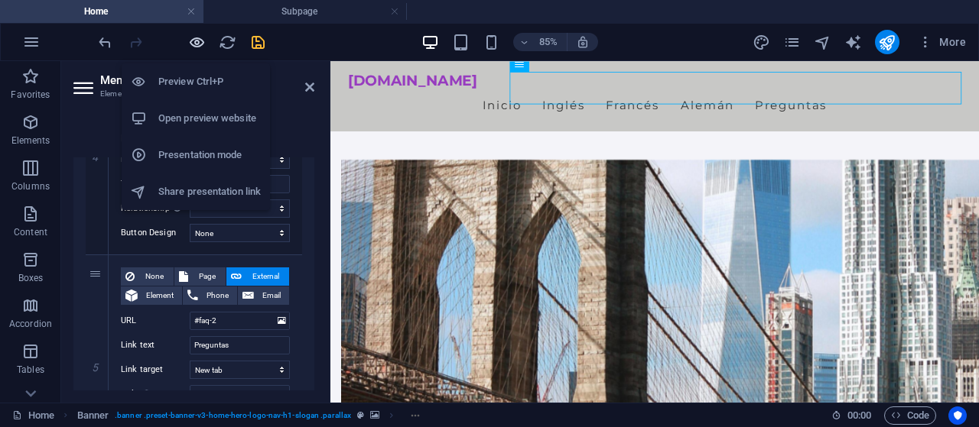
click at [196, 42] on icon "button" at bounding box center [197, 43] width 18 height 18
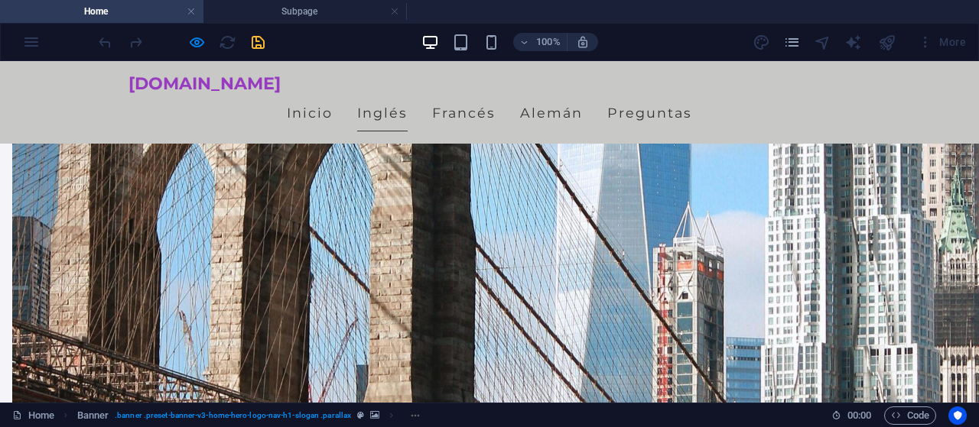
click at [408, 97] on link "Inglés" at bounding box center [382, 113] width 50 height 38
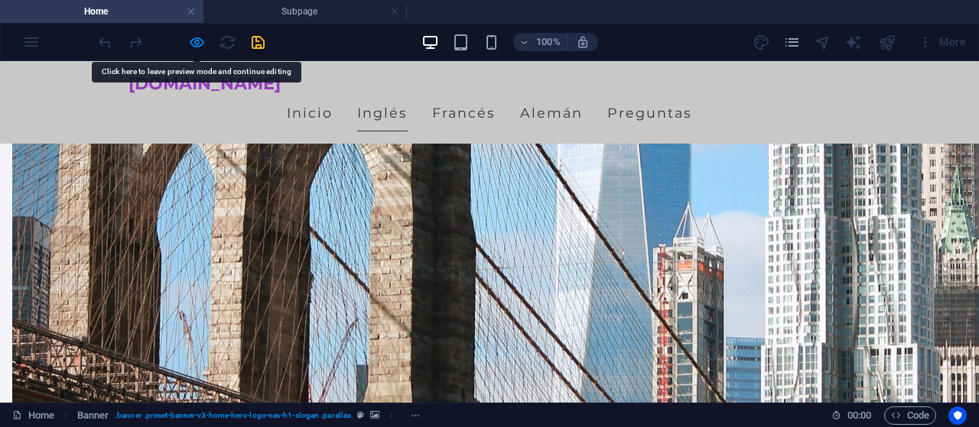
click at [408, 97] on link "Inglés" at bounding box center [382, 113] width 50 height 38
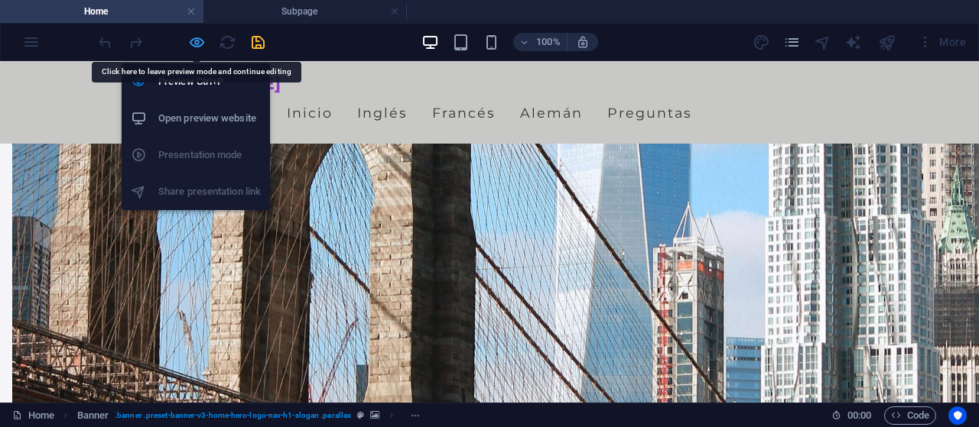
click at [189, 41] on icon "button" at bounding box center [197, 43] width 18 height 18
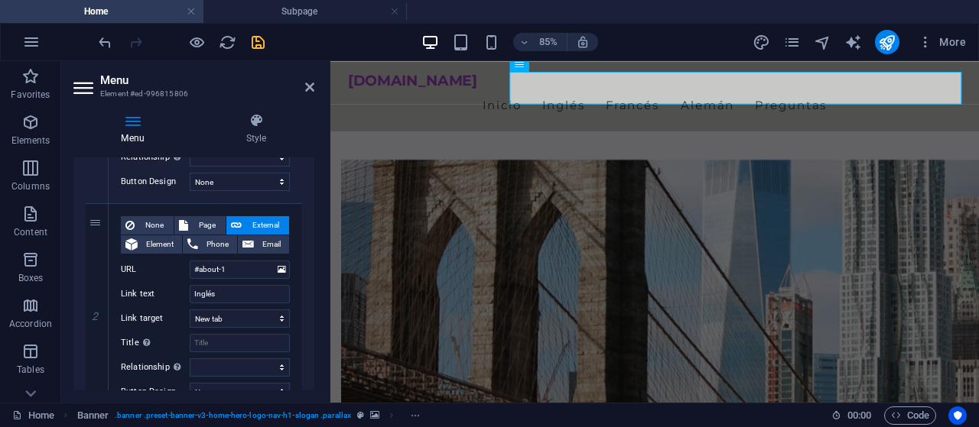
scroll to position [349, 0]
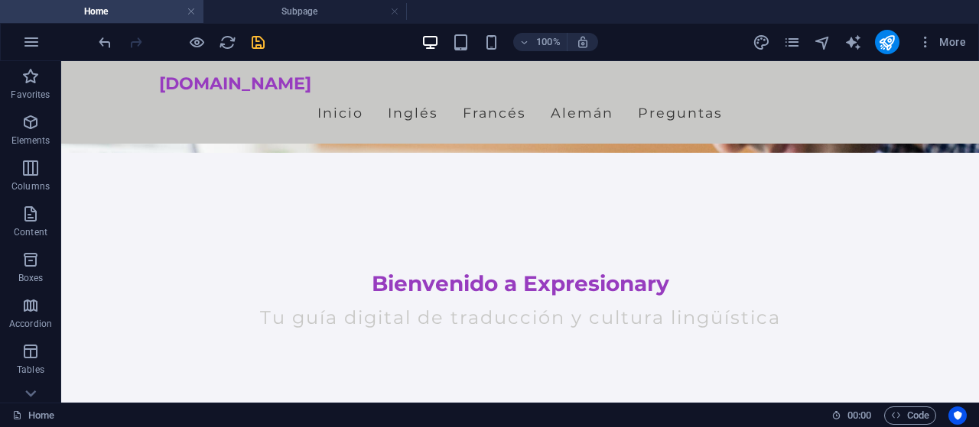
scroll to position [328, 0]
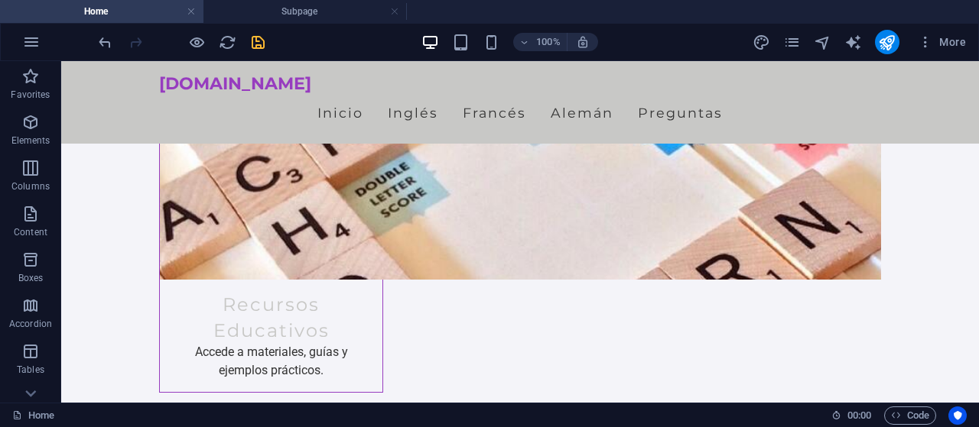
scroll to position [1786, 0]
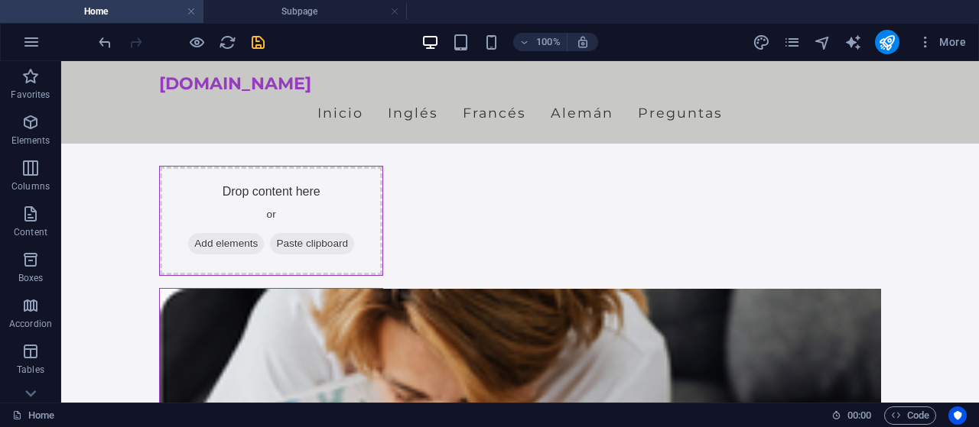
scroll to position [1380, 0]
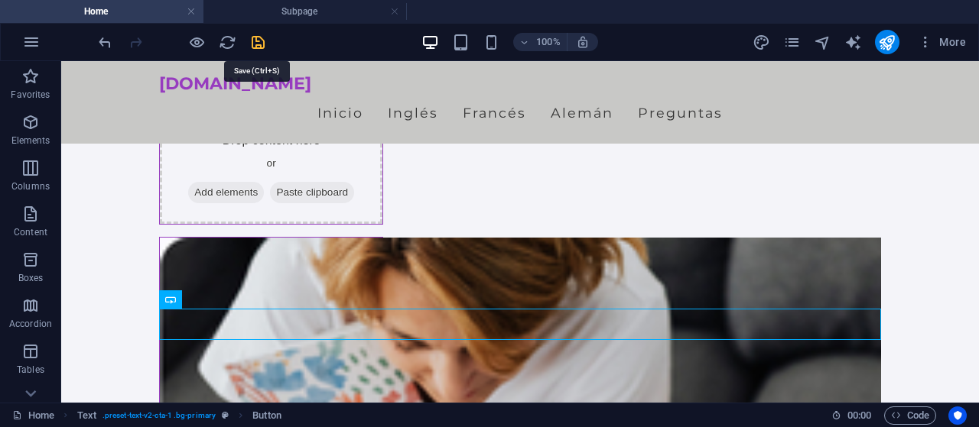
click at [255, 44] on icon "save" at bounding box center [258, 43] width 18 height 18
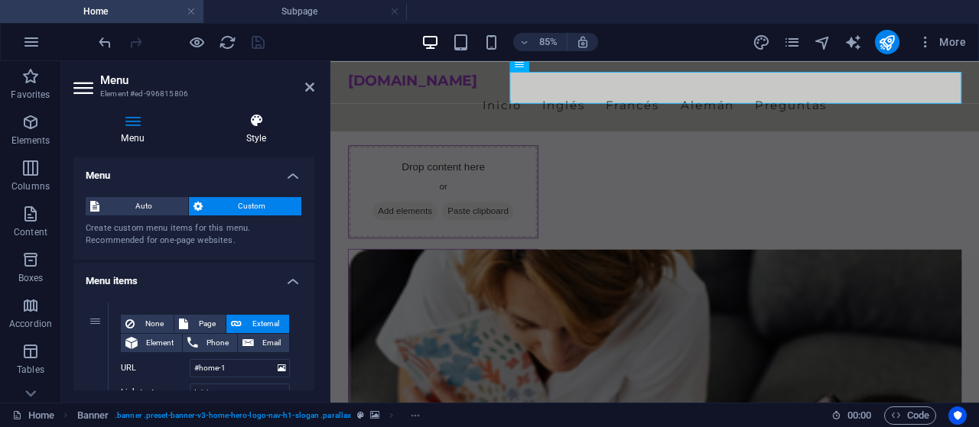
click at [264, 125] on icon at bounding box center [256, 120] width 116 height 15
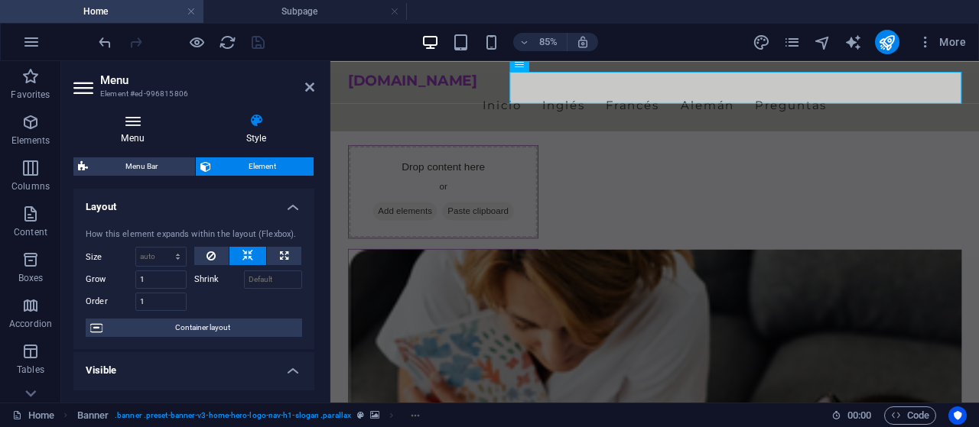
click at [157, 128] on icon at bounding box center [132, 120] width 119 height 15
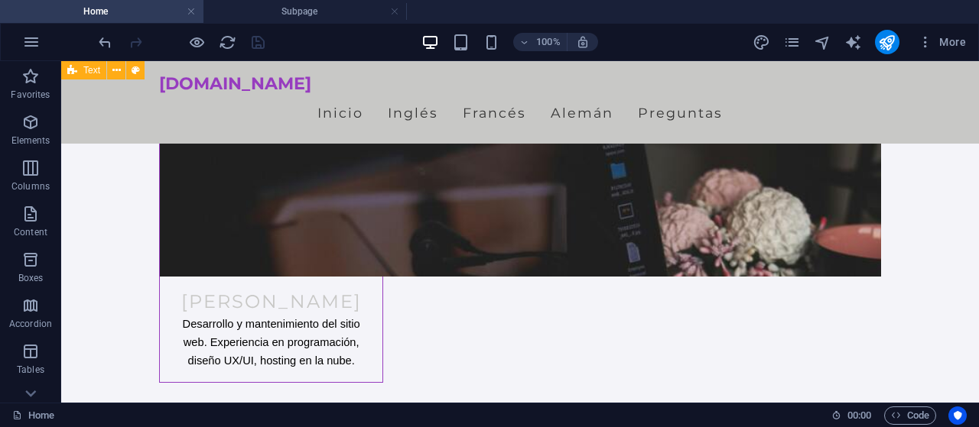
scroll to position [4566, 0]
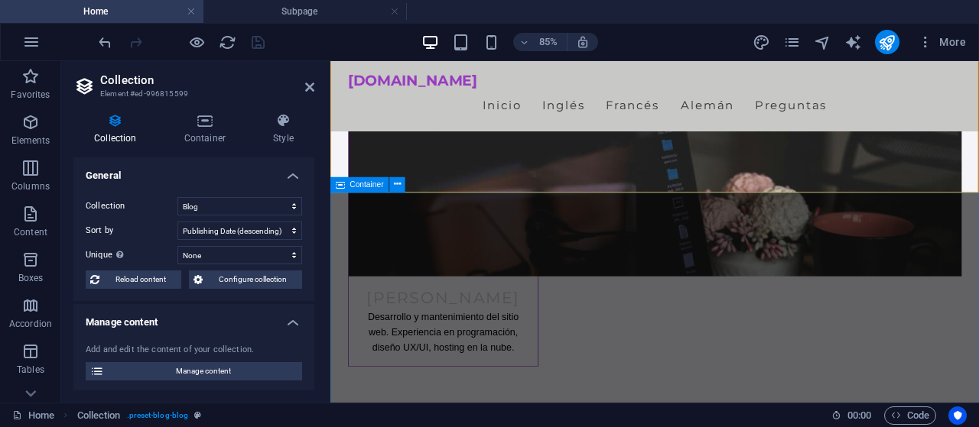
click at [298, 97] on header "Collection Element #ed-996815599" at bounding box center [193, 81] width 241 height 40
click at [324, 93] on aside "Collection Element #ed-996815599 Collection Container Style General Collection …" at bounding box center [195, 232] width 269 height 342
click at [314, 85] on icon at bounding box center [309, 87] width 9 height 12
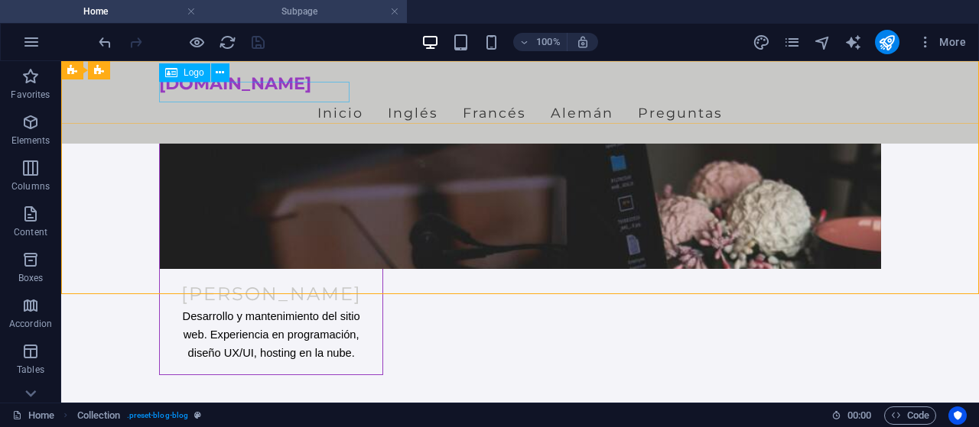
click at [315, 15] on h4 "Subpage" at bounding box center [304, 11] width 203 height 17
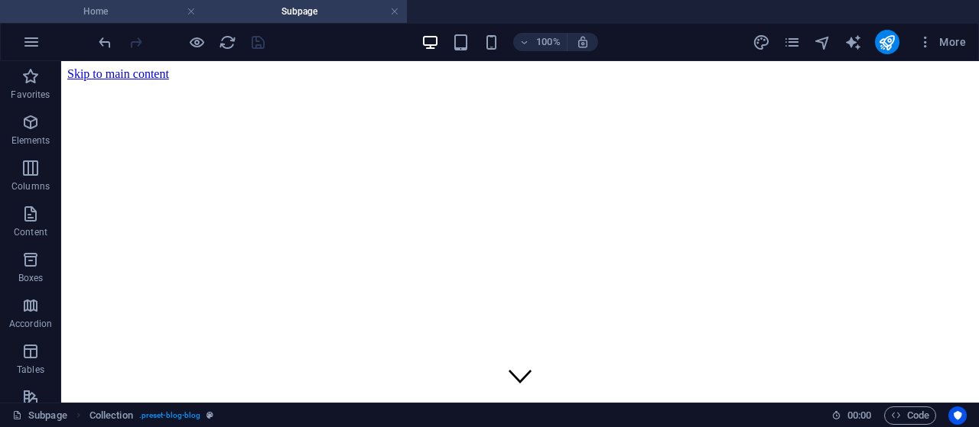
click at [120, 15] on h4 "Home" at bounding box center [101, 11] width 203 height 17
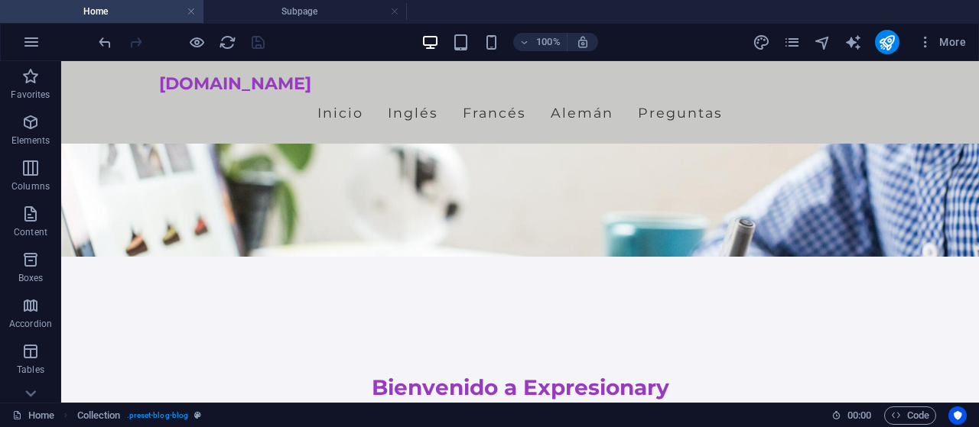
scroll to position [0, 0]
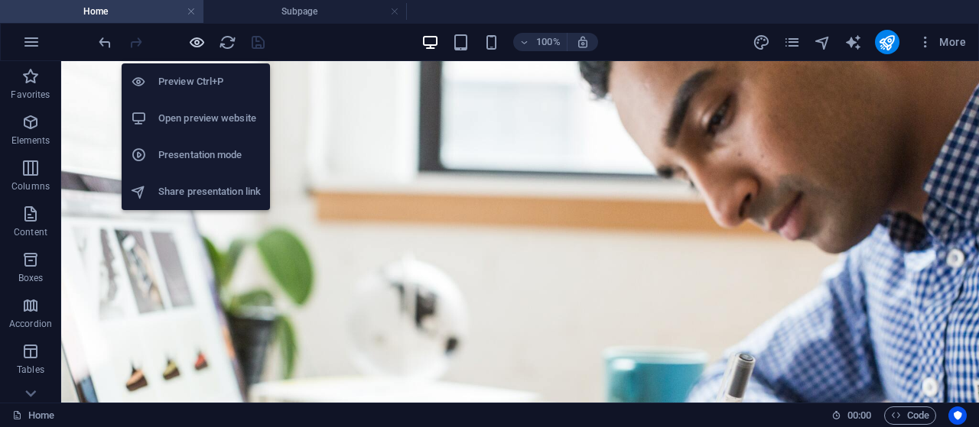
click at [199, 42] on icon "button" at bounding box center [197, 43] width 18 height 18
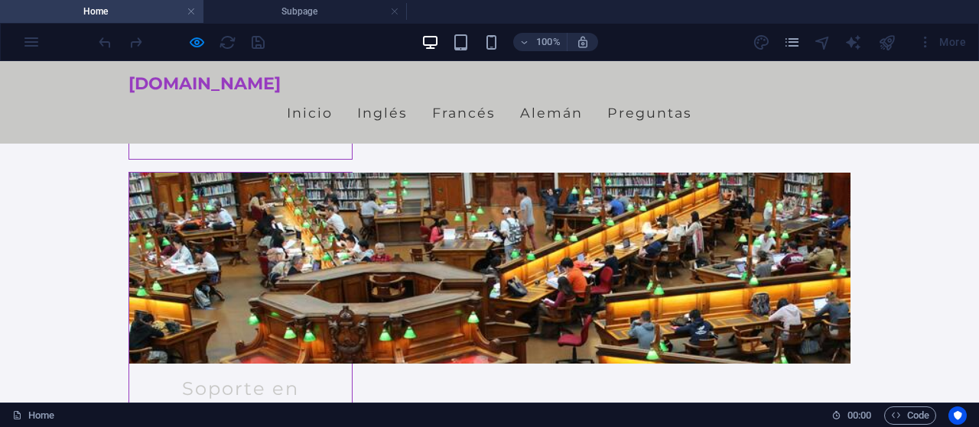
scroll to position [2497, 0]
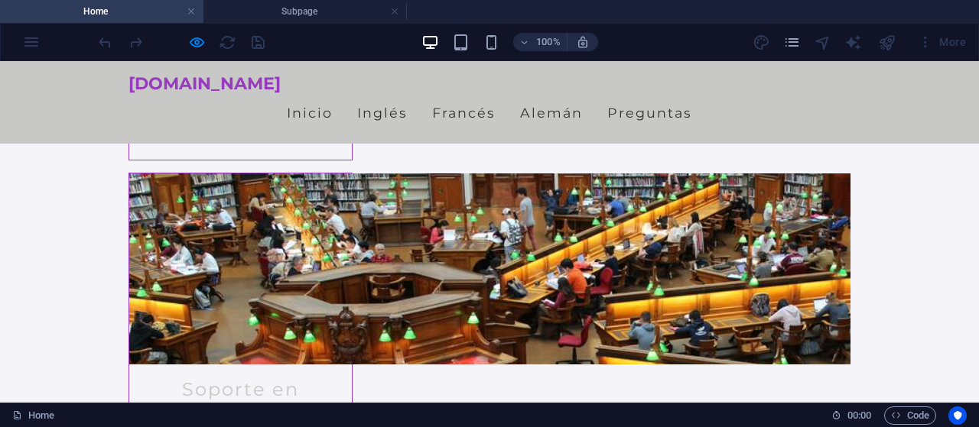
click at [53, 82] on div "[DOMAIN_NAME] Inicio Inglés [PERSON_NAME] Preguntas" at bounding box center [489, 102] width 979 height 83
click at [308, 5] on h4 "Subpage" at bounding box center [304, 11] width 203 height 17
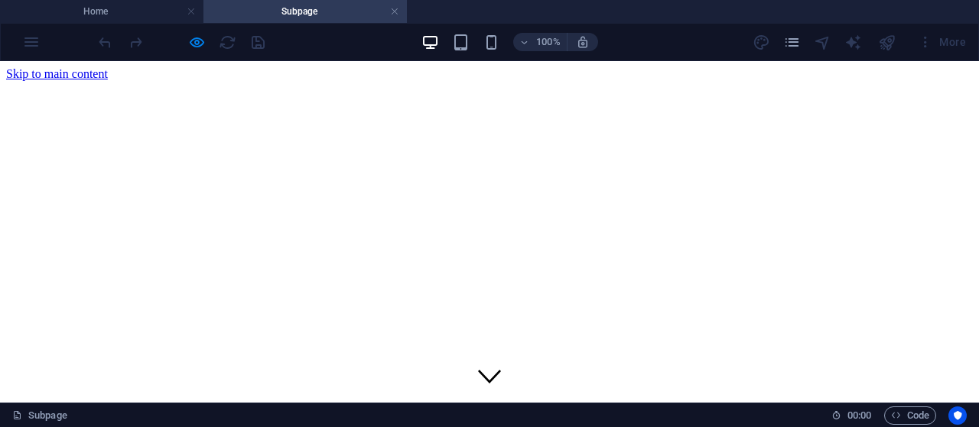
click at [391, 6] on h4 "Subpage" at bounding box center [304, 11] width 203 height 17
click at [398, 13] on link at bounding box center [394, 12] width 9 height 15
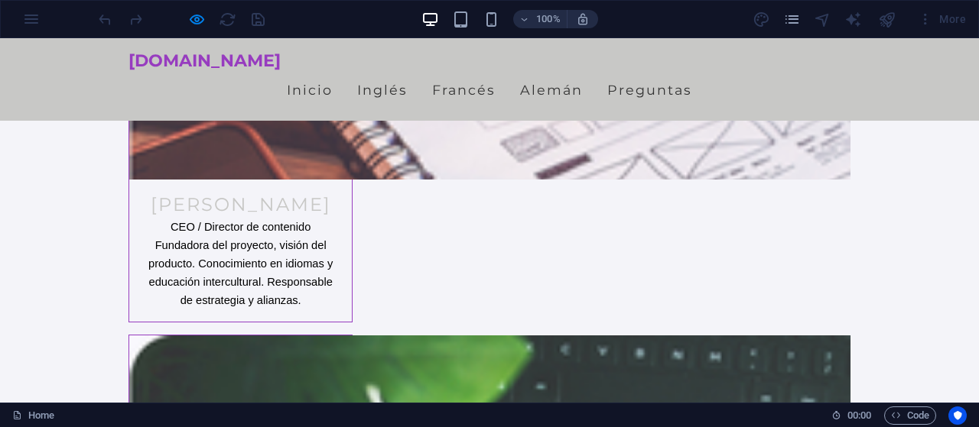
scroll to position [3390, 0]
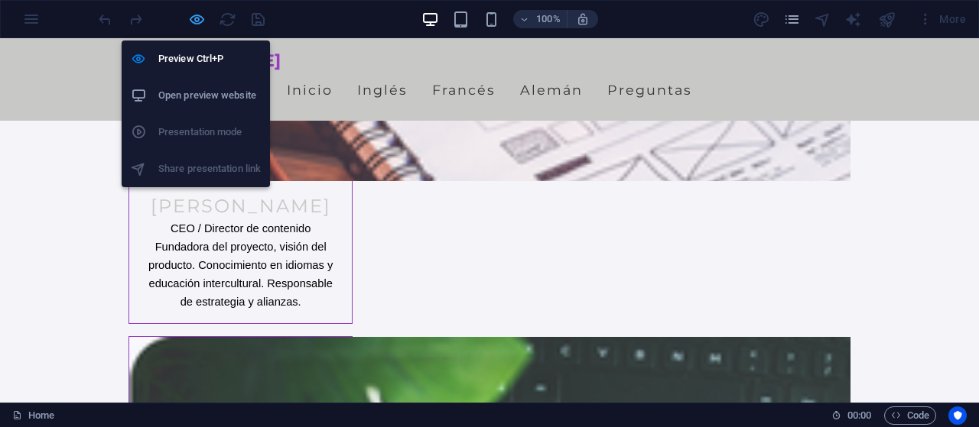
click at [202, 24] on icon "button" at bounding box center [197, 20] width 18 height 18
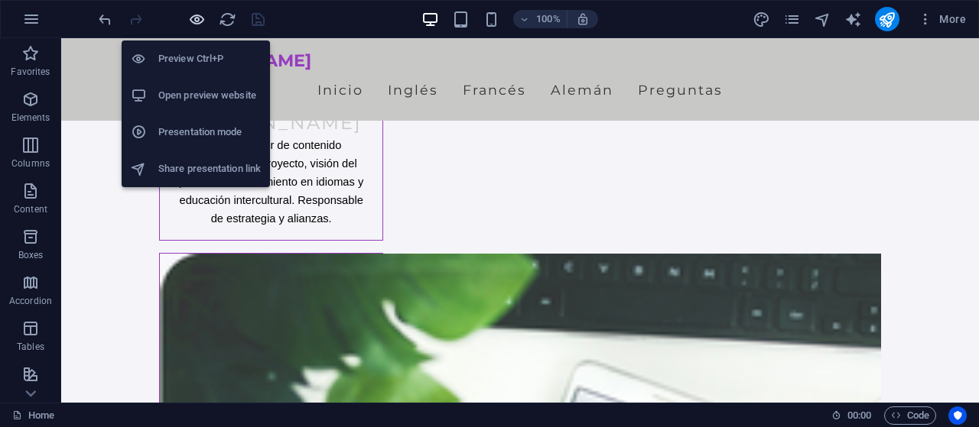
scroll to position [3675, 0]
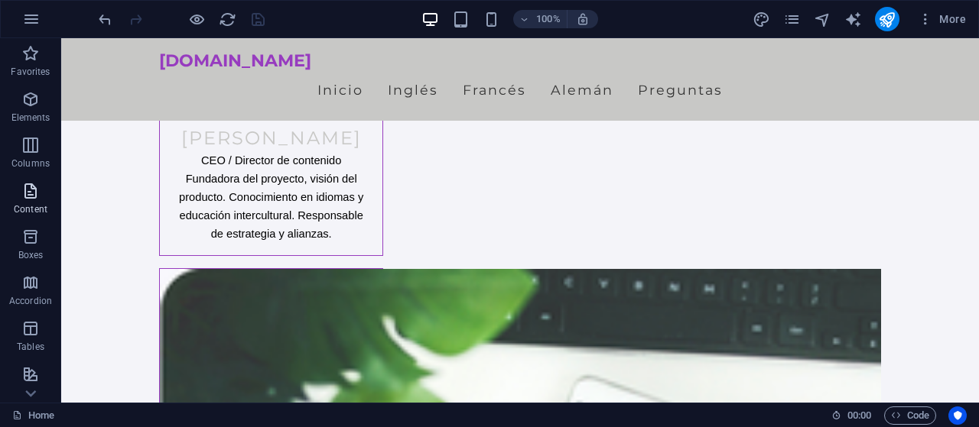
click at [39, 188] on icon "button" at bounding box center [30, 191] width 18 height 18
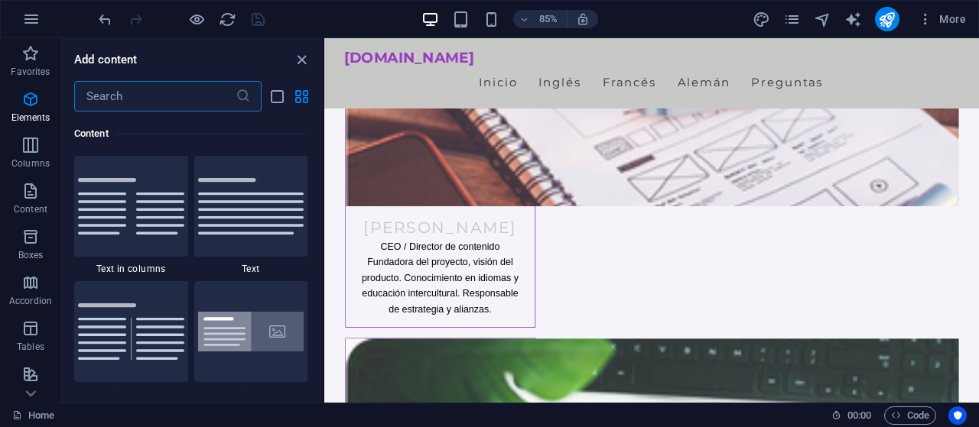
scroll to position [2675, 0]
click at [177, 94] on input "text" at bounding box center [154, 96] width 161 height 31
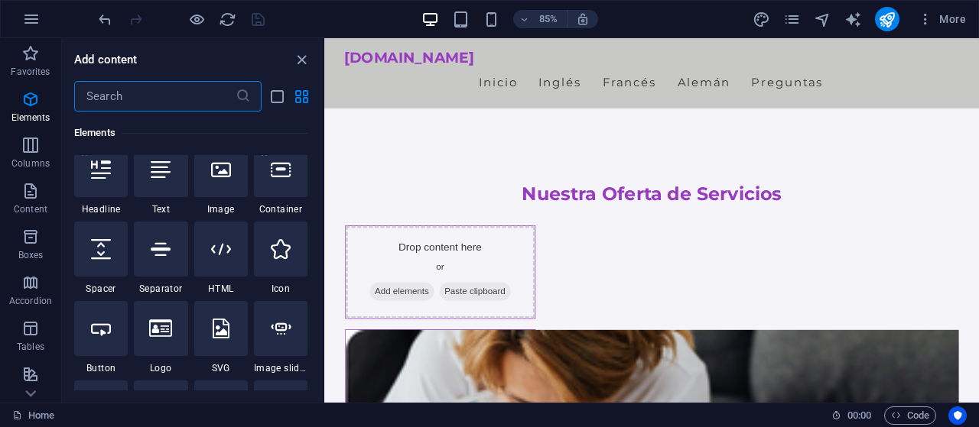
scroll to position [1273, 0]
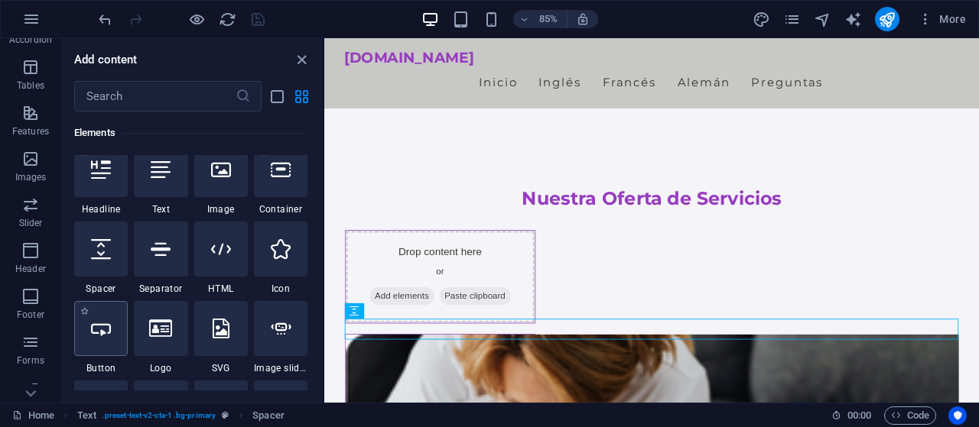
scroll to position [323, 0]
click at [19, 161] on span "Features" at bounding box center [30, 163] width 61 height 37
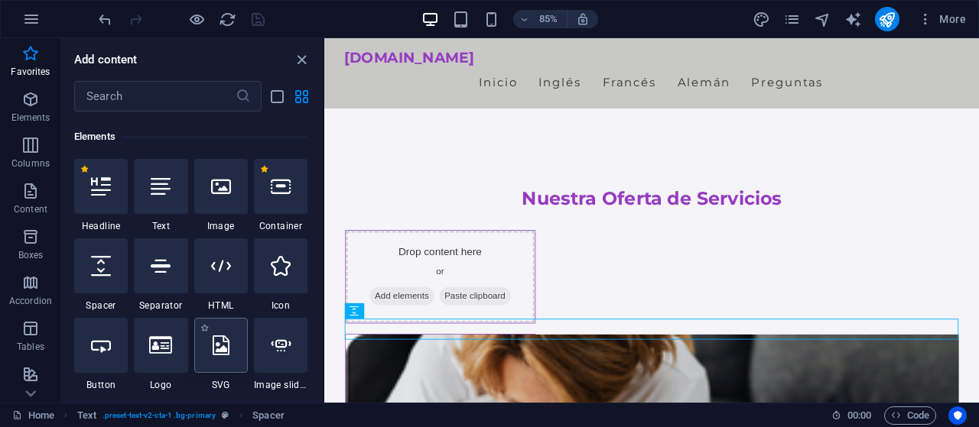
scroll to position [169, 0]
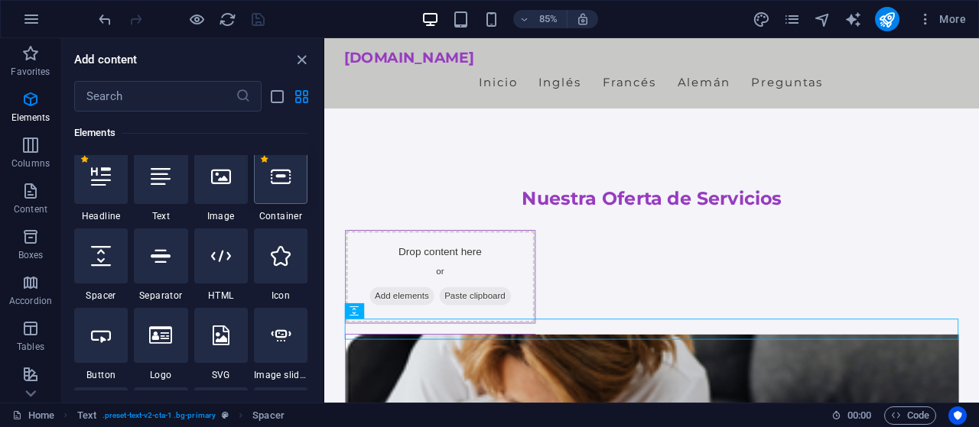
click at [278, 187] on div at bounding box center [281, 176] width 54 height 55
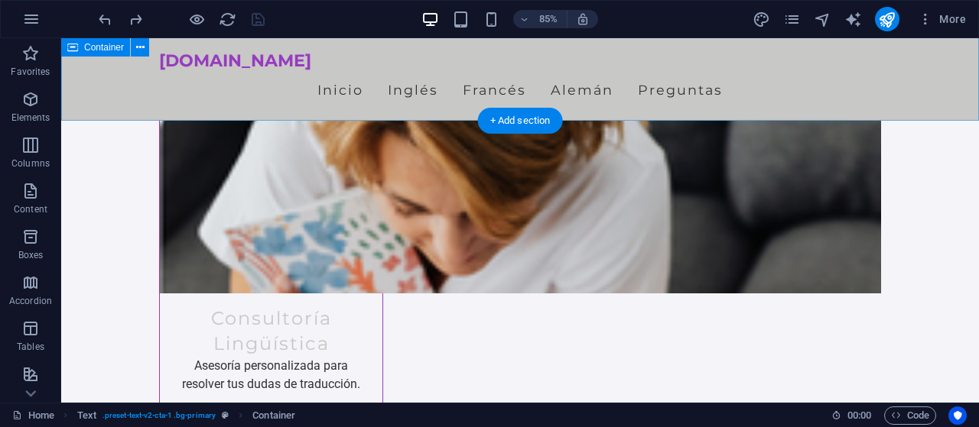
scroll to position [1401, 0]
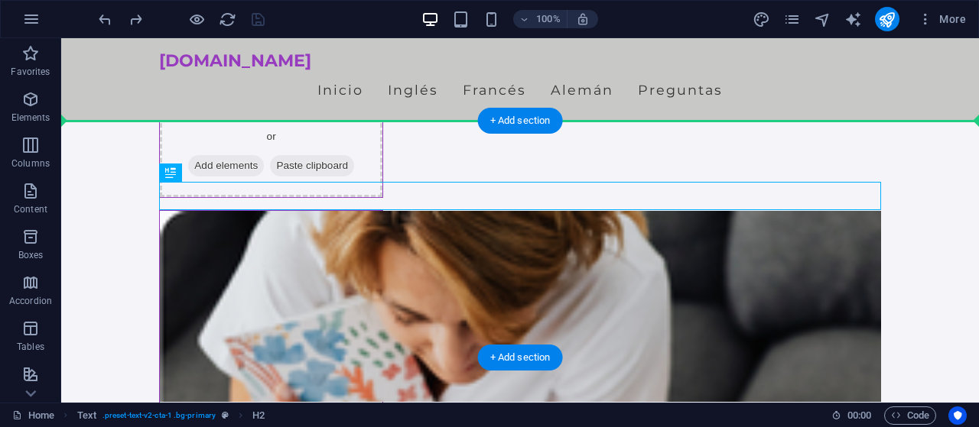
drag, startPoint x: 369, startPoint y: 192, endPoint x: 366, endPoint y: 145, distance: 47.5
drag, startPoint x: 483, startPoint y: 203, endPoint x: 486, endPoint y: 164, distance: 38.4
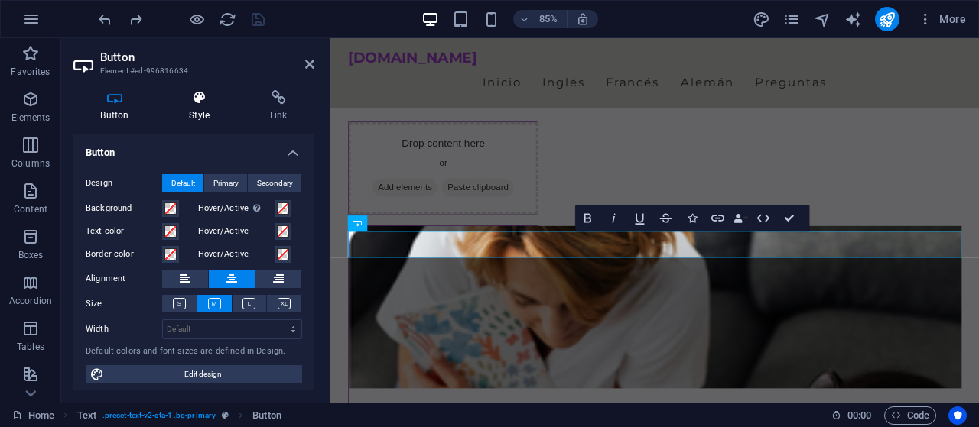
click at [200, 96] on icon at bounding box center [199, 97] width 75 height 15
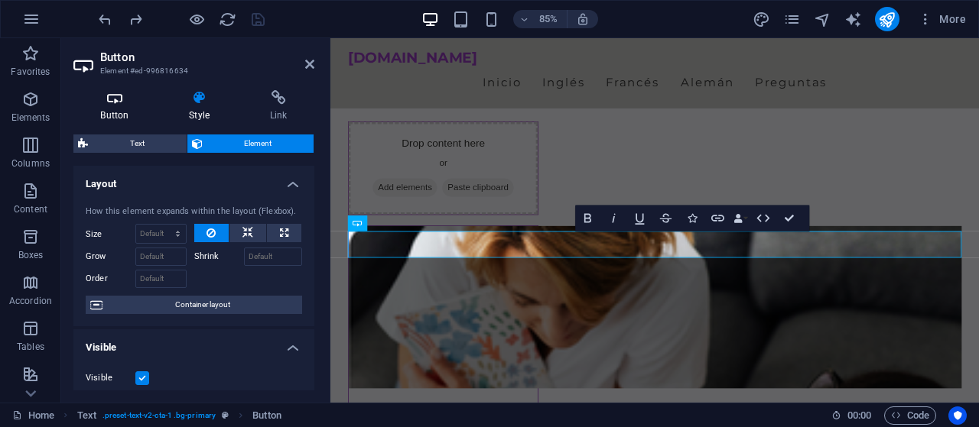
click at [135, 100] on icon at bounding box center [114, 97] width 83 height 15
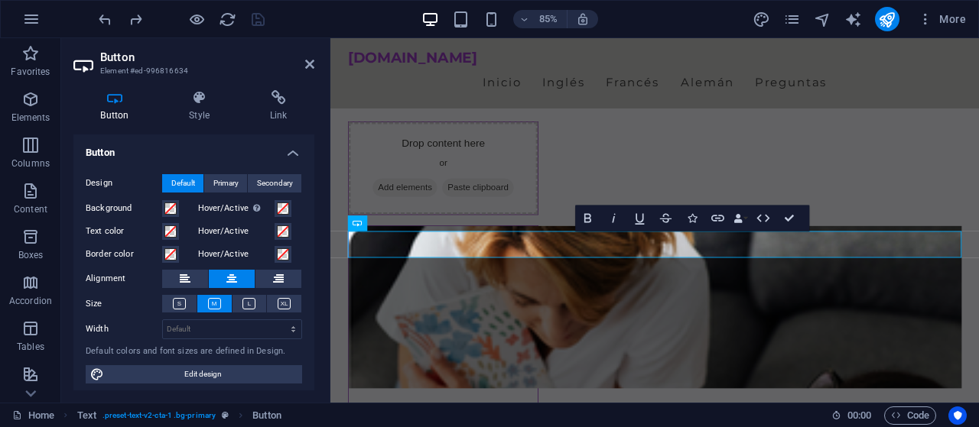
scroll to position [5, 0]
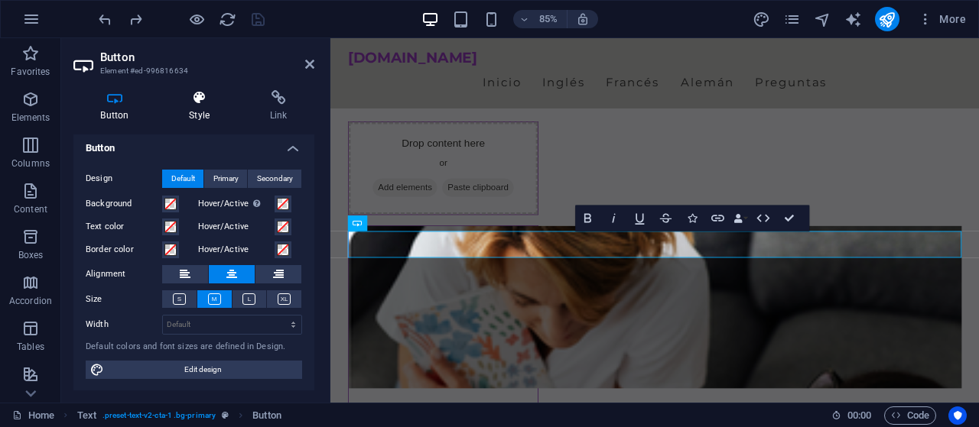
click at [206, 103] on icon at bounding box center [199, 97] width 75 height 15
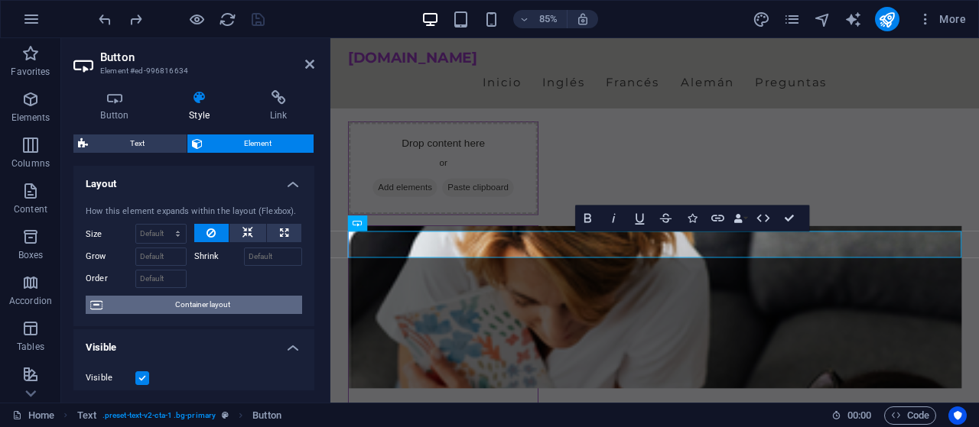
click at [201, 307] on span "Container layout" at bounding box center [202, 305] width 190 height 18
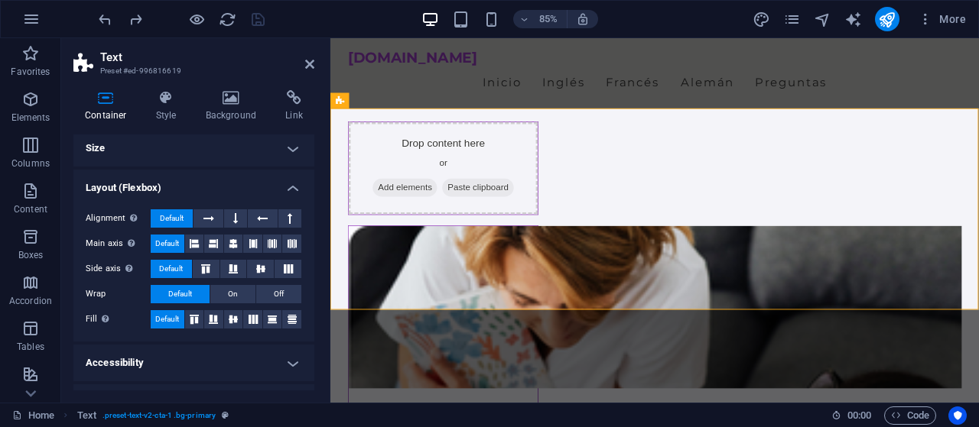
click at [293, 183] on h4 "Layout (Flexbox)" at bounding box center [193, 184] width 241 height 28
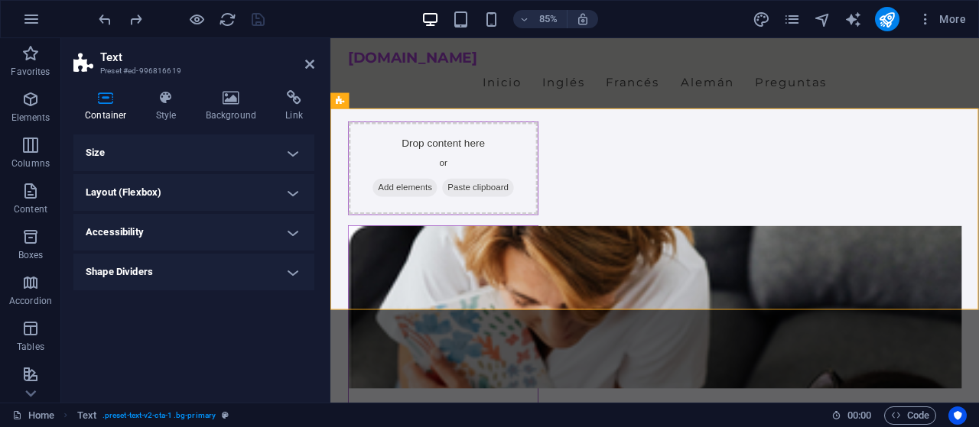
scroll to position [0, 0]
click at [110, 115] on h4 "Container" at bounding box center [108, 106] width 71 height 32
click at [790, 18] on icon "pages" at bounding box center [792, 20] width 18 height 18
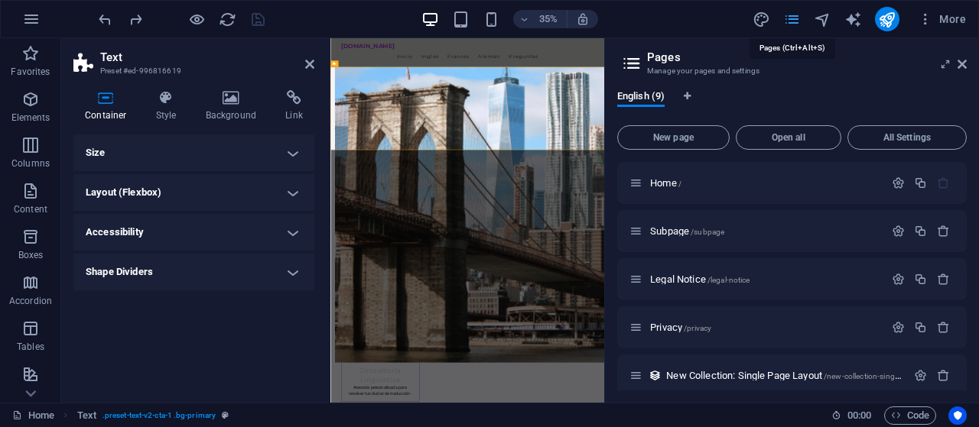
scroll to position [1610, 0]
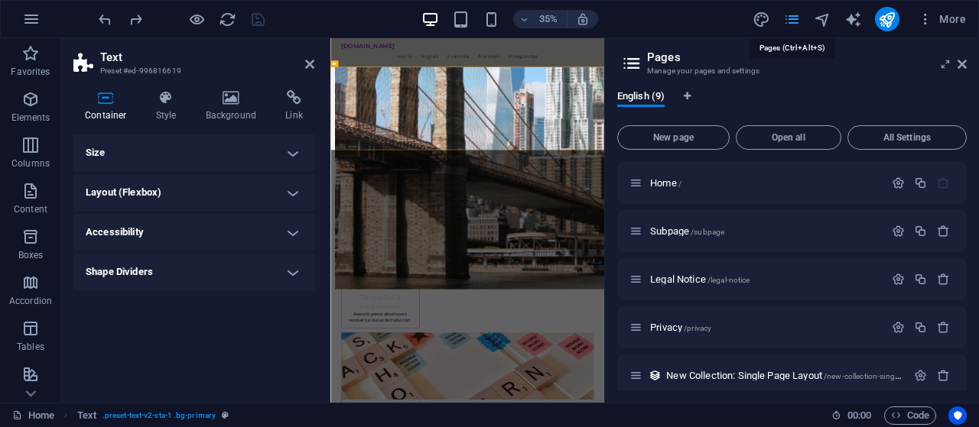
click at [790, 18] on icon "pages" at bounding box center [792, 20] width 18 height 18
click at [960, 63] on icon at bounding box center [961, 64] width 9 height 12
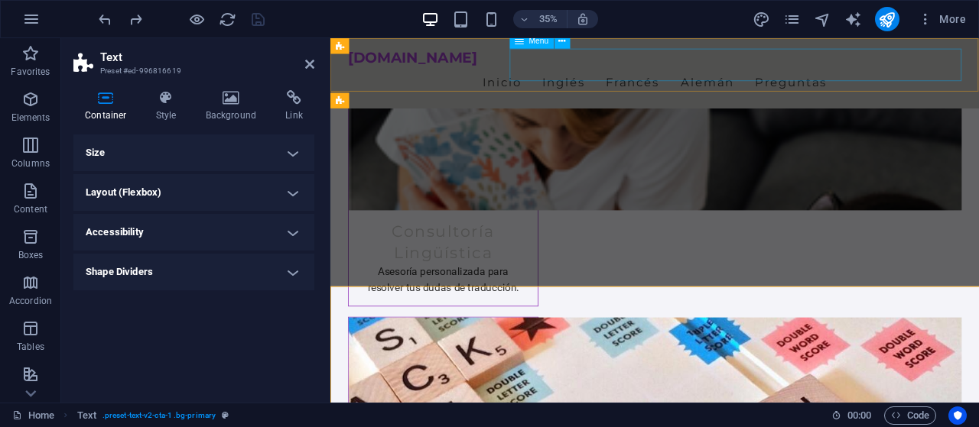
scroll to position [1401, 0]
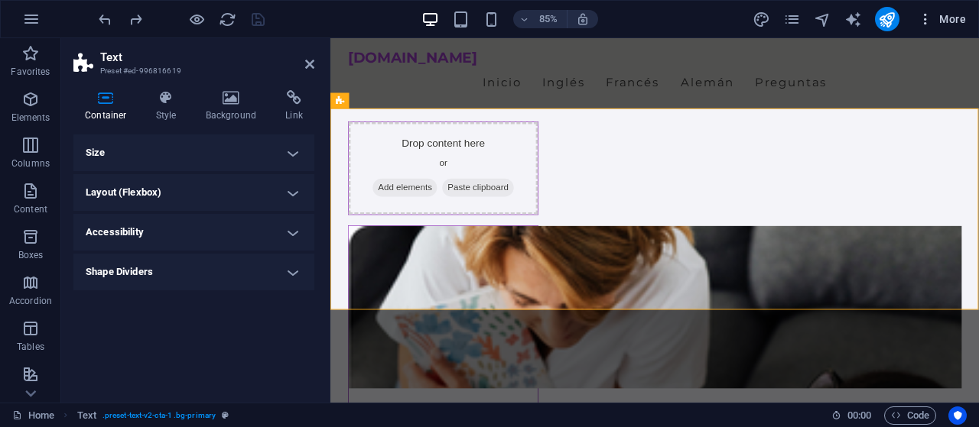
click at [918, 19] on button "More" at bounding box center [941, 19] width 60 height 24
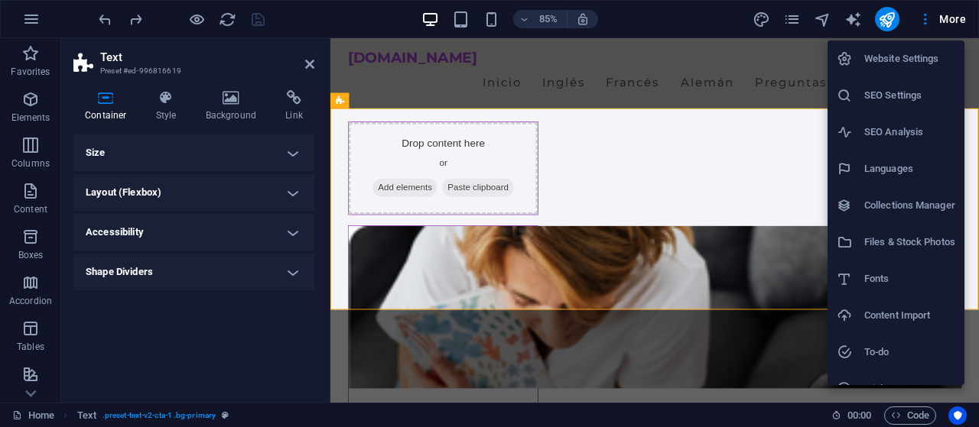
scroll to position [59, 0]
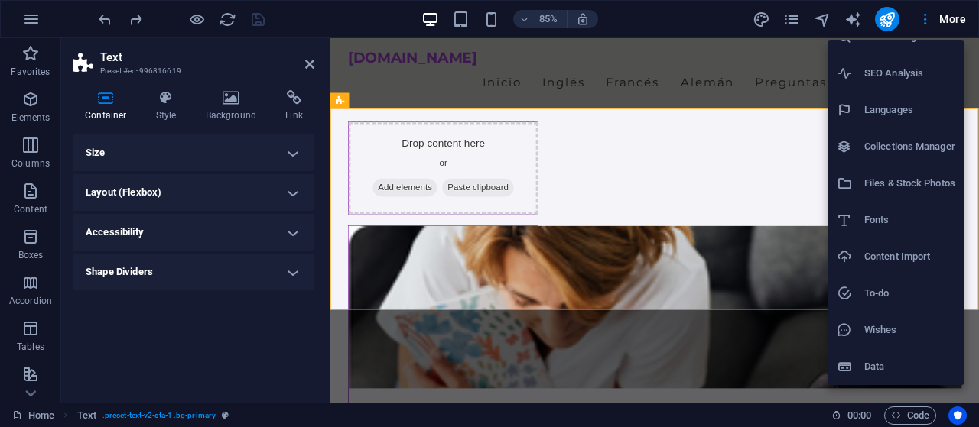
click at [24, 23] on div at bounding box center [489, 213] width 979 height 427
